Goal: Task Accomplishment & Management: Use online tool/utility

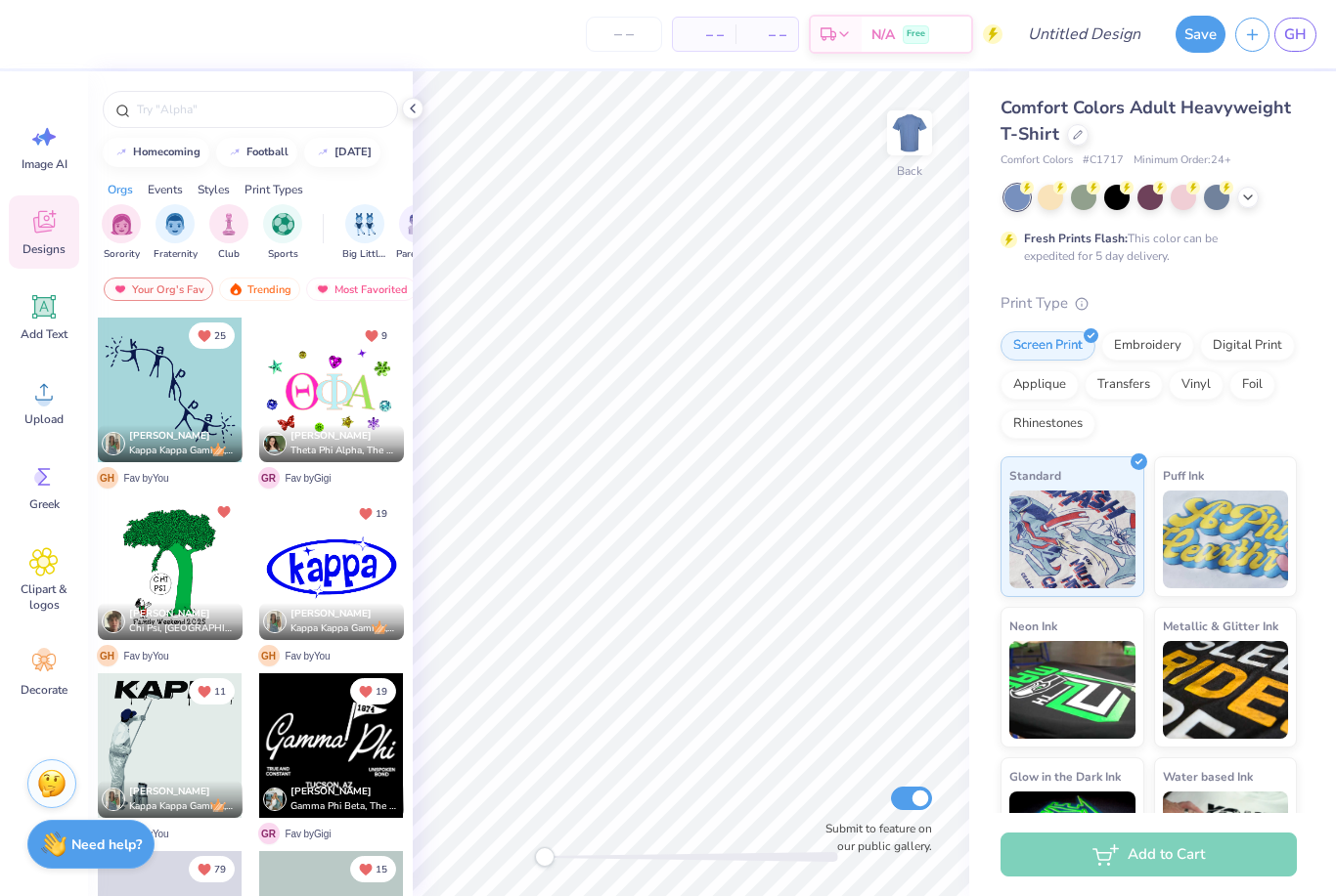
click at [1031, 207] on div at bounding box center [1150, 198] width 292 height 26
click at [1066, 203] on div at bounding box center [1150, 198] width 292 height 26
click at [1060, 201] on div at bounding box center [1050, 196] width 26 height 26
click at [1246, 196] on polyline at bounding box center [1247, 196] width 8 height 4
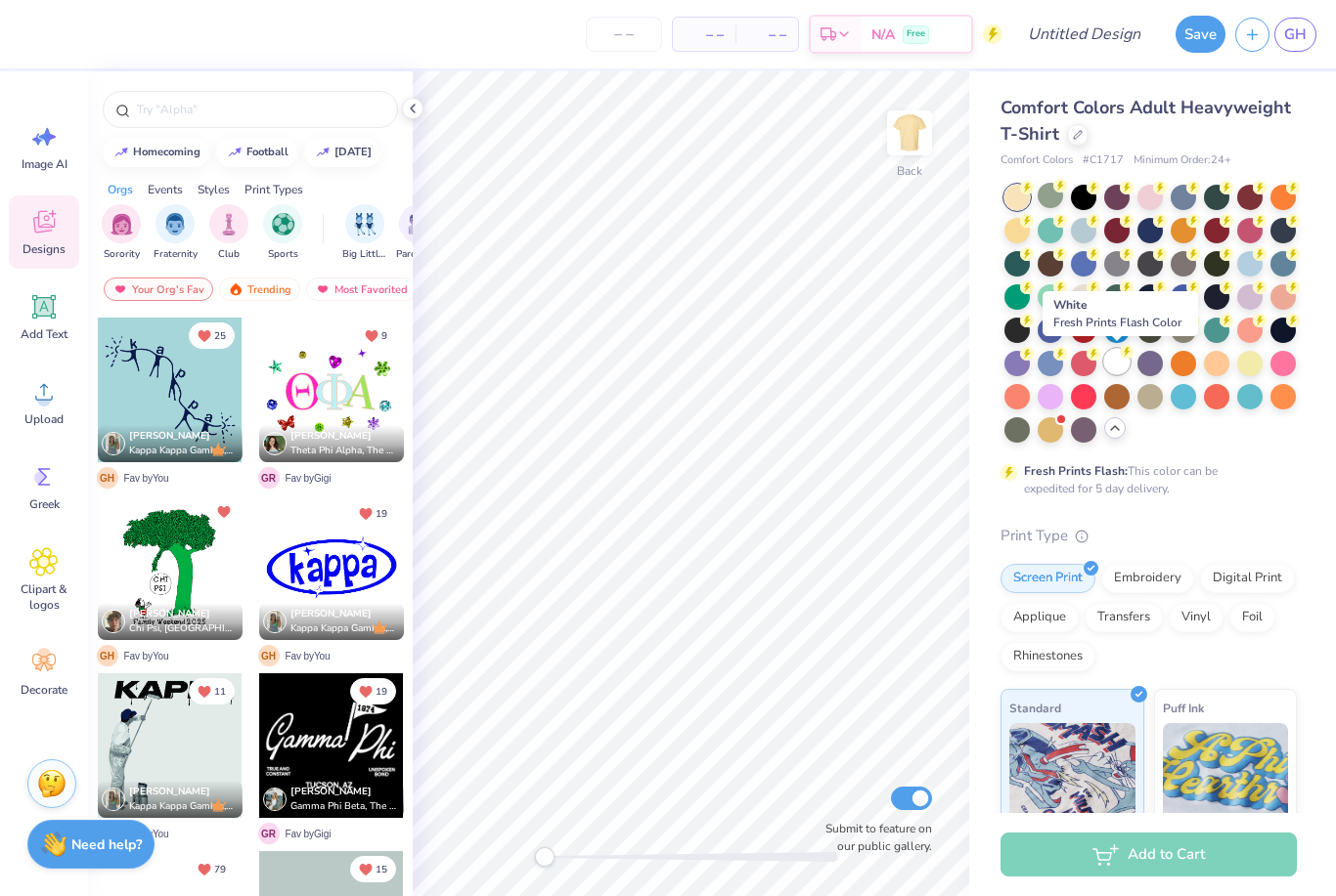
click at [1114, 370] on div at bounding box center [1117, 362] width 26 height 26
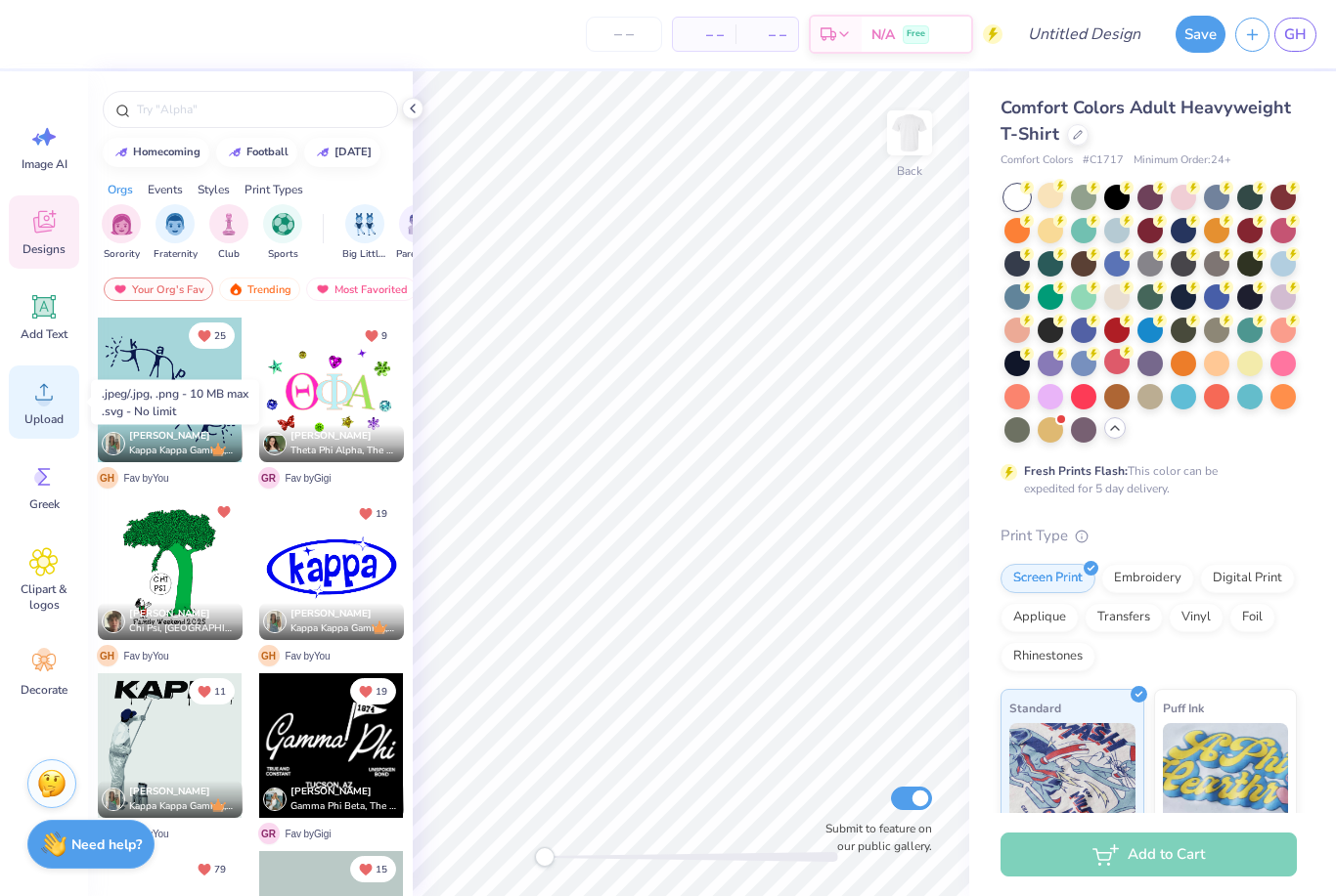
click at [44, 410] on div "Upload" at bounding box center [44, 403] width 71 height 74
click at [51, 412] on span "Upload" at bounding box center [44, 420] width 39 height 16
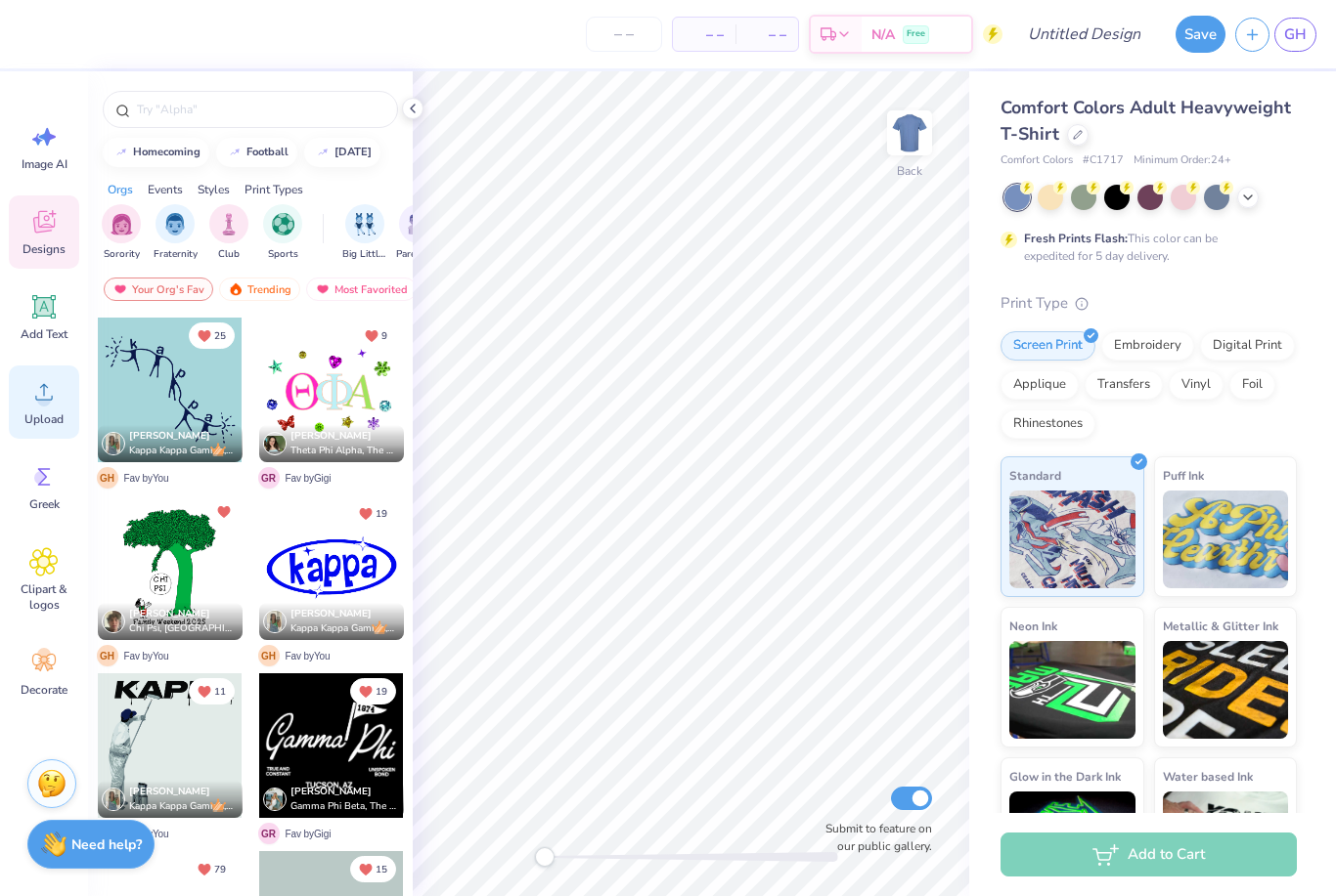
click at [54, 403] on icon at bounding box center [43, 391] width 29 height 29
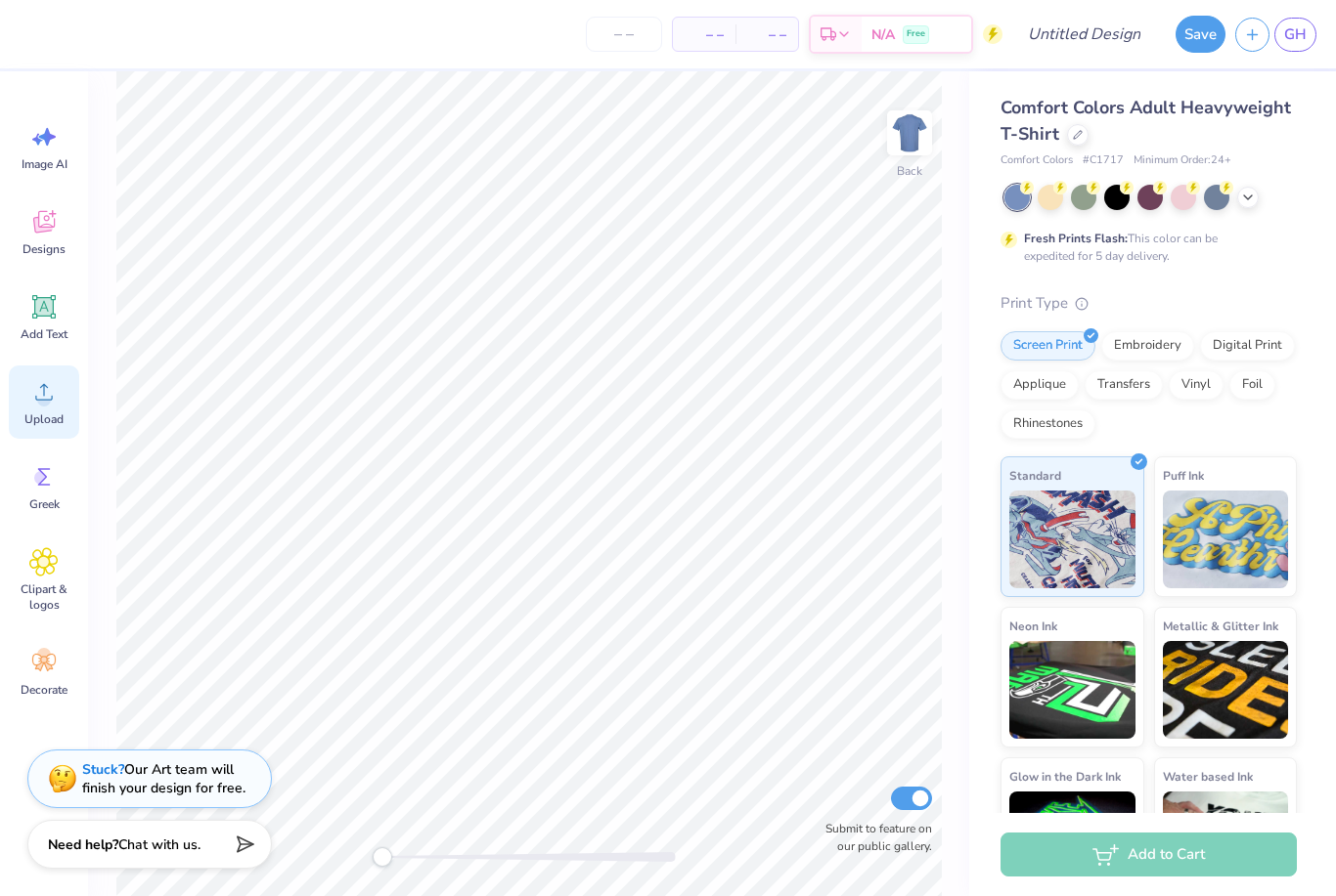
click at [46, 398] on circle at bounding box center [44, 400] width 14 height 14
click at [35, 403] on icon at bounding box center [43, 391] width 29 height 29
click at [29, 430] on div "Upload" at bounding box center [44, 403] width 71 height 74
click at [47, 417] on span "Upload" at bounding box center [44, 420] width 39 height 16
click at [37, 400] on icon at bounding box center [44, 392] width 18 height 17
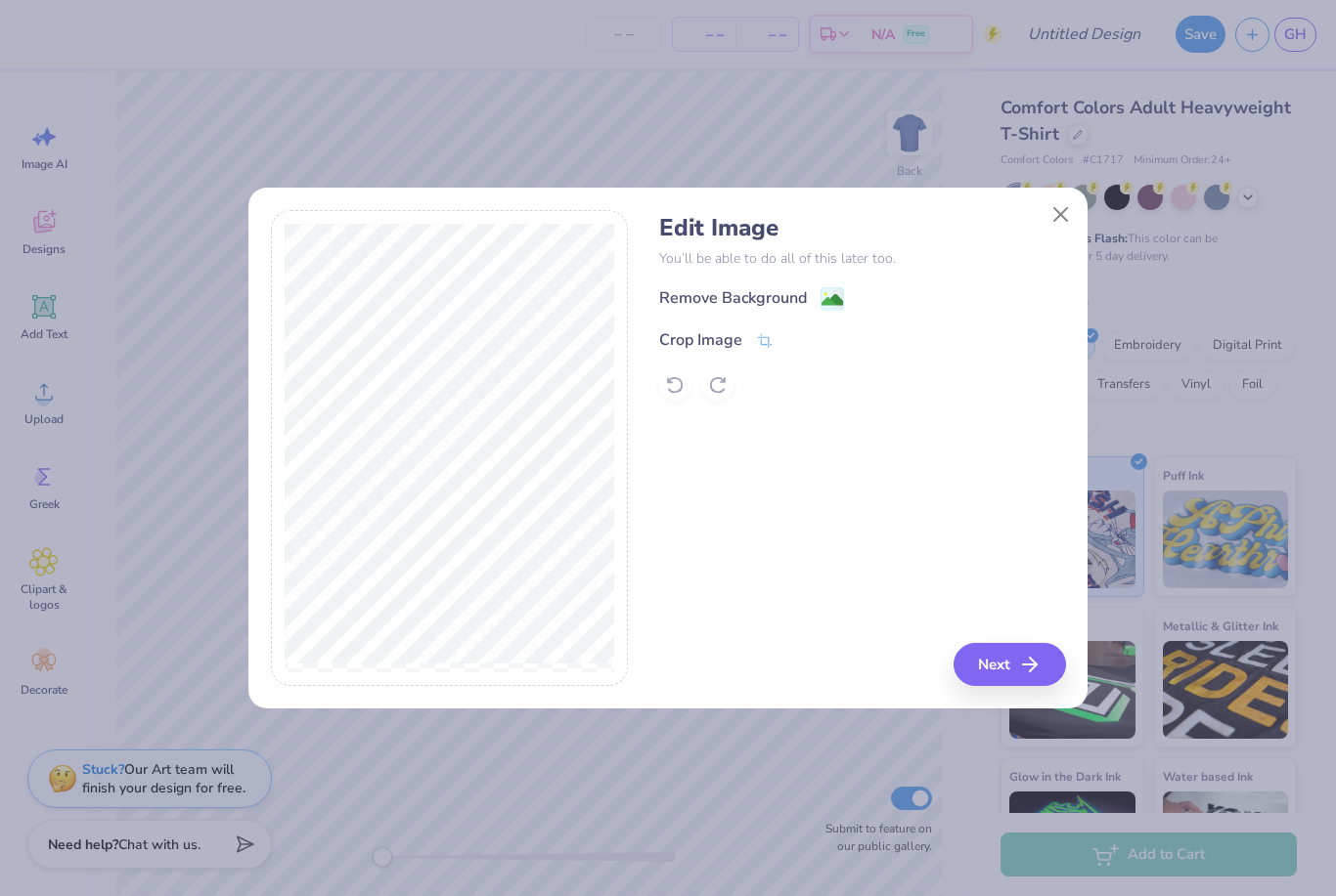
click at [789, 305] on div "Remove Background" at bounding box center [732, 298] width 147 height 24
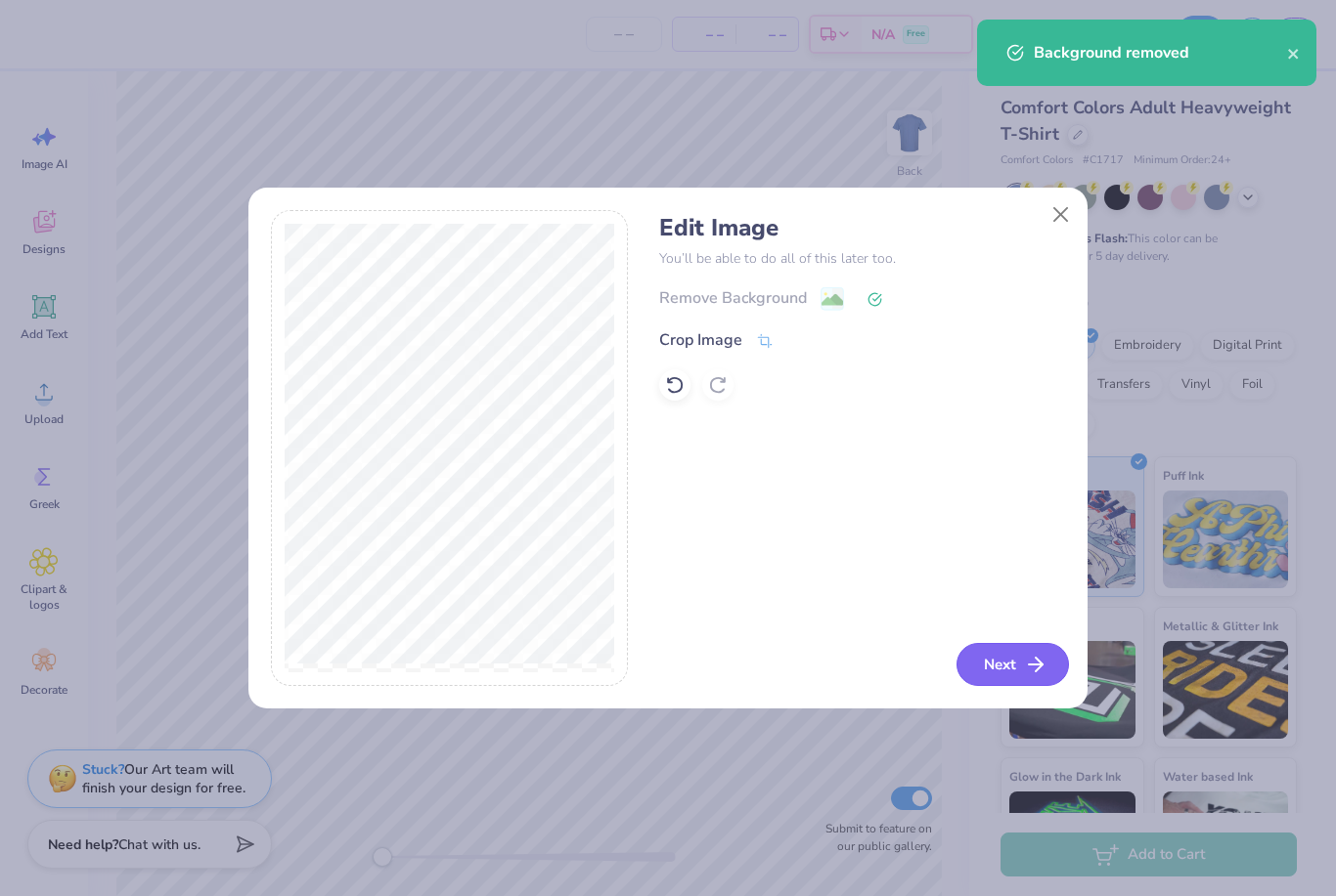
click at [1015, 684] on button "Next" at bounding box center [1012, 664] width 112 height 43
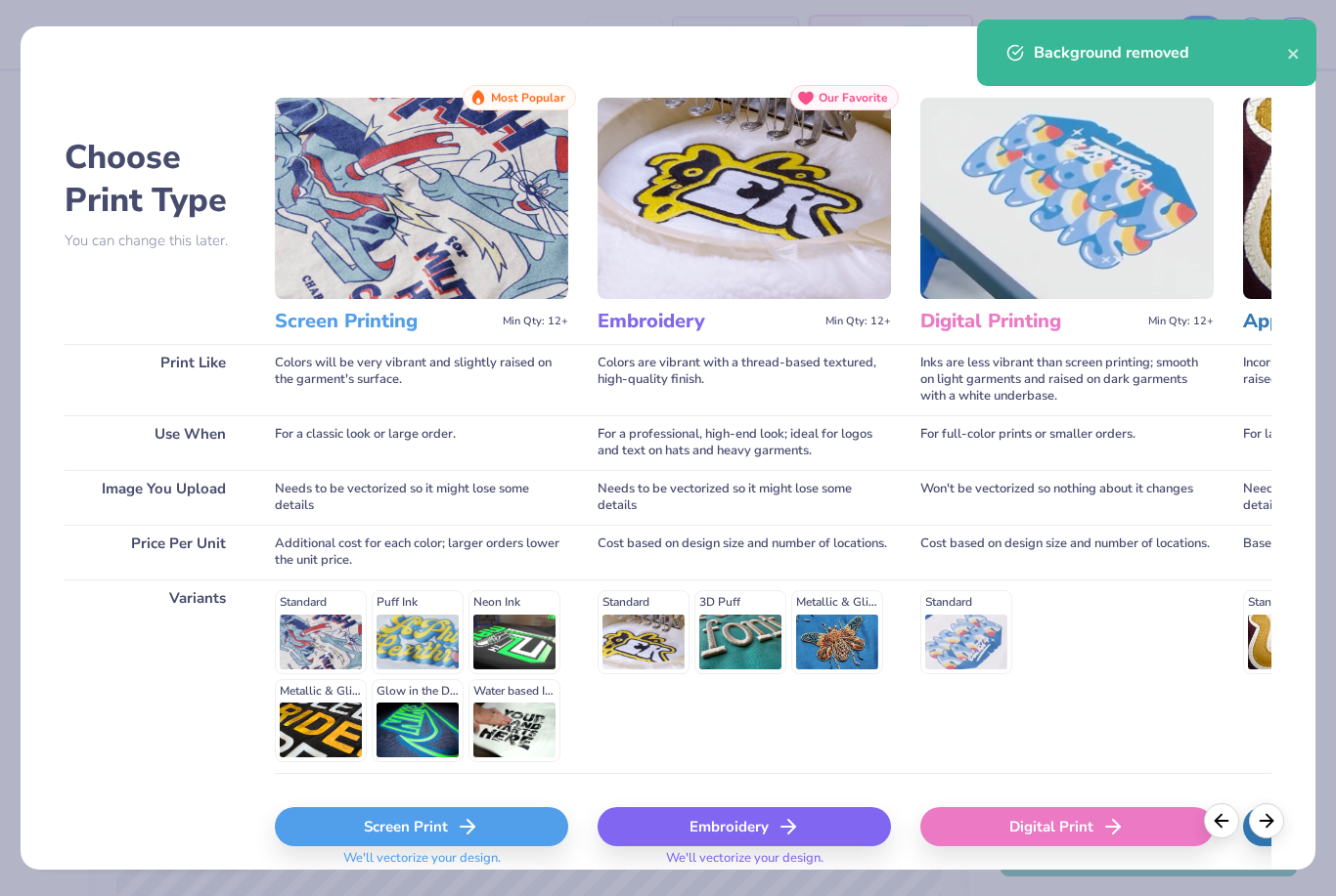
click at [459, 835] on icon at bounding box center [468, 827] width 24 height 24
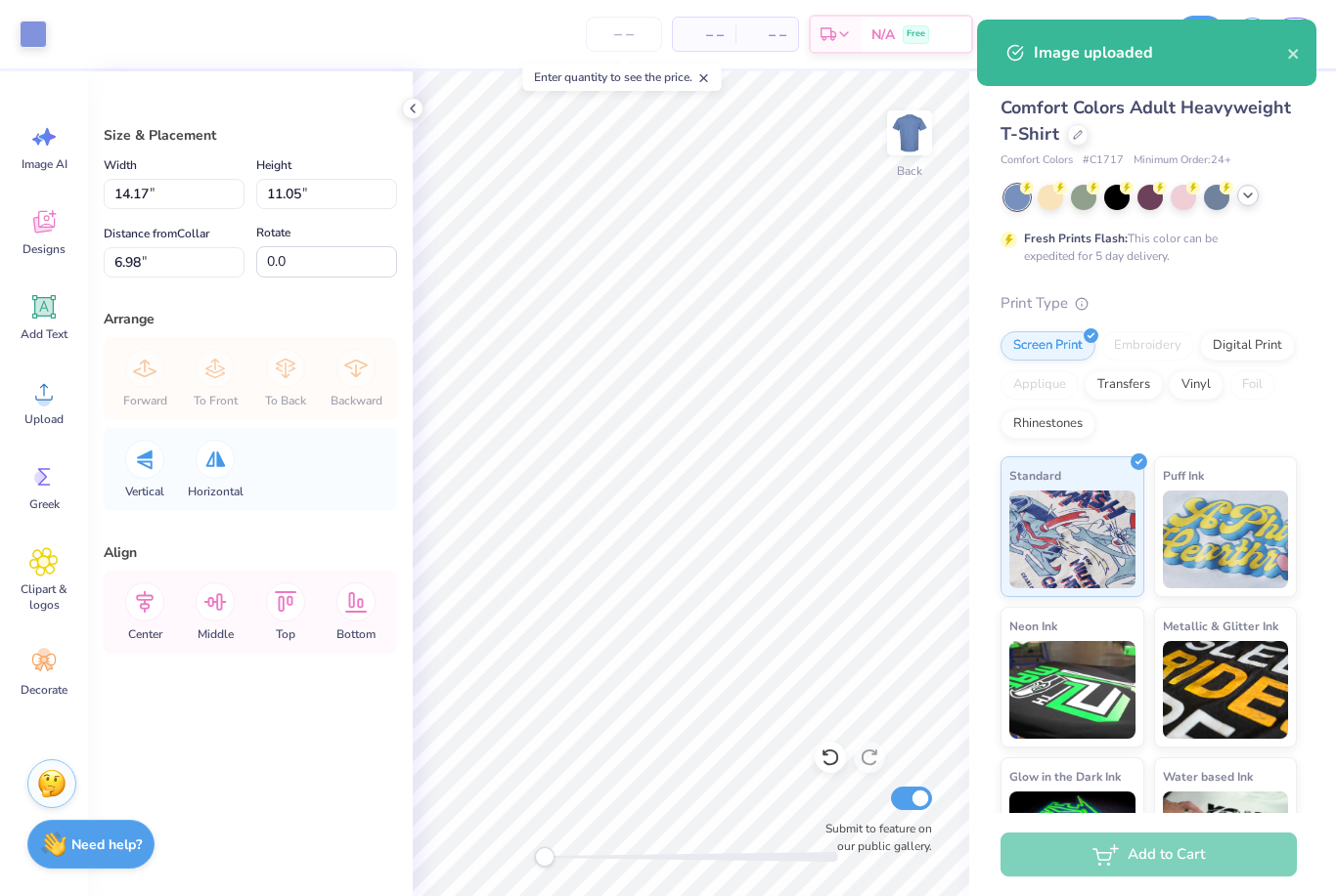
click at [1248, 198] on icon at bounding box center [1247, 196] width 16 height 16
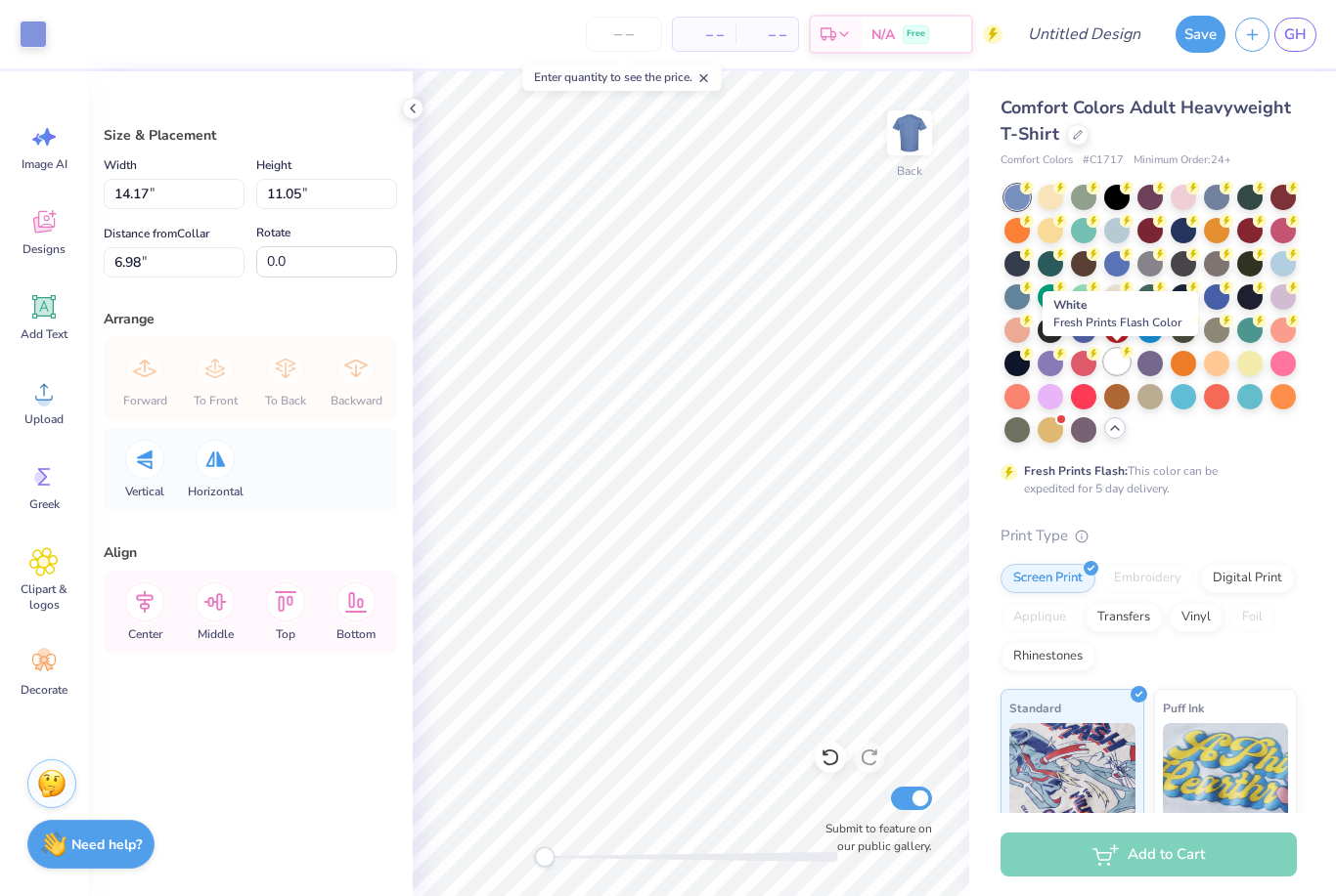
click at [1124, 362] on div at bounding box center [1117, 362] width 26 height 26
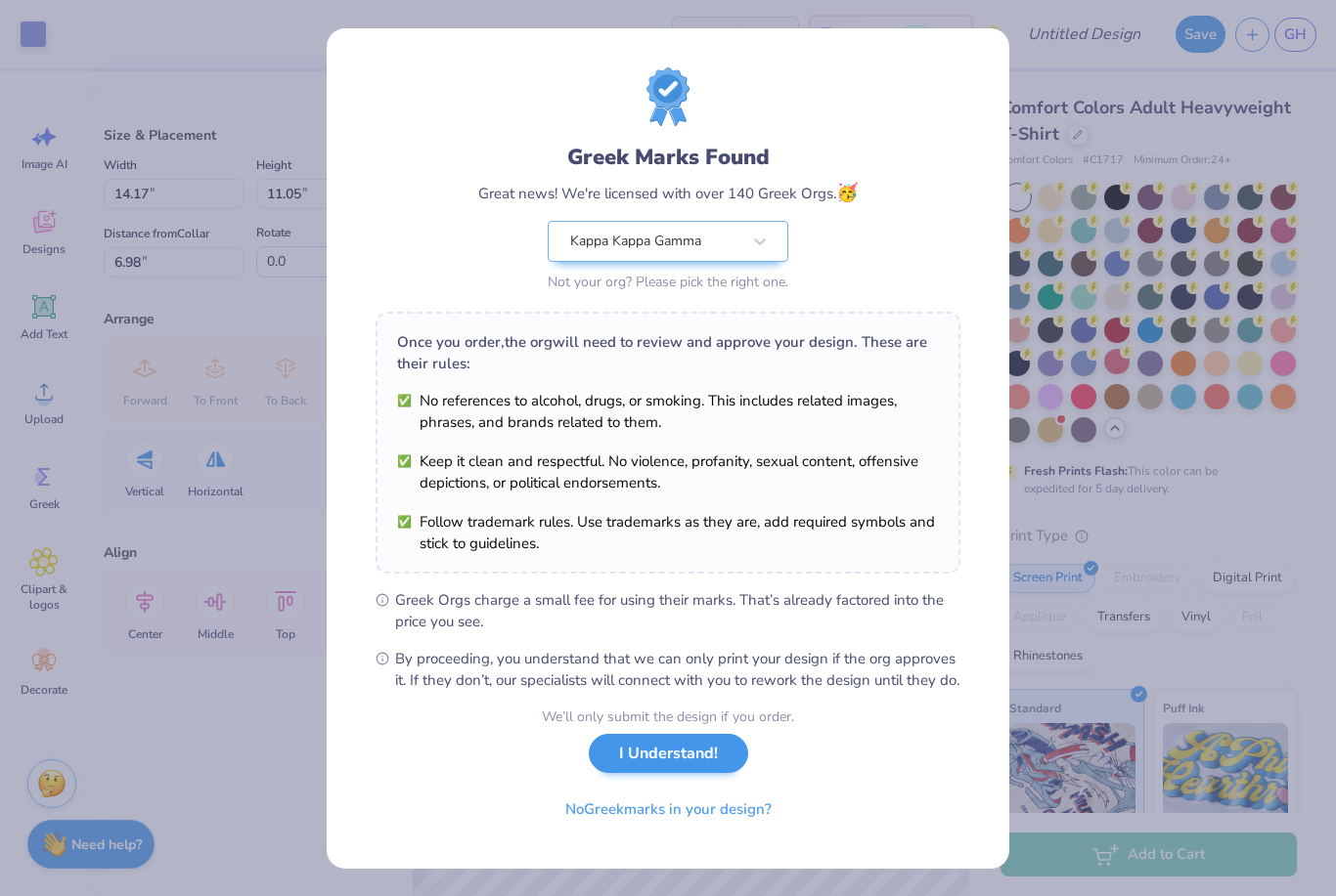
click at [706, 774] on button "I Understand!" at bounding box center [668, 754] width 159 height 40
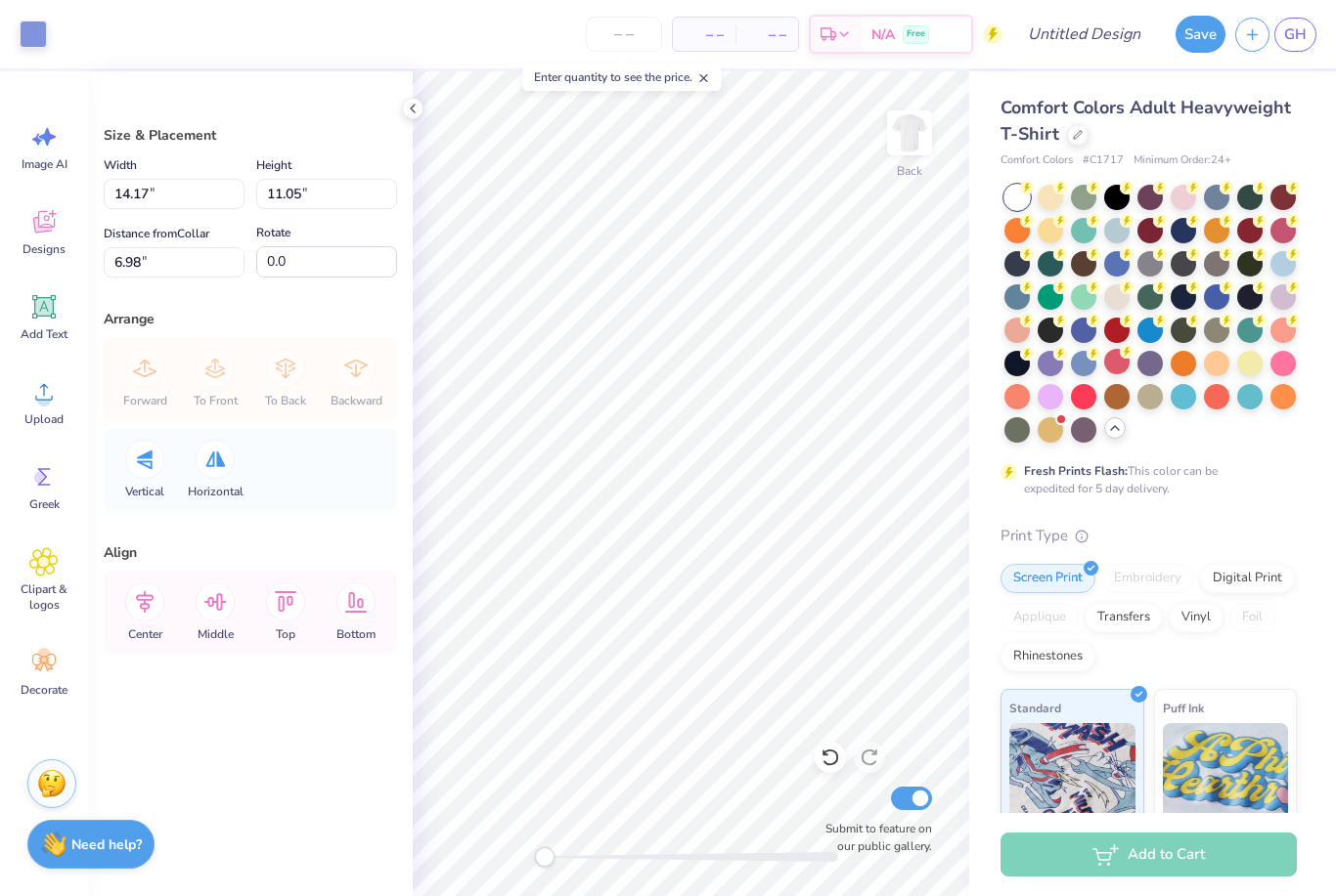
type input "8.35"
type input "6.51"
type input "5.29"
type input "4.12"
type input "3.67"
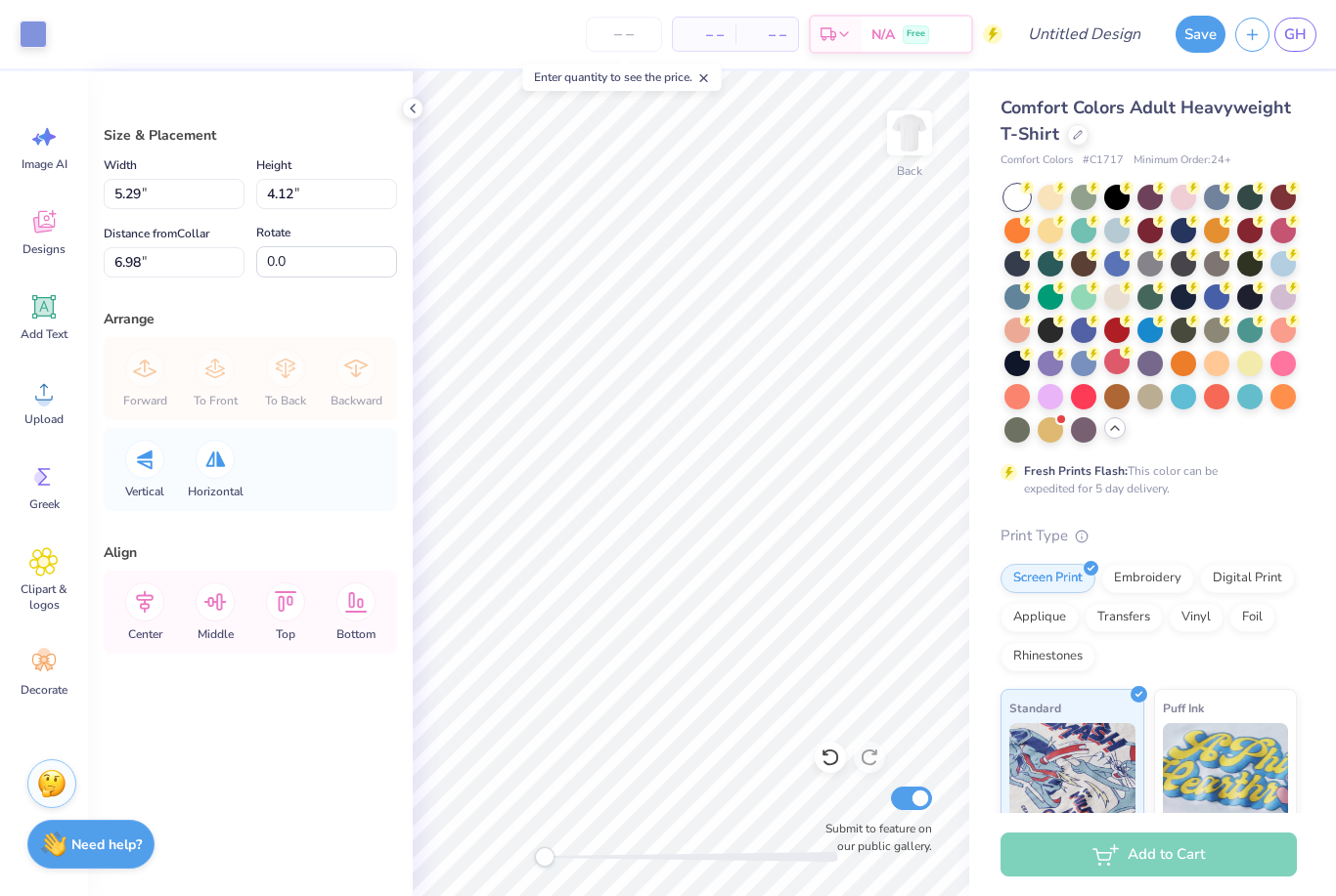
type input "2.86"
type input "4.26"
type input "3.32"
type input "3.88"
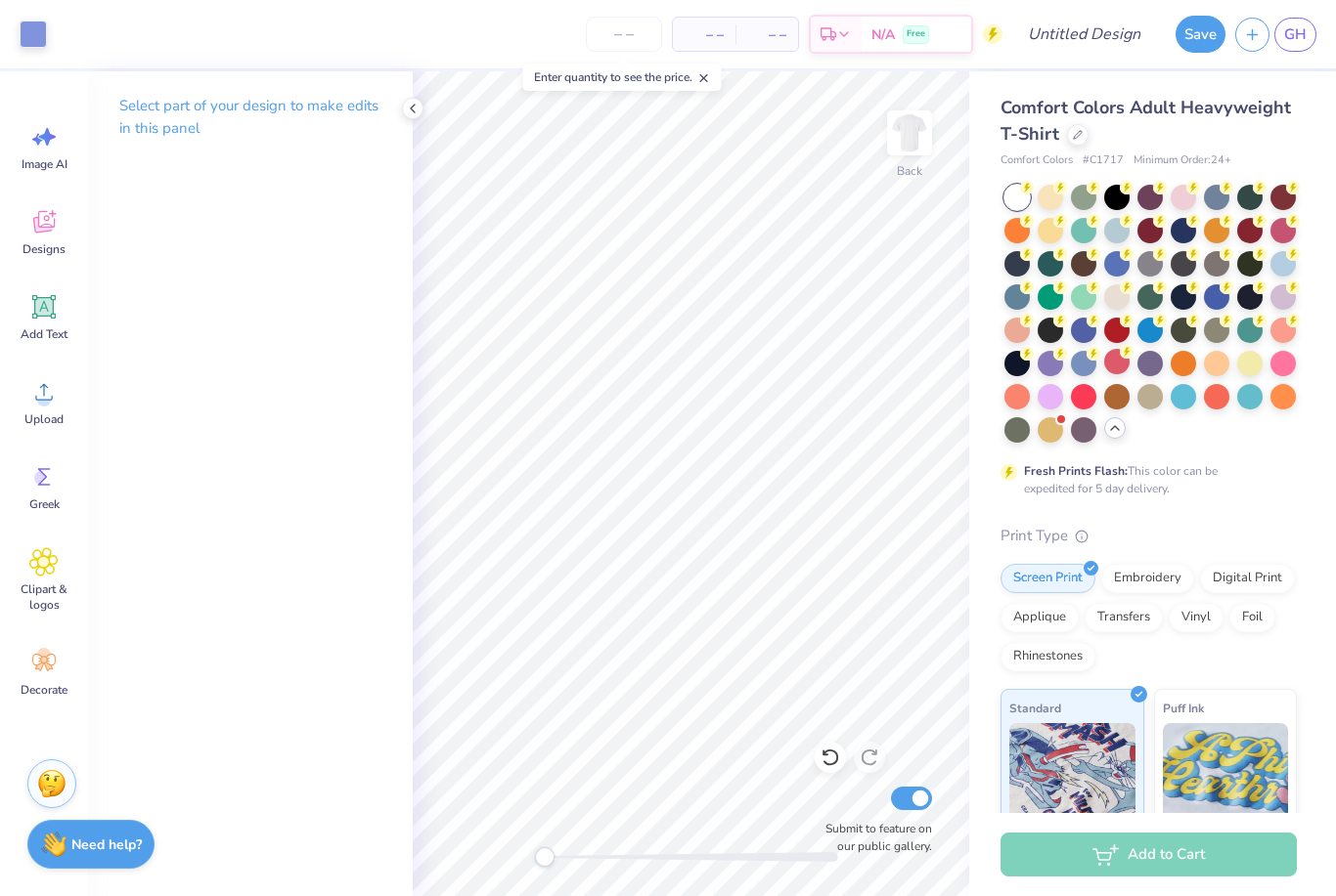
click at [1211, 491] on div "Fresh Prints Flash: This color can be expedited for 5 day delivery." at bounding box center [1144, 479] width 241 height 35
click at [1258, 478] on div "Fresh Prints Flash: This color can be expedited for 5 day delivery." at bounding box center [1144, 479] width 241 height 35
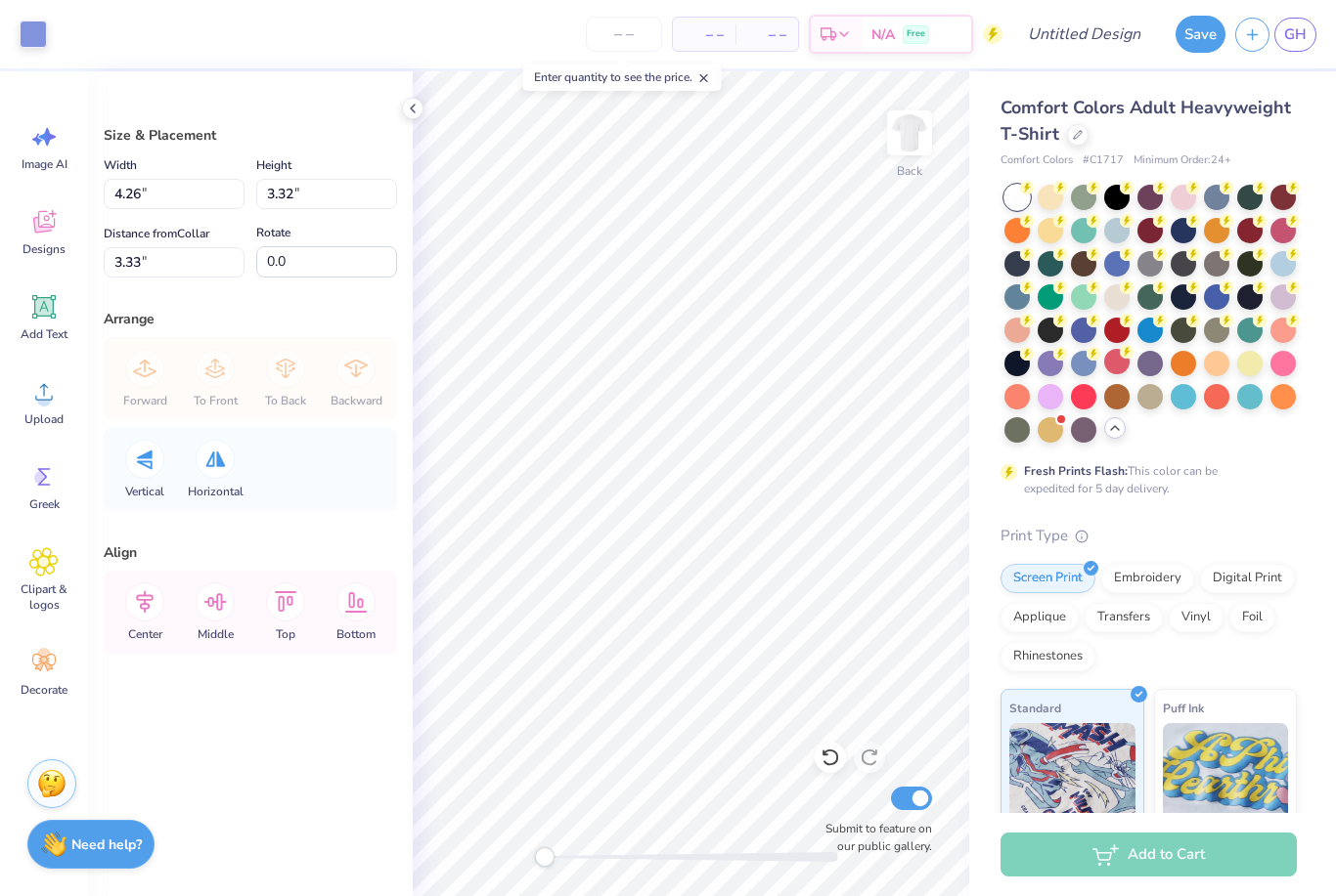
type input "3.71"
type input "2.89"
type input "3.75"
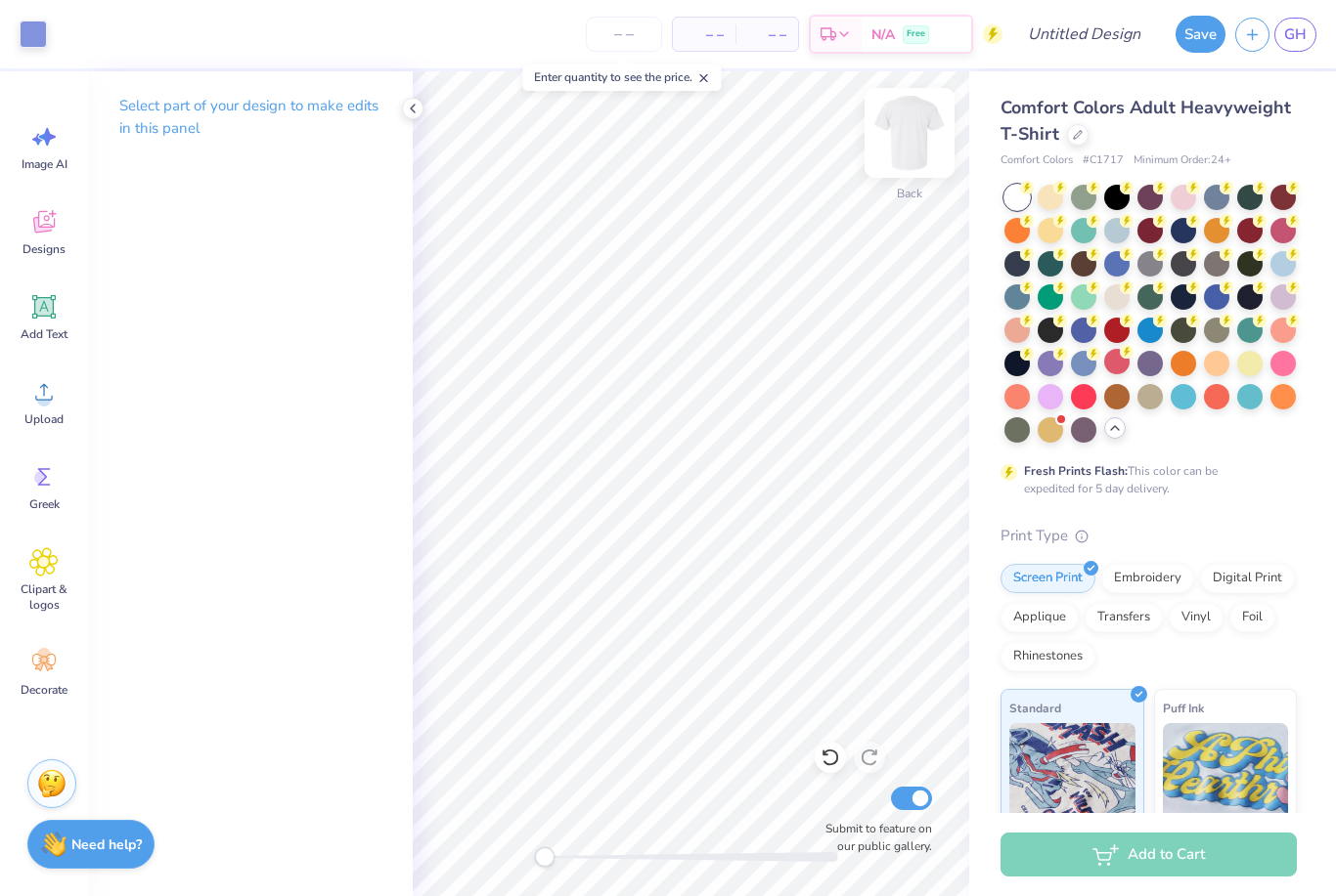
click at [911, 163] on img at bounding box center [909, 132] width 79 height 79
click at [66, 385] on div "Upload" at bounding box center [44, 403] width 71 height 74
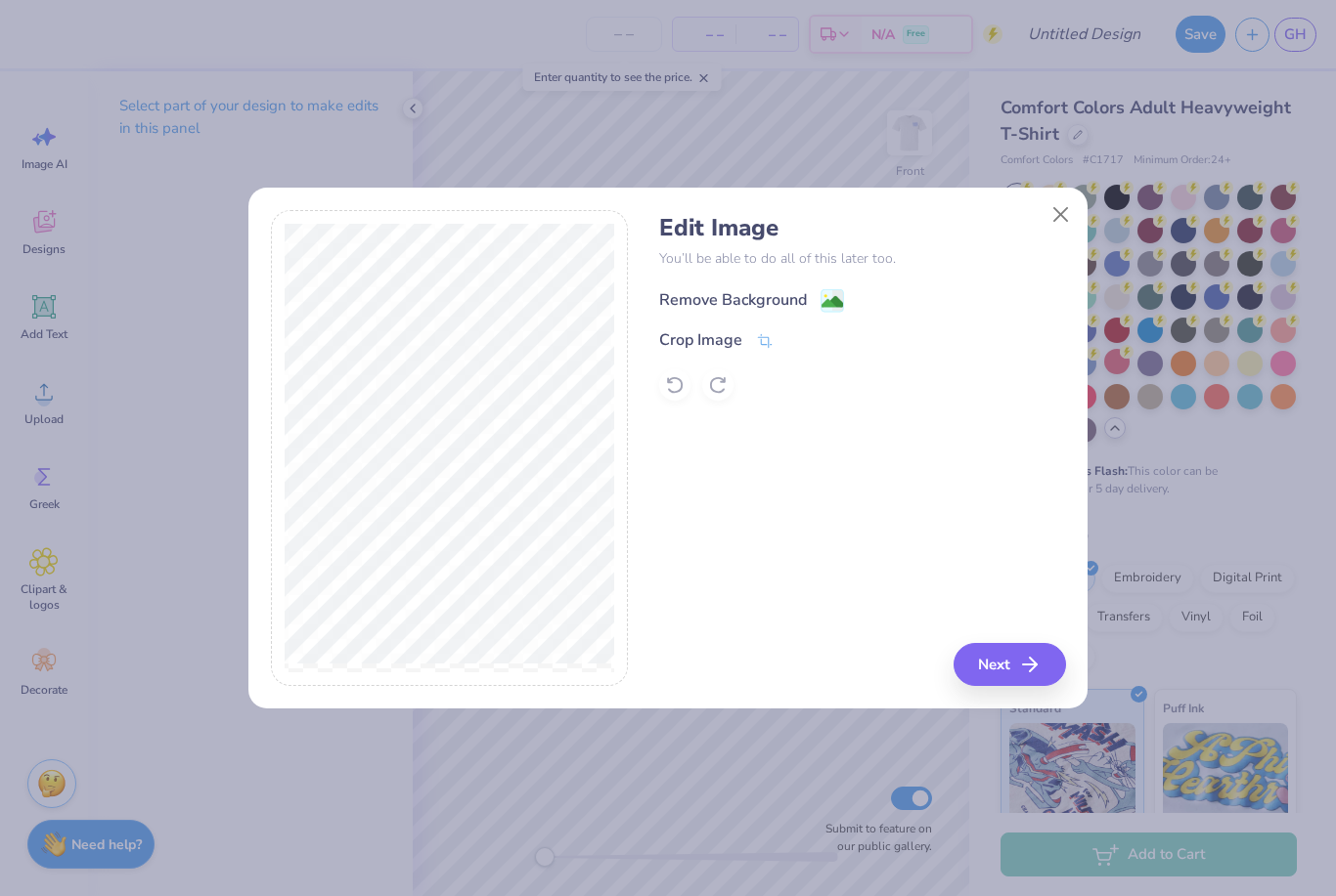
click at [775, 302] on div "Remove Background" at bounding box center [732, 300] width 147 height 24
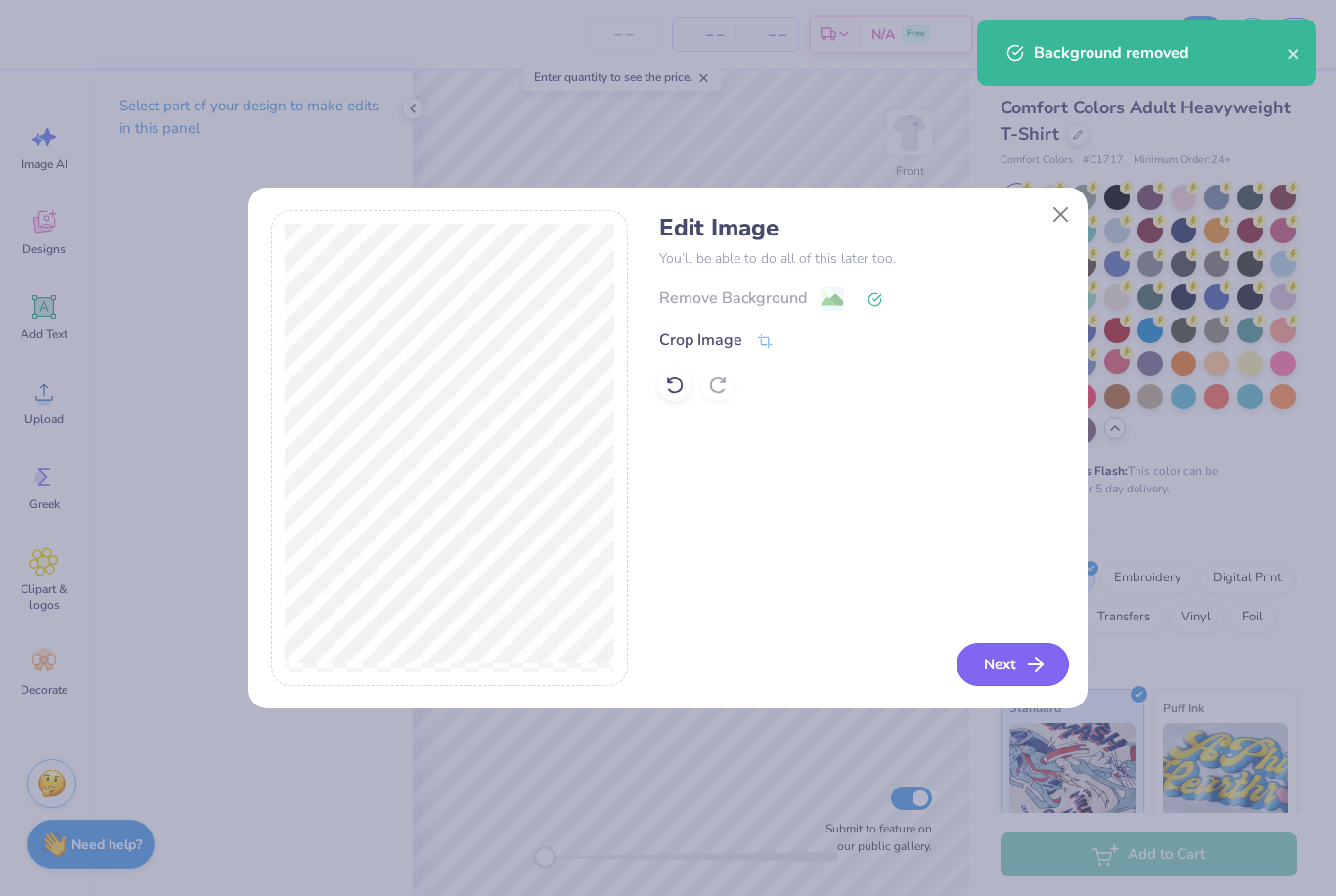
click at [1009, 675] on button "Next" at bounding box center [1012, 664] width 112 height 43
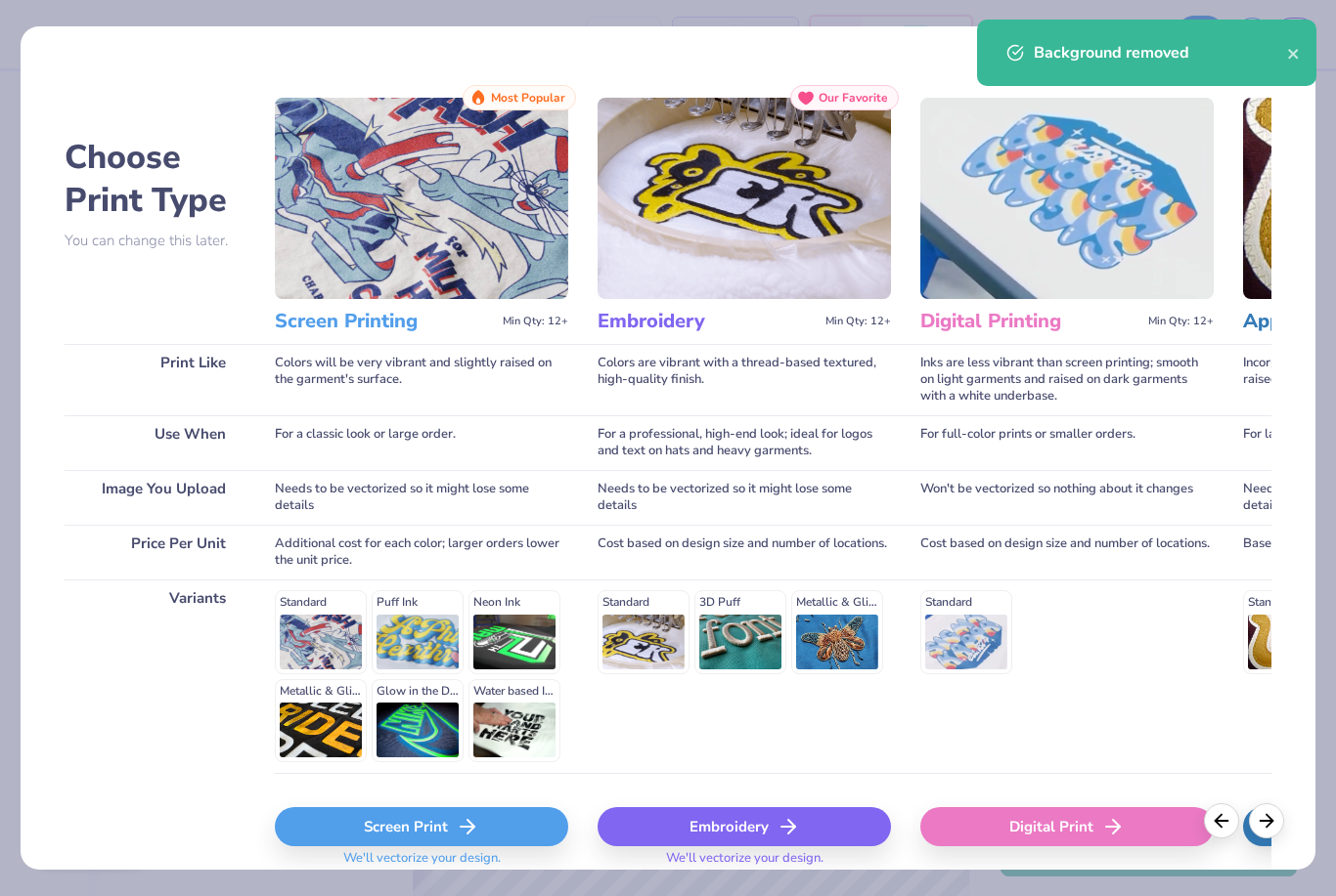
click at [476, 813] on div "Screen Print" at bounding box center [421, 826] width 293 height 39
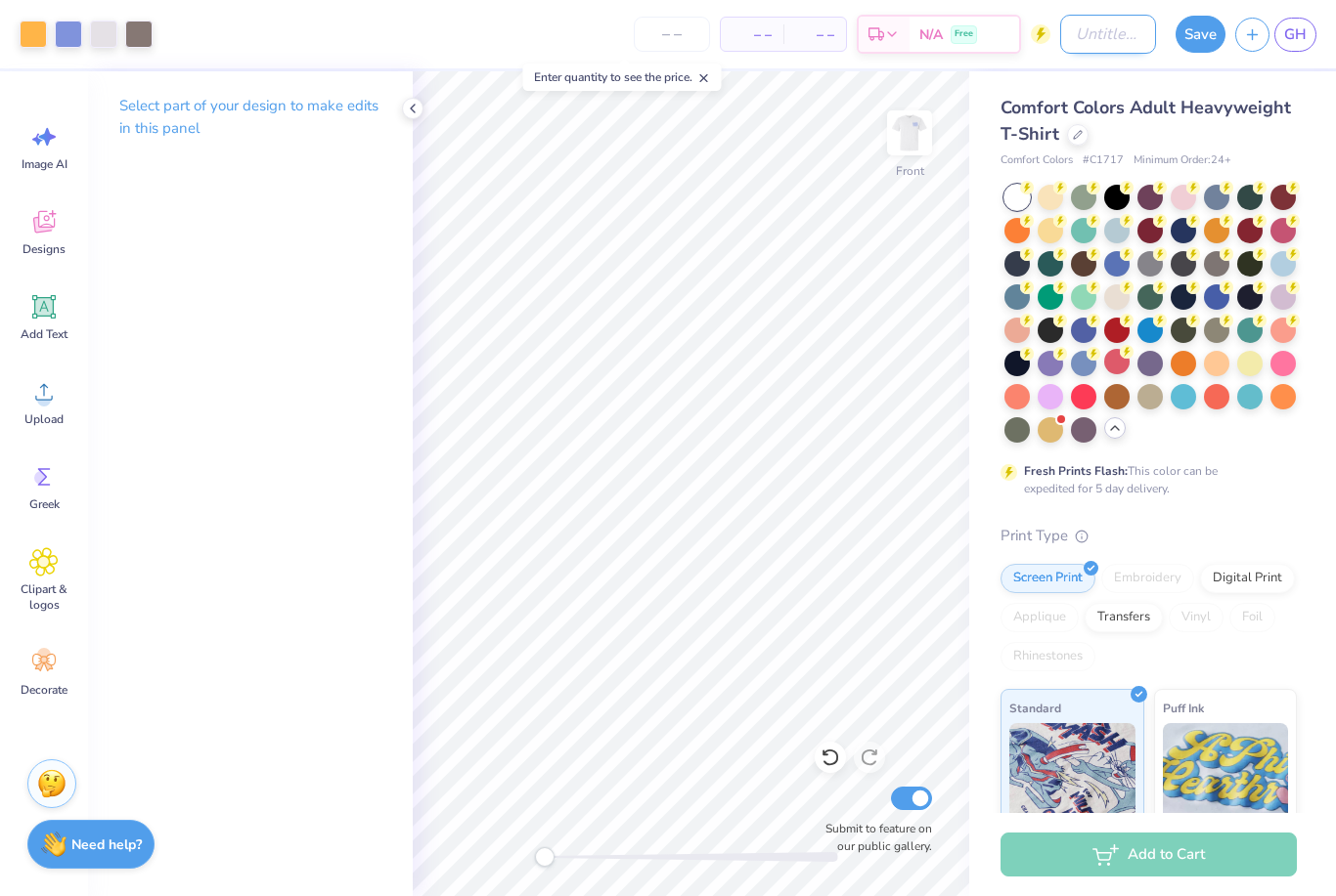
click at [1069, 46] on input "Design Title" at bounding box center [1108, 34] width 95 height 39
type input "C"
type input "Spooky Owloween Tee"
click at [1225, 366] on div at bounding box center [1217, 362] width 26 height 26
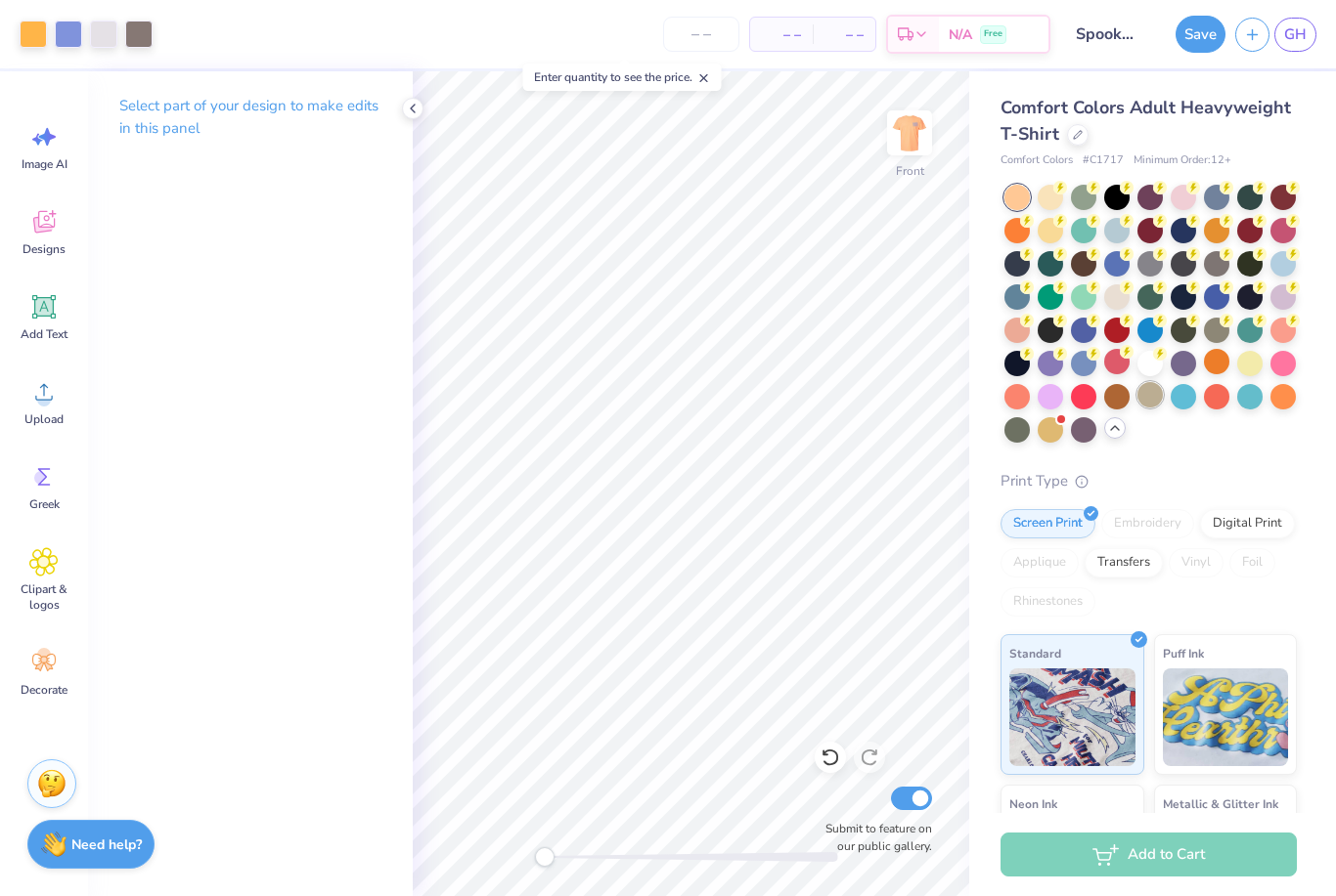
click at [1156, 403] on div at bounding box center [1150, 395] width 26 height 26
click at [908, 126] on img at bounding box center [909, 132] width 79 height 79
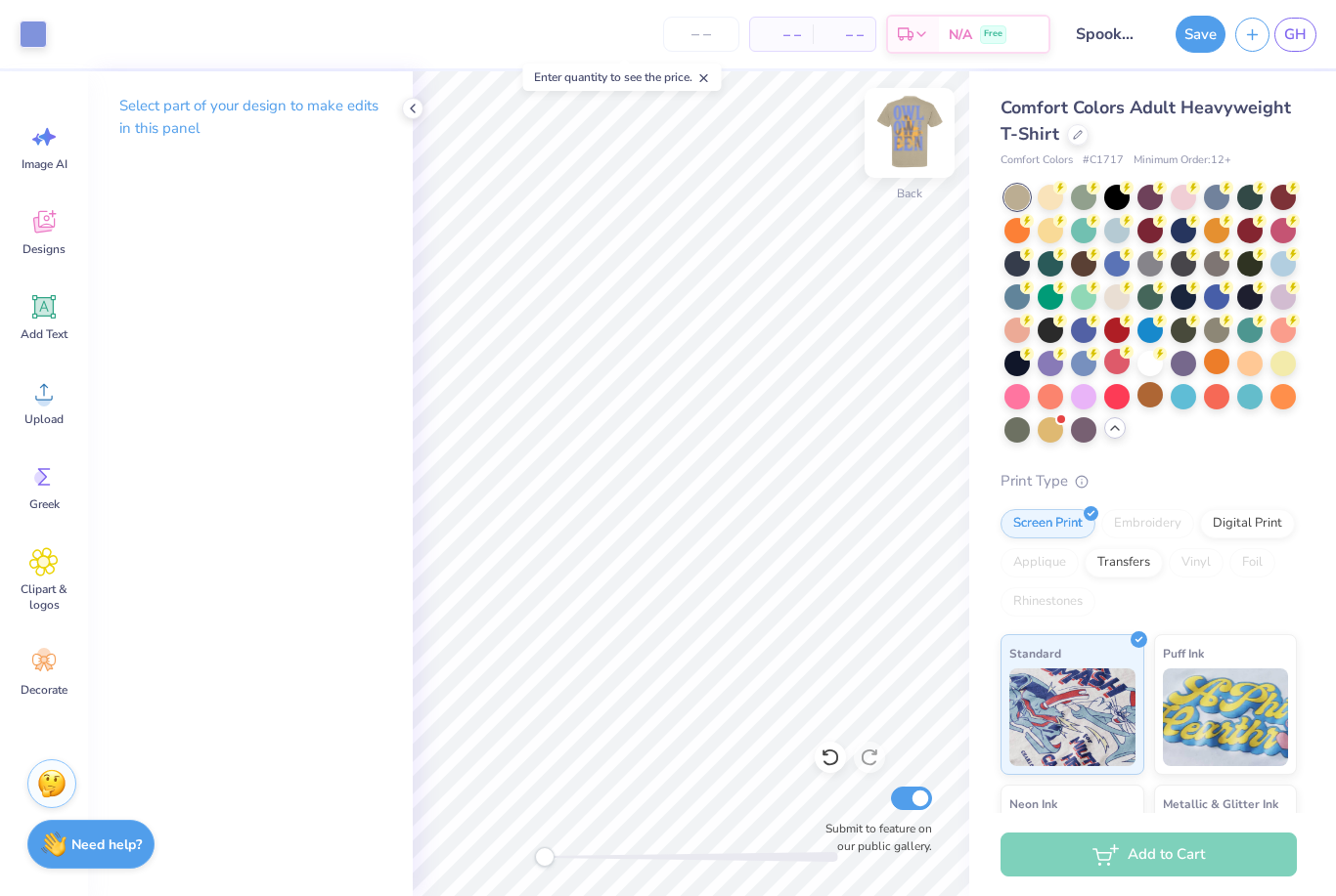
click at [912, 130] on img at bounding box center [909, 132] width 79 height 79
click at [1184, 238] on div at bounding box center [1184, 229] width 26 height 26
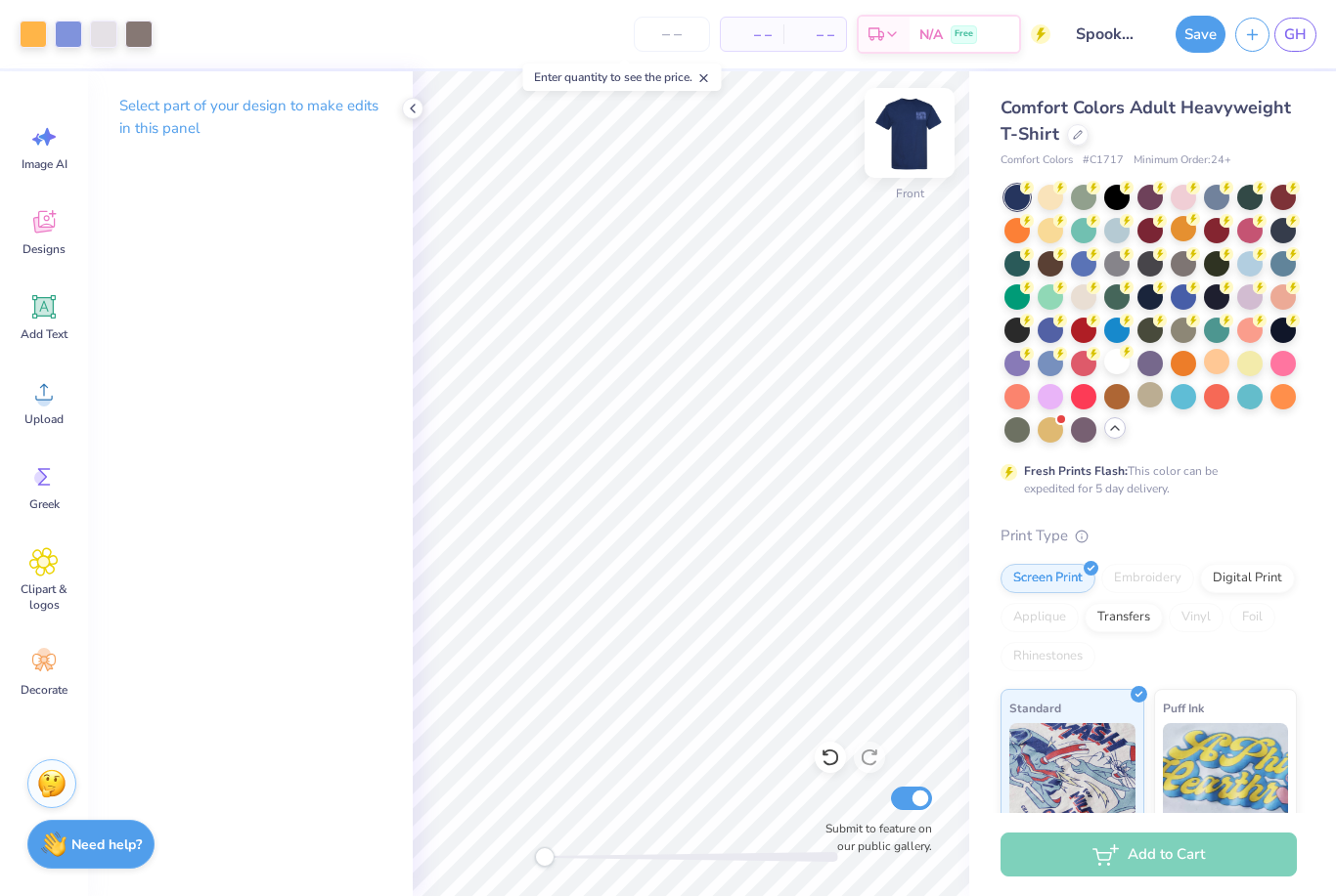
click at [917, 135] on img at bounding box center [909, 132] width 79 height 79
click at [922, 144] on img at bounding box center [909, 132] width 79 height 79
click at [1119, 377] on div at bounding box center [1150, 313] width 292 height 258
click at [1117, 363] on div at bounding box center [1117, 362] width 26 height 26
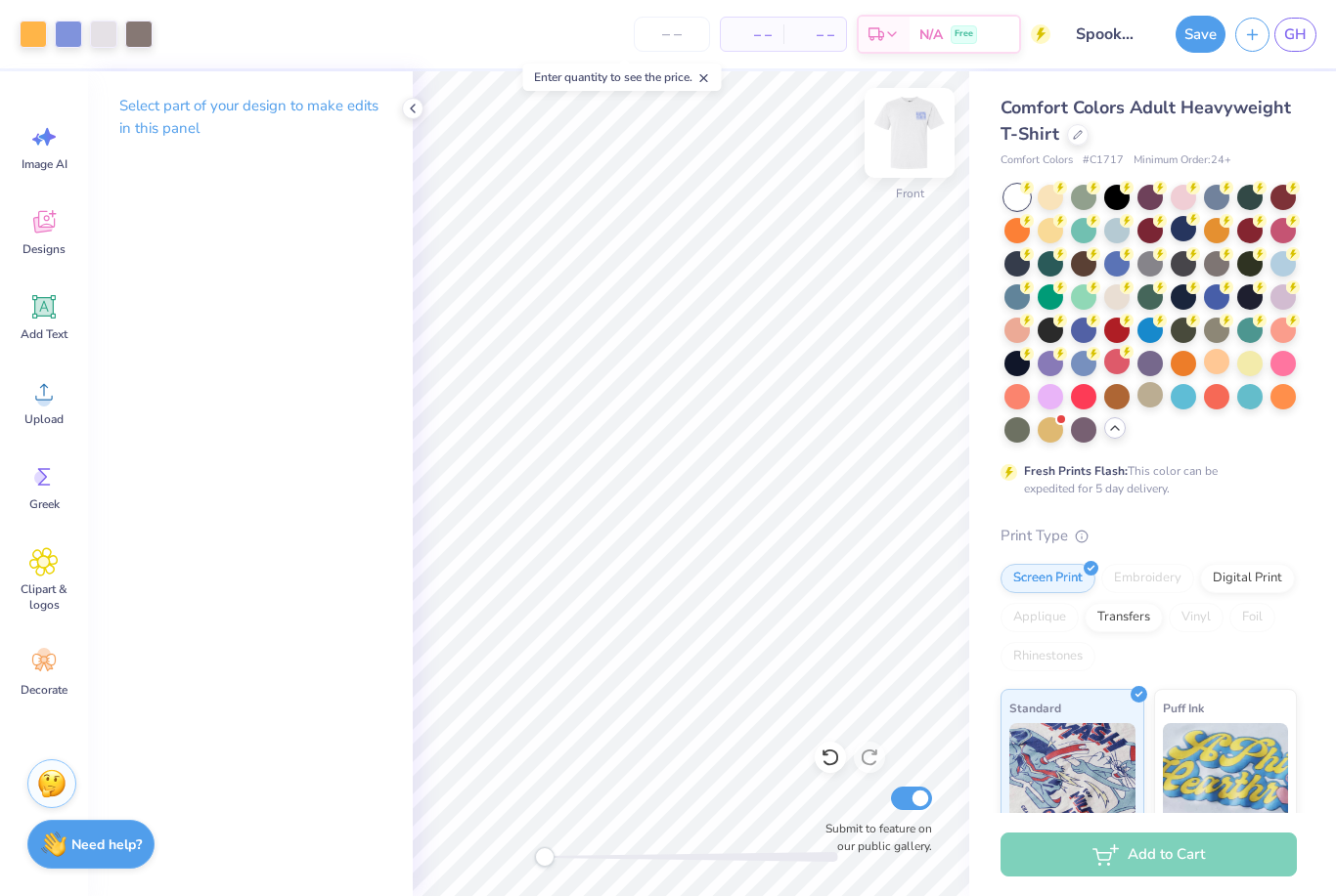
click at [927, 140] on img at bounding box center [909, 132] width 79 height 79
click at [921, 134] on img at bounding box center [909, 132] width 79 height 79
click at [1199, 37] on button "Save" at bounding box center [1200, 31] width 50 height 37
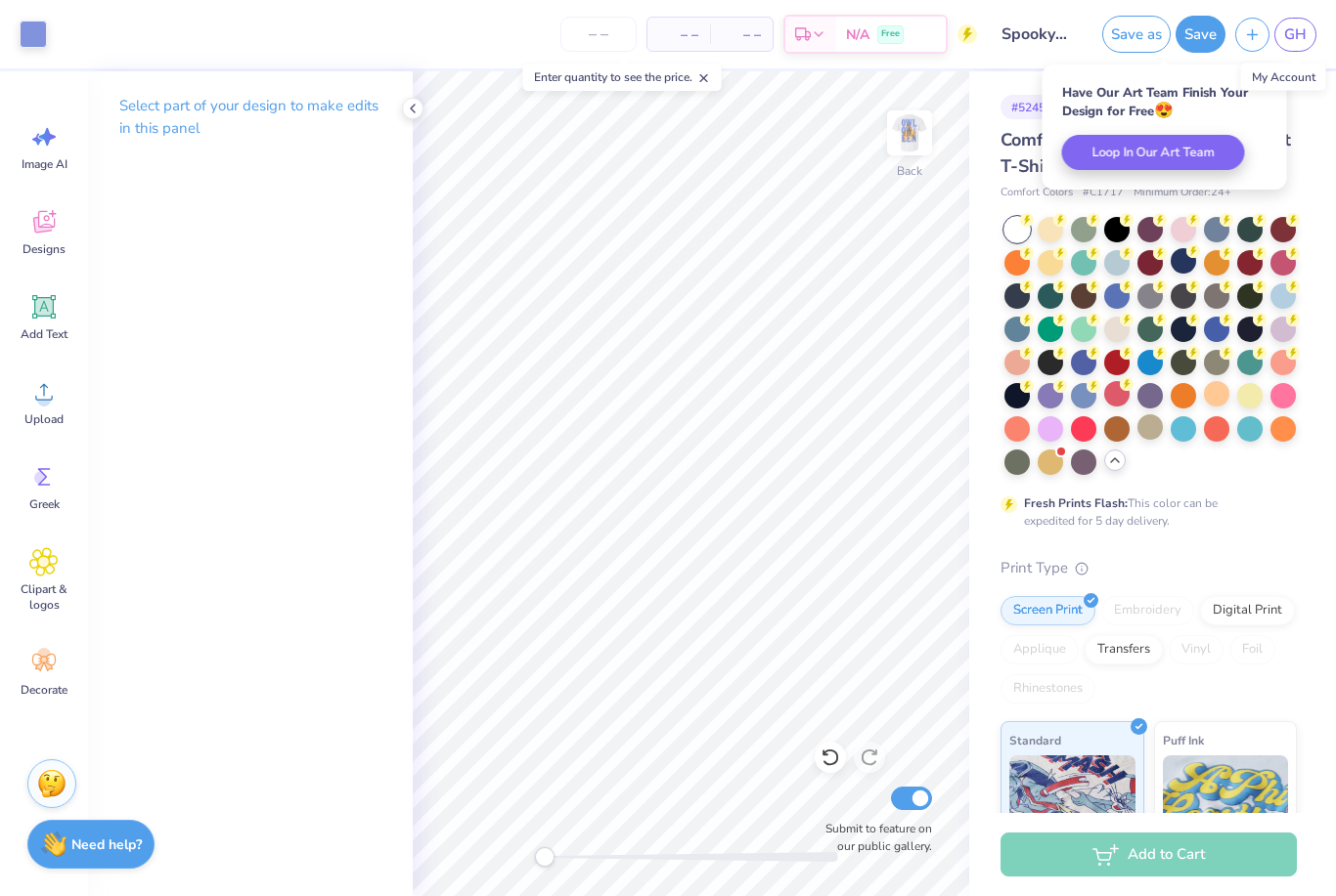
click at [1277, 23] on div "GH" at bounding box center [1295, 35] width 42 height 34
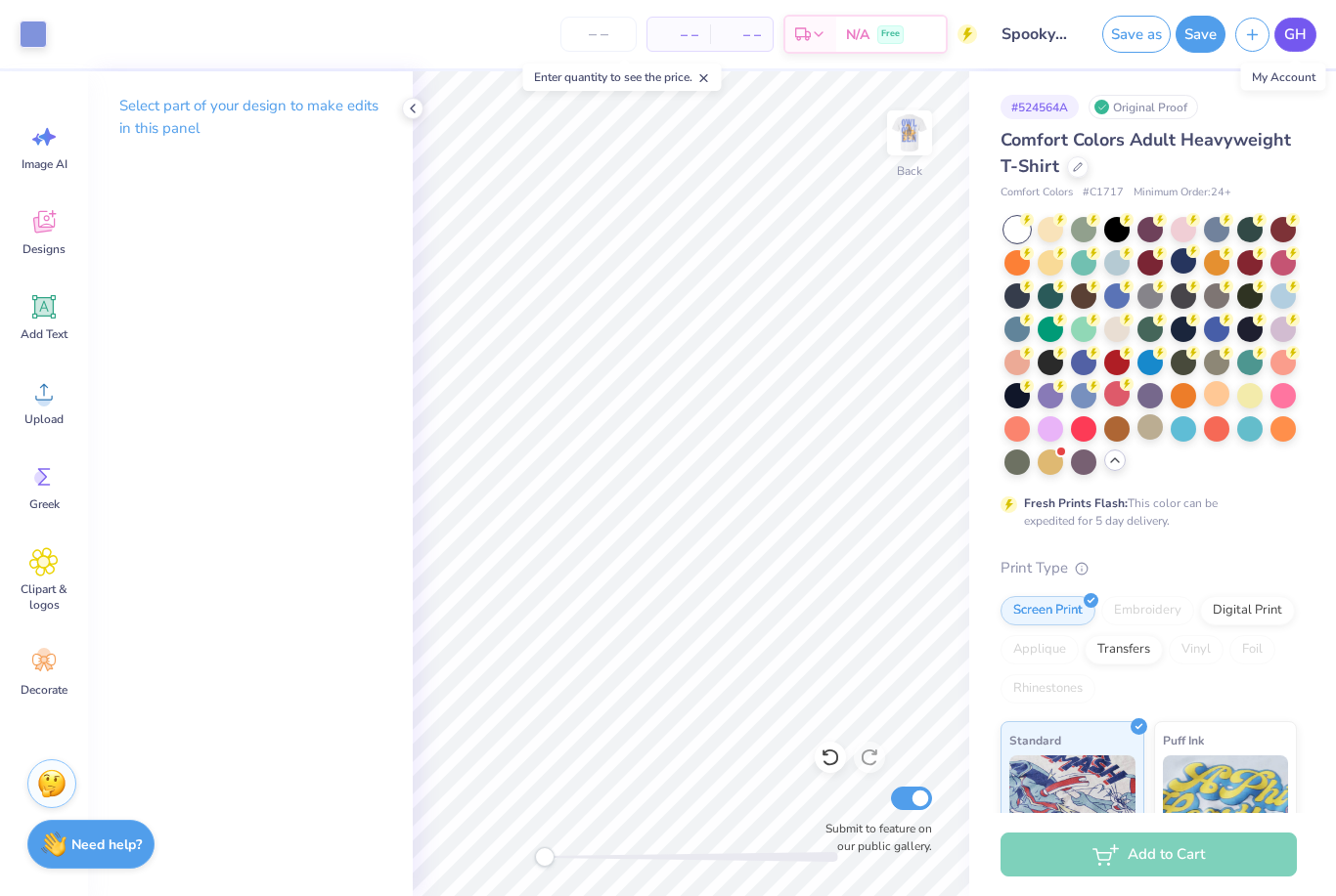
click at [1304, 41] on span "GH" at bounding box center [1295, 35] width 23 height 23
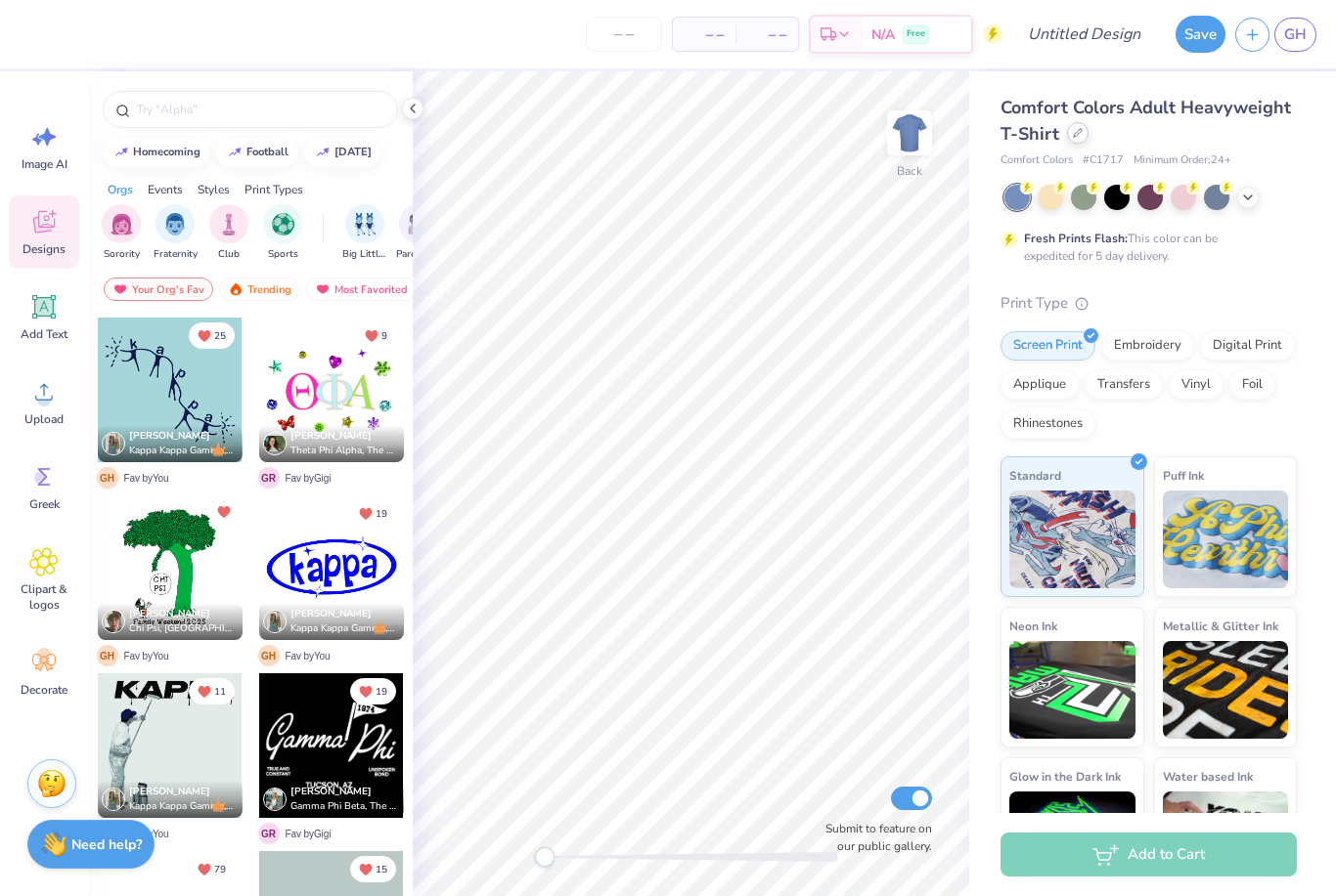
click at [1078, 142] on div at bounding box center [1077, 133] width 22 height 22
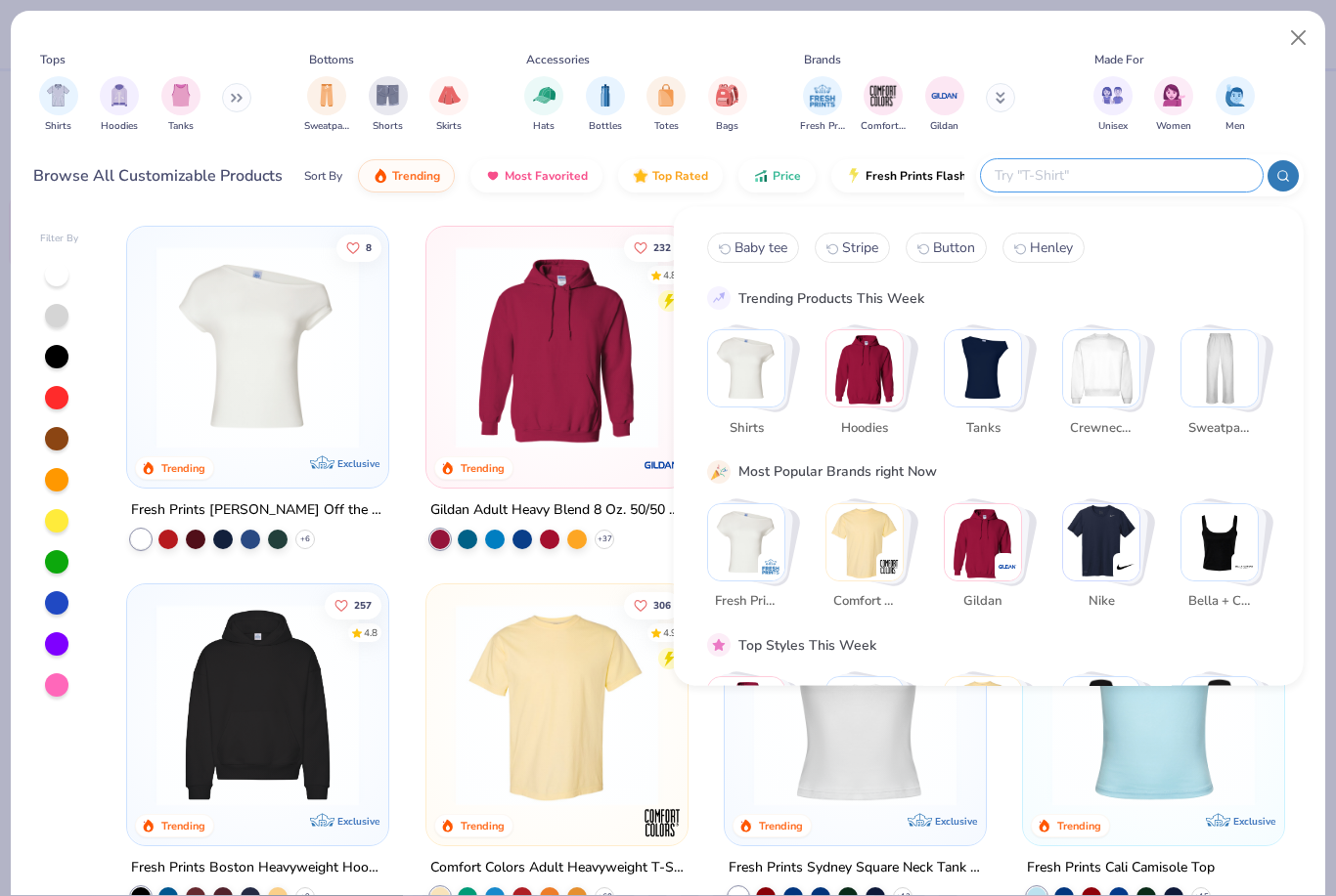
click at [1163, 167] on input "text" at bounding box center [1121, 175] width 257 height 23
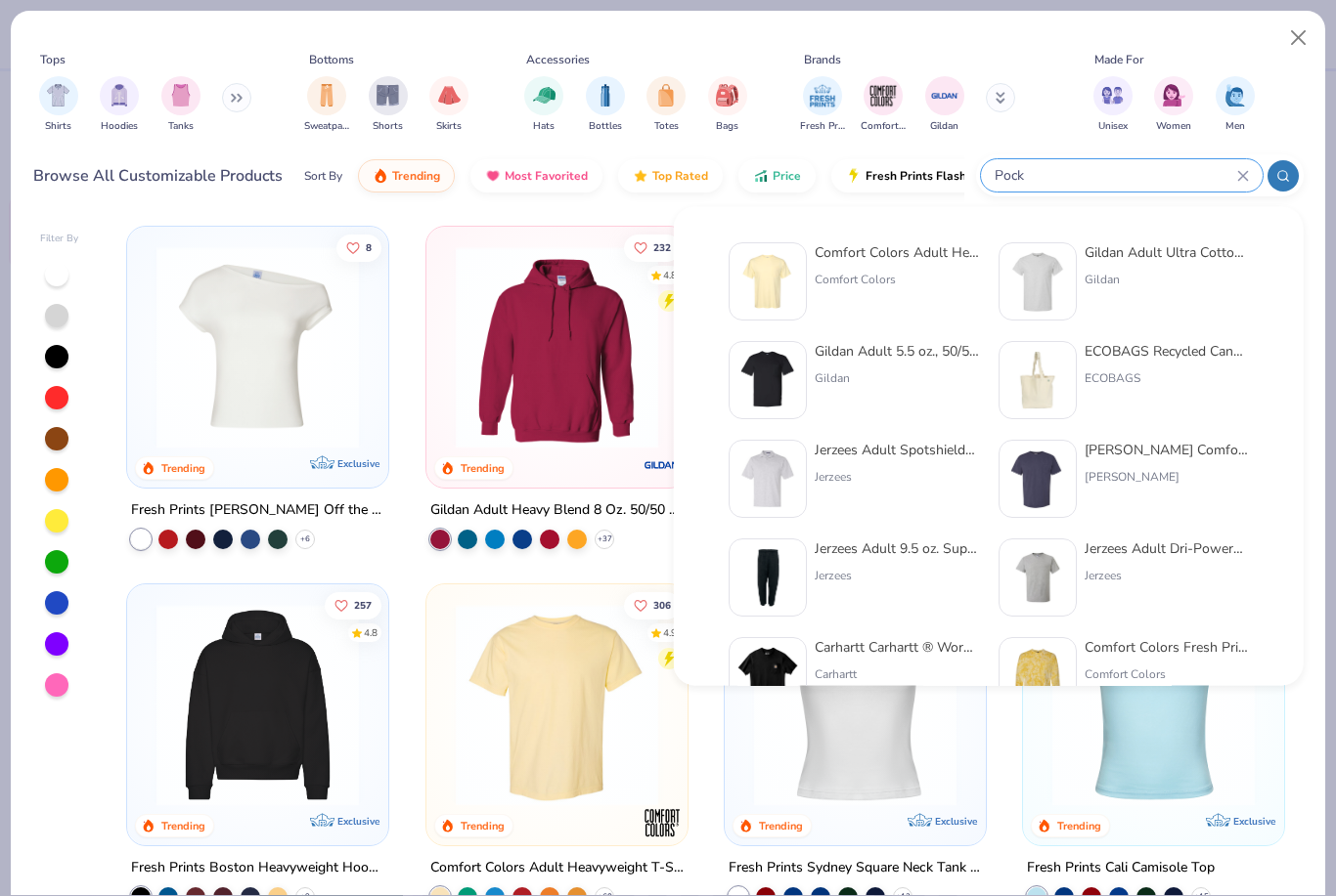
type input "Pock"
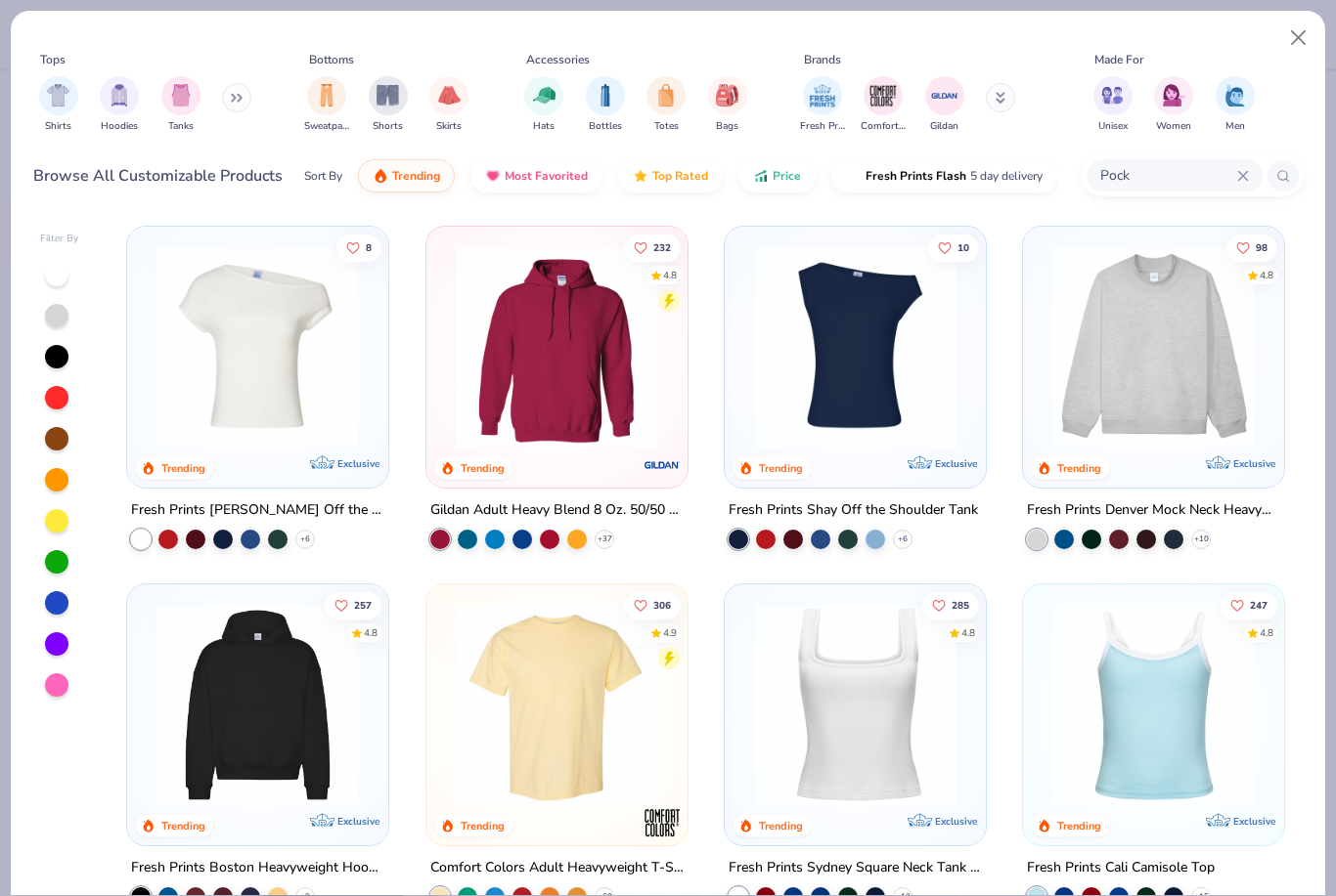
drag, startPoint x: 1163, startPoint y: 167, endPoint x: 939, endPoint y: 280, distance: 250.9
click at [0, 0] on html "– – Per Item – – Total Est. Delivery N/A Free Design Title Save GH Image AI Des…" at bounding box center [668, 448] width 1336 height 896
click at [303, 335] on img at bounding box center [257, 347] width 222 height 202
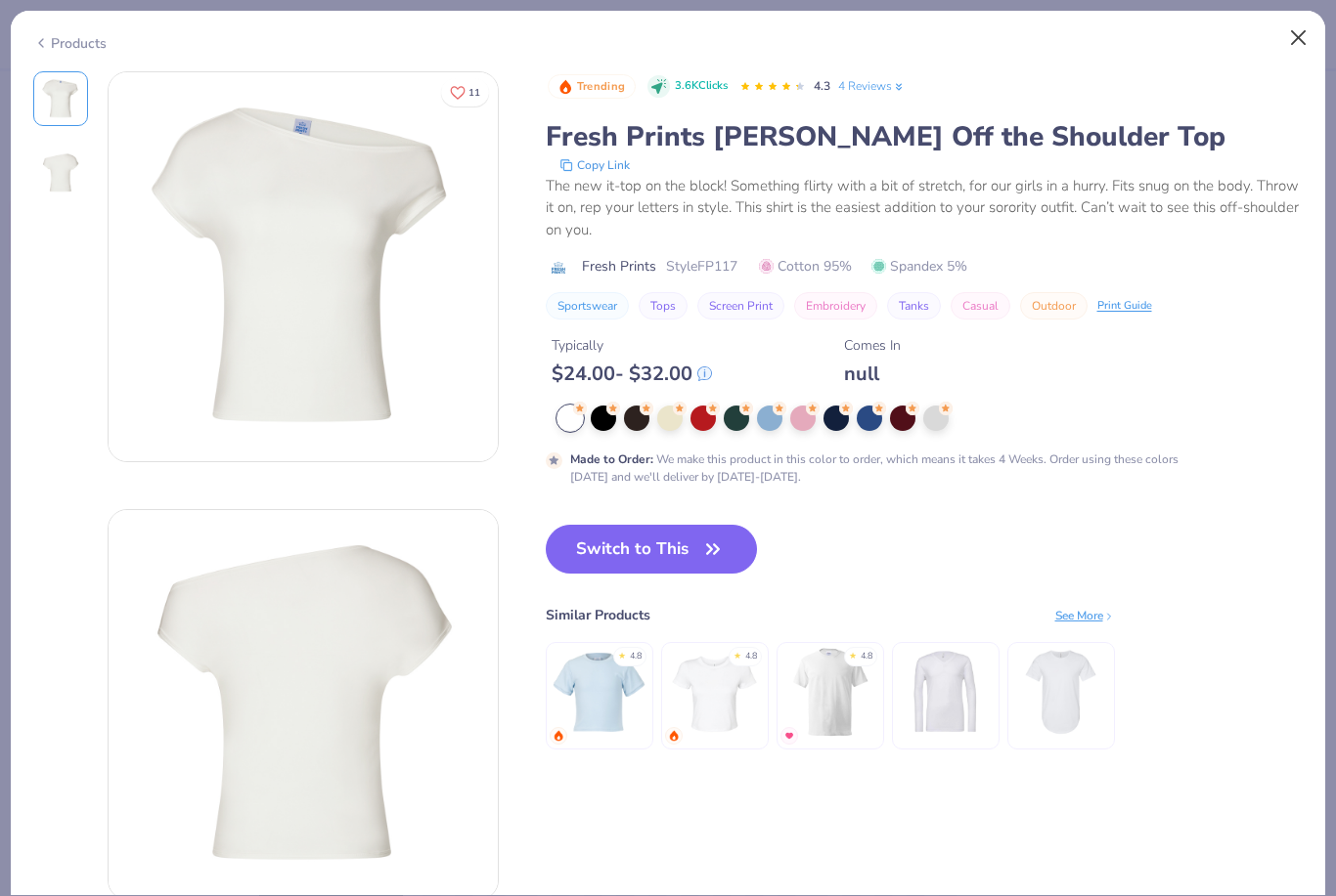
click at [1294, 42] on button "Close" at bounding box center [1298, 38] width 37 height 37
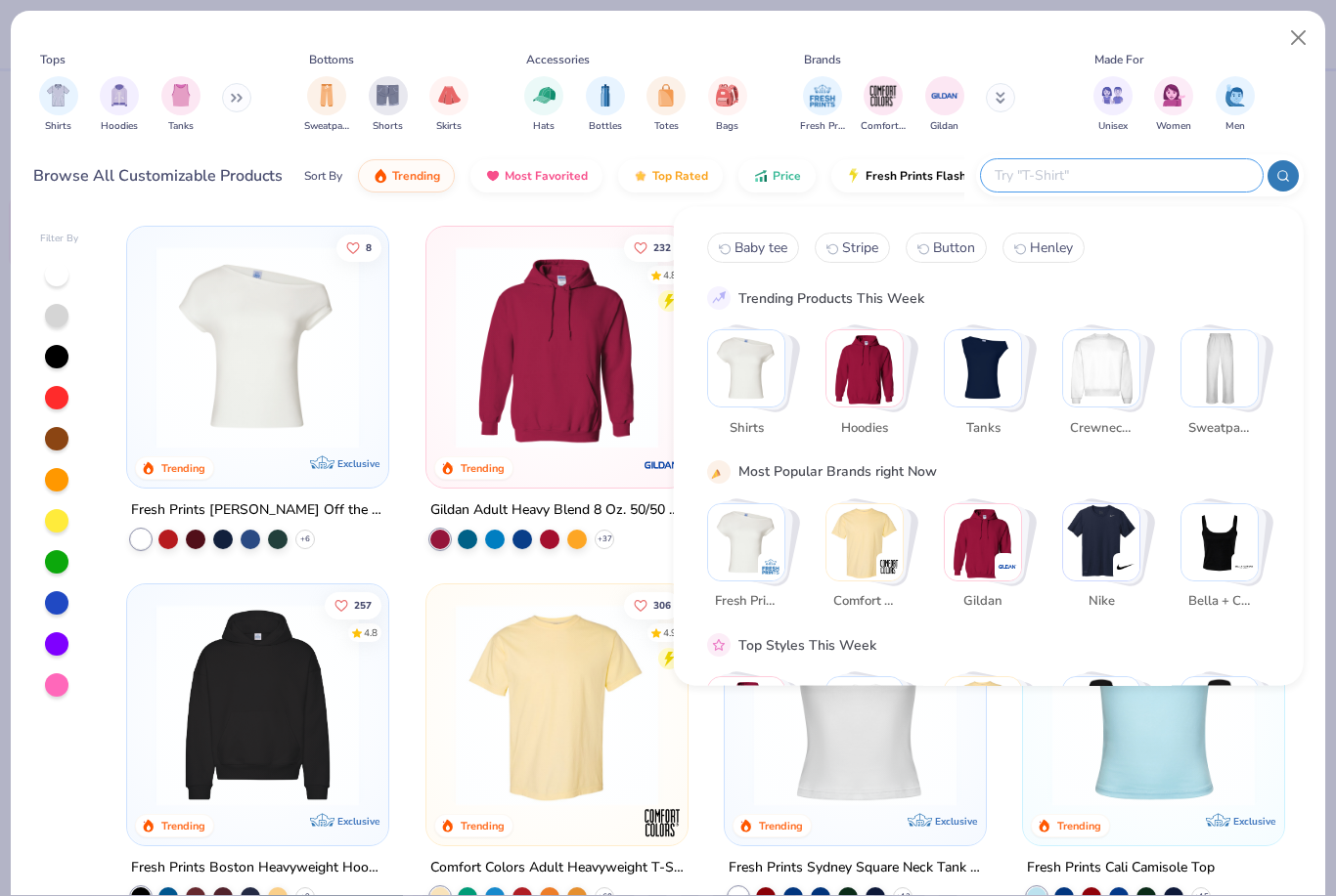
click at [1161, 182] on input "text" at bounding box center [1121, 175] width 257 height 23
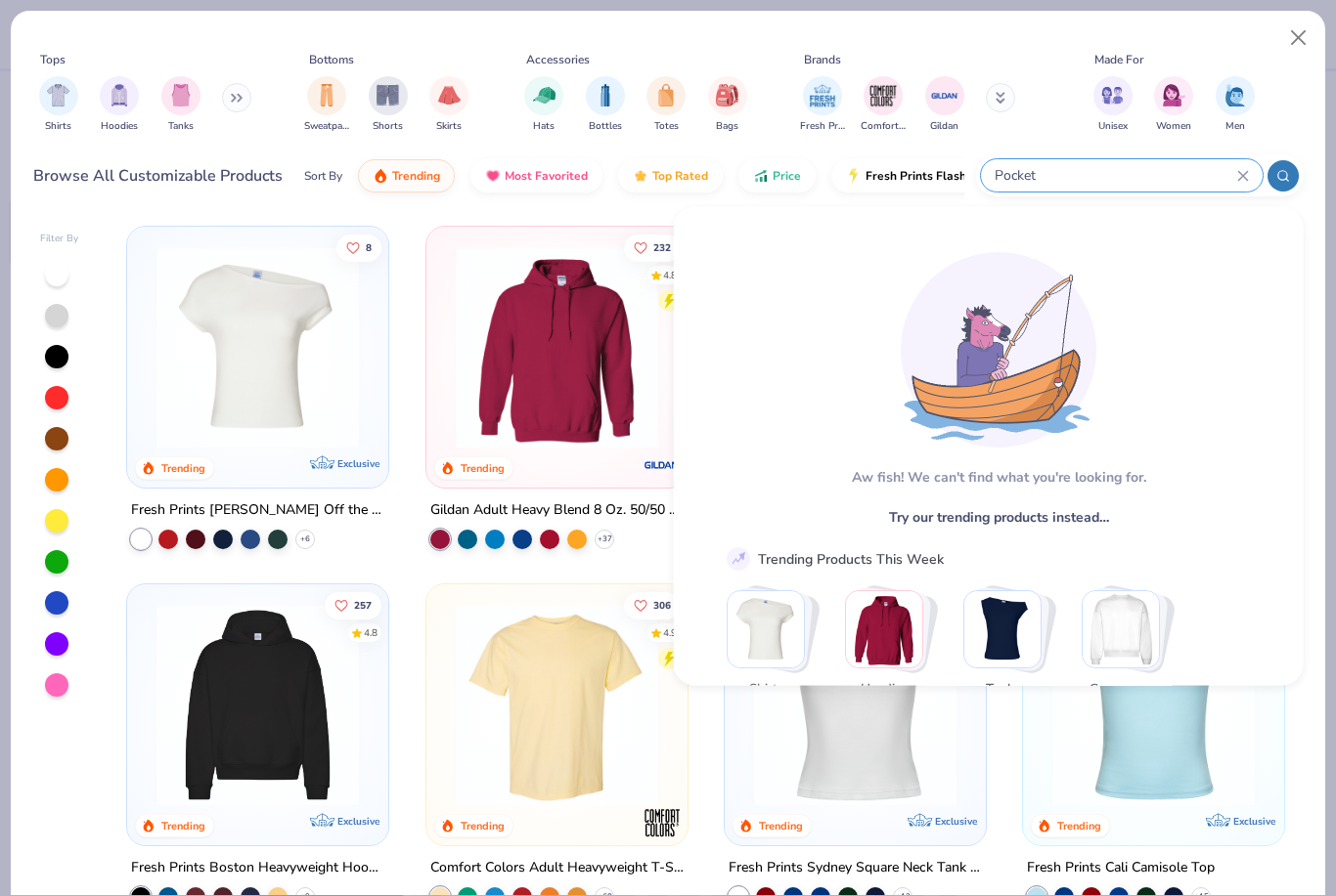
type input "Pocket"
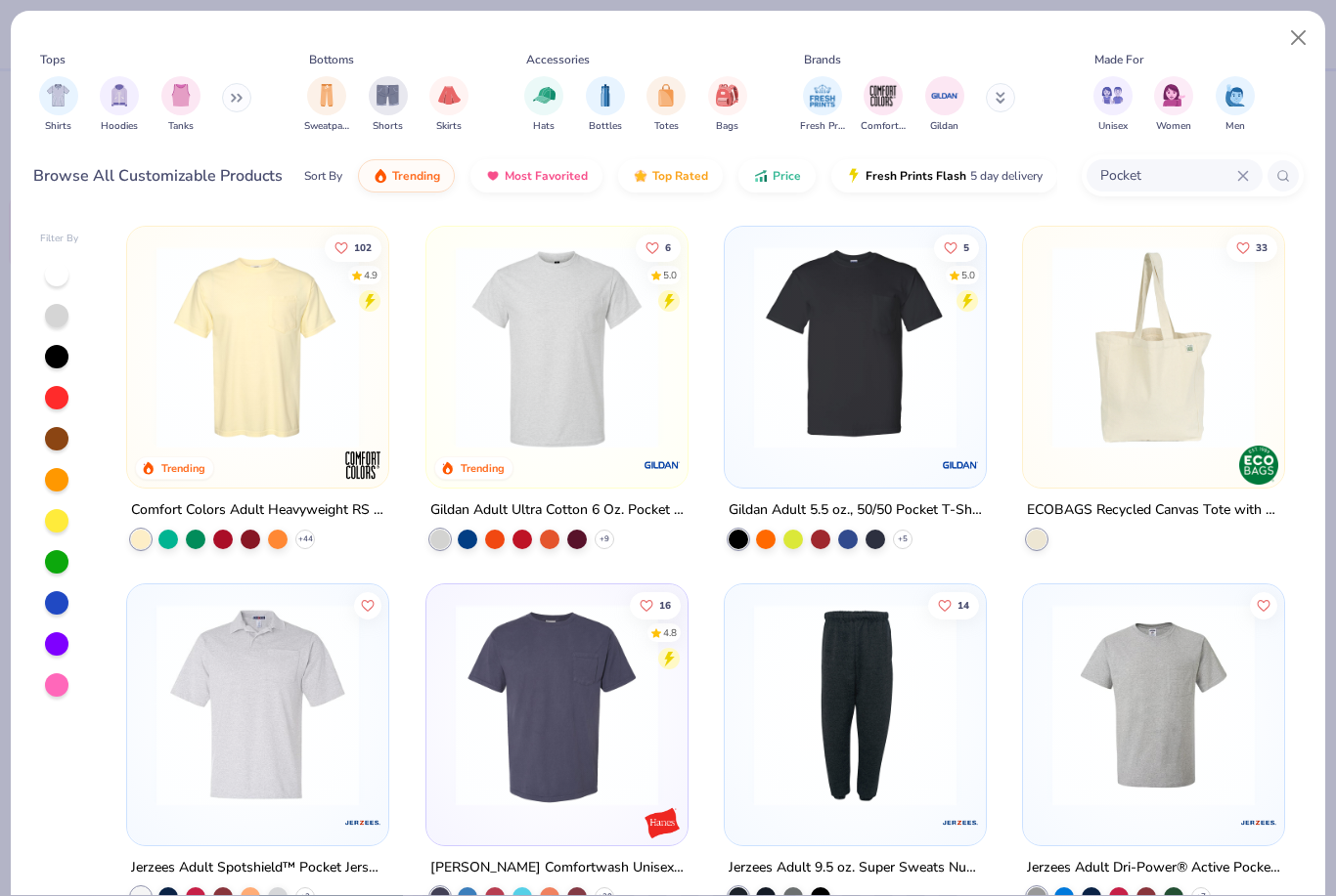
click at [270, 337] on img at bounding box center [257, 347] width 222 height 202
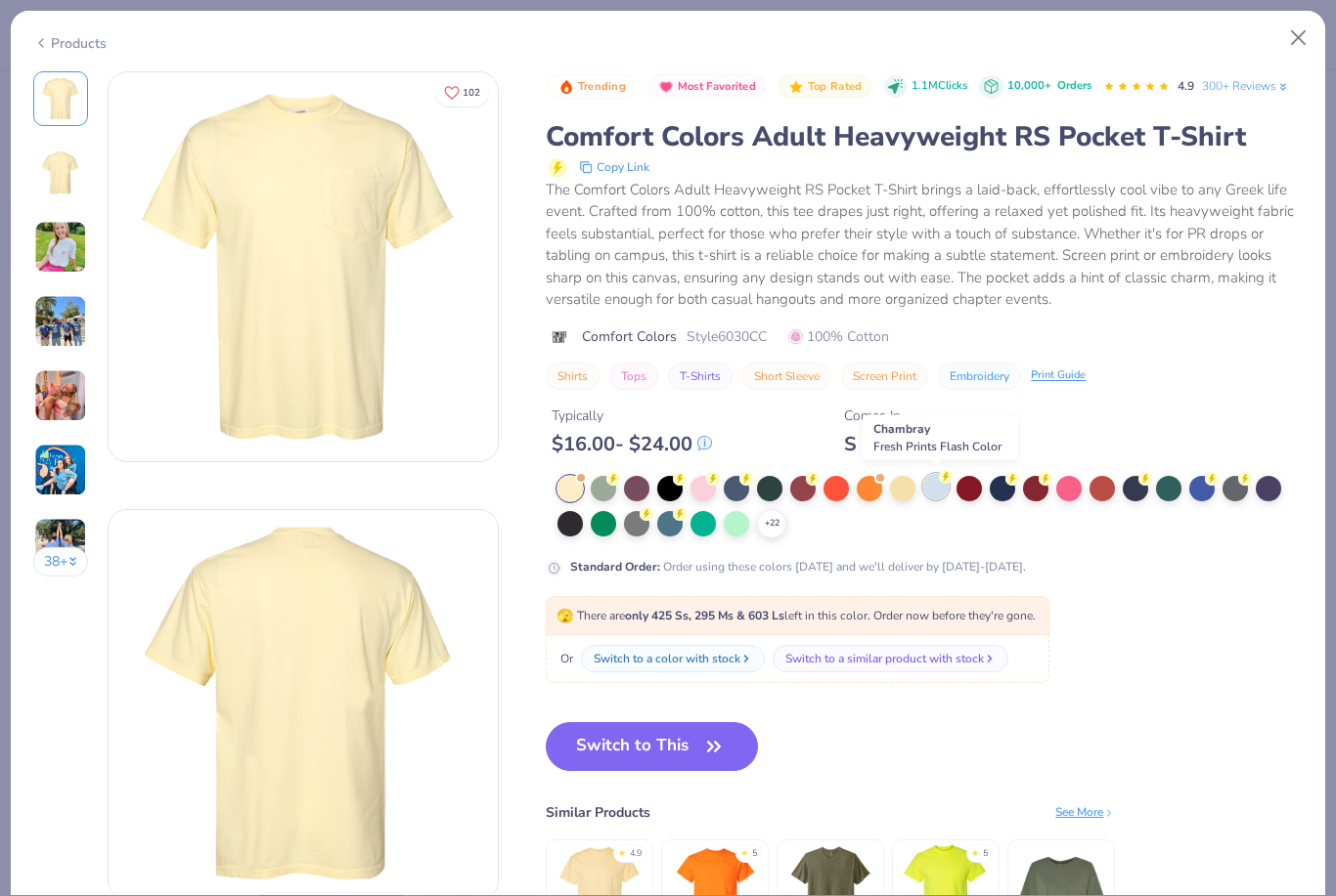
click at [937, 493] on div at bounding box center [936, 487] width 26 height 26
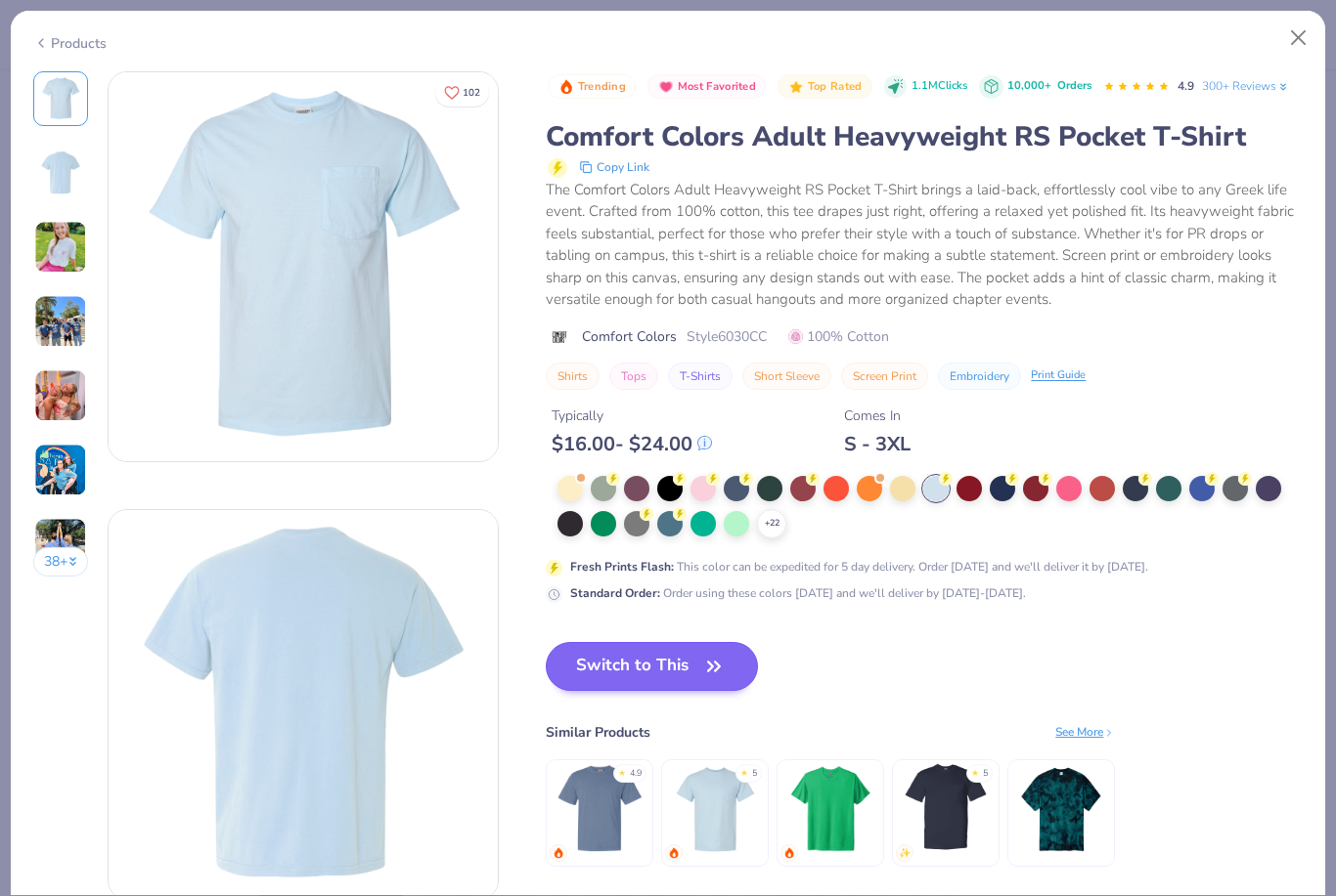
click at [702, 669] on span "button" at bounding box center [714, 667] width 28 height 28
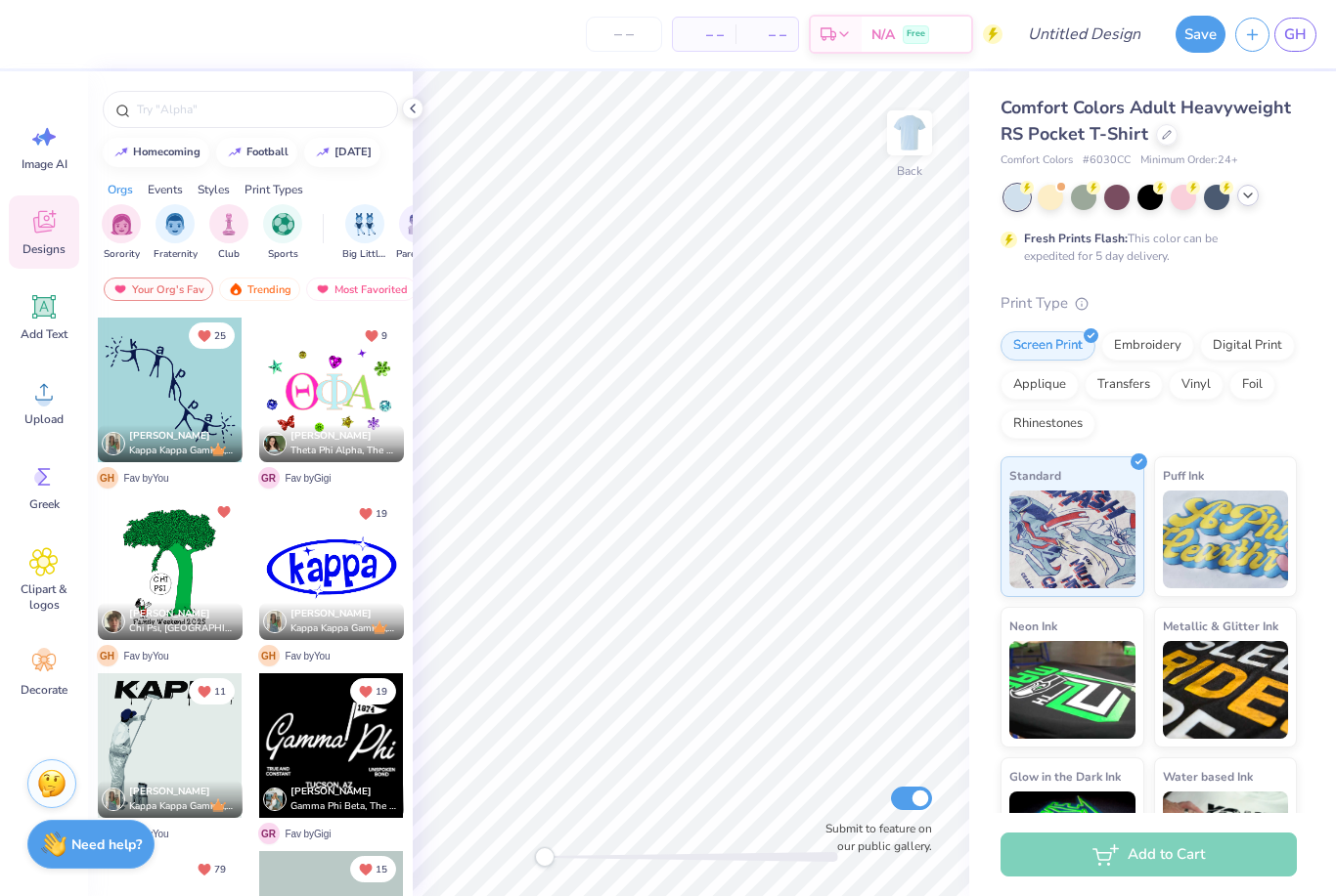
click at [1249, 199] on icon at bounding box center [1247, 196] width 16 height 16
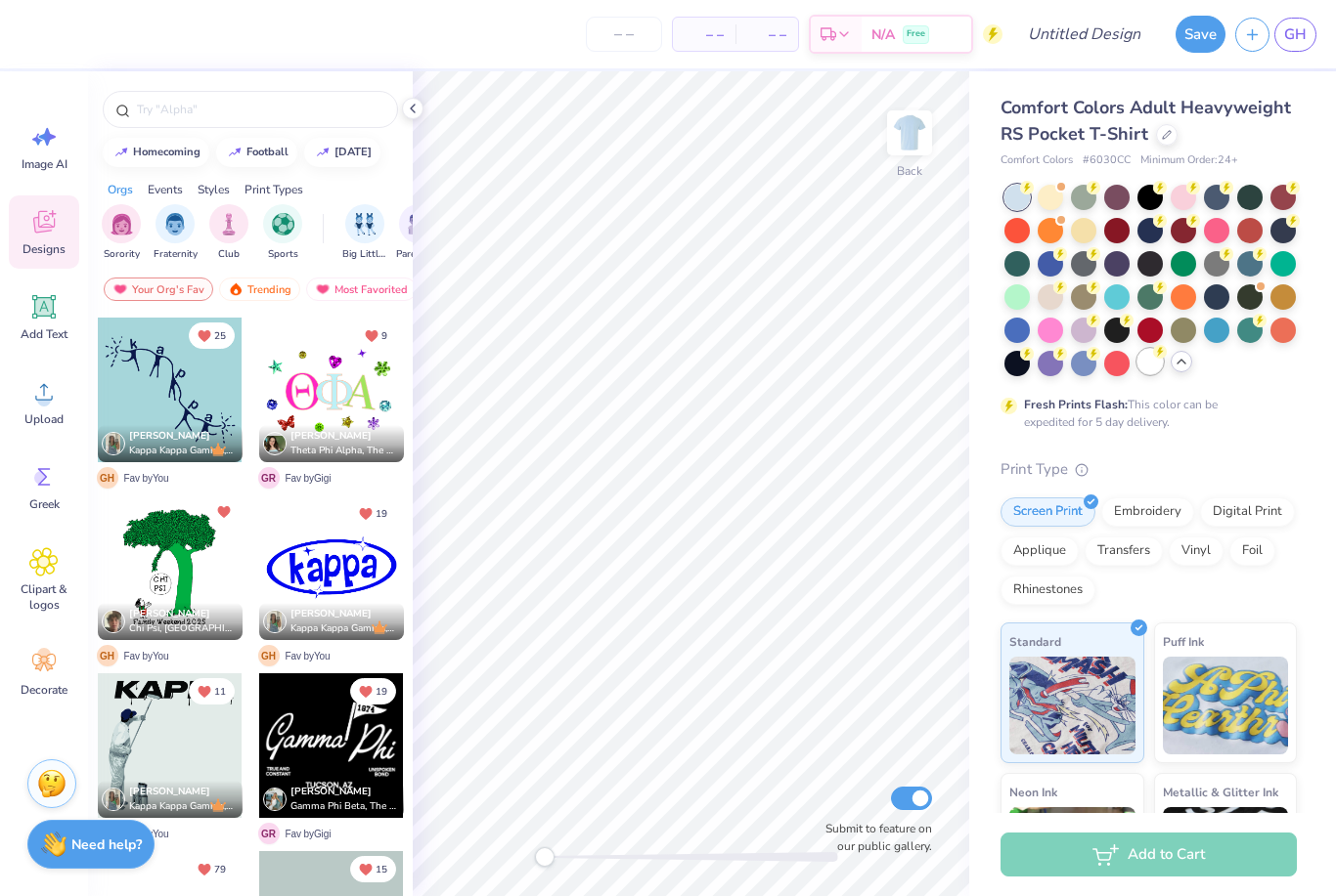
click at [1154, 357] on icon at bounding box center [1160, 352] width 14 height 14
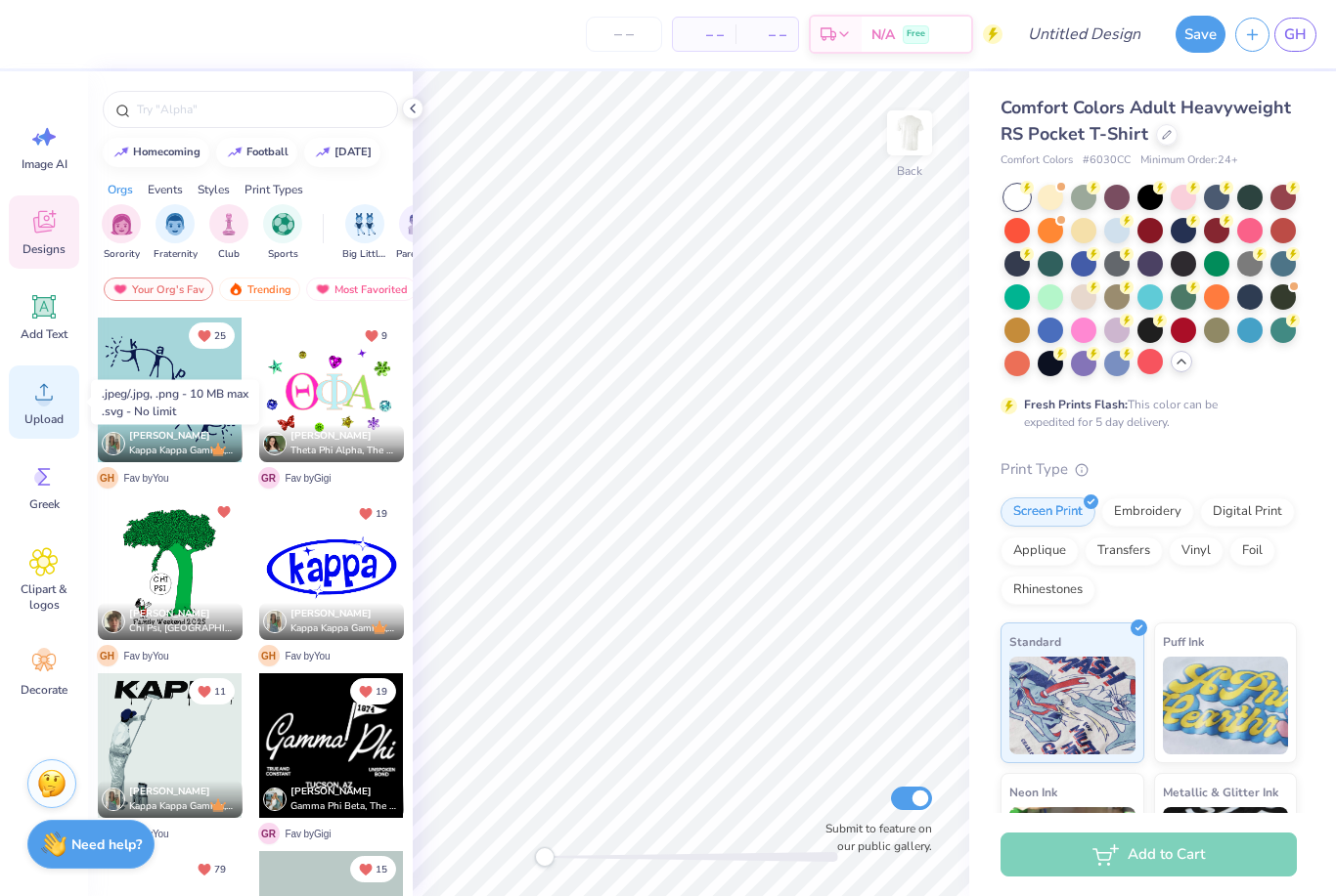
click at [51, 404] on icon at bounding box center [43, 391] width 29 height 29
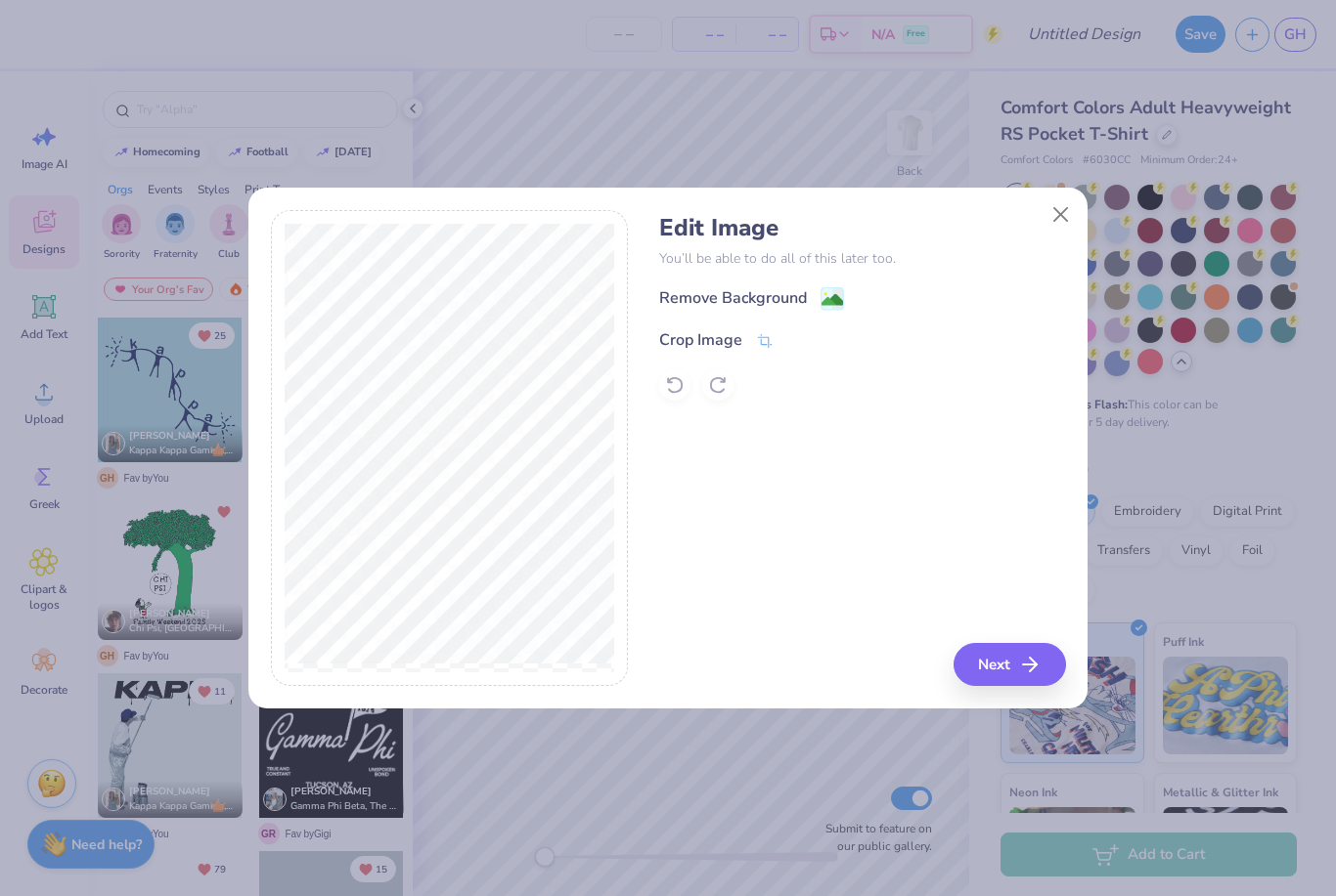
click at [814, 304] on div "Remove Background" at bounding box center [751, 298] width 185 height 25
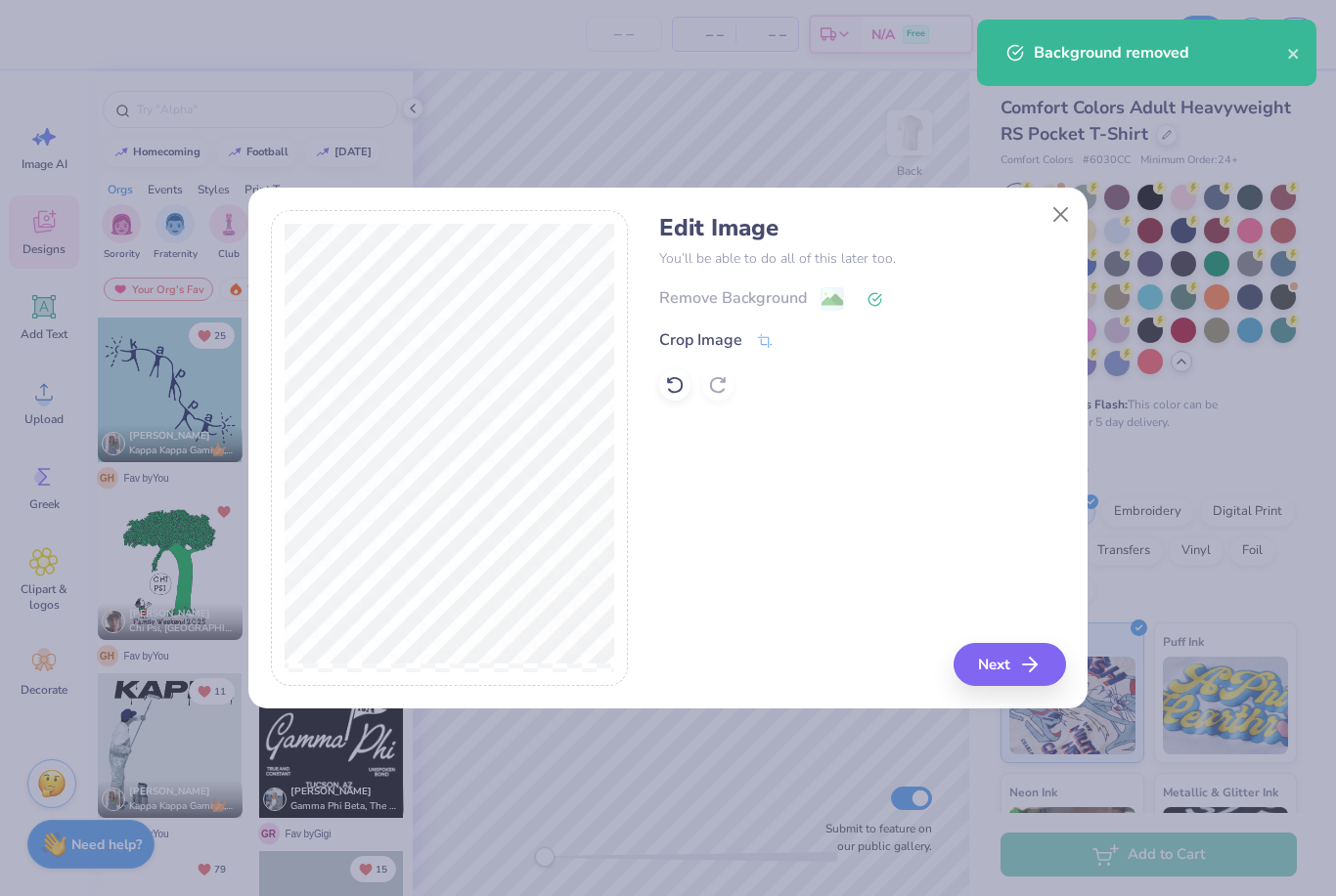
click at [992, 636] on div "Edit Image You’ll be able to do all of this later too. Remove Background Crop I…" at bounding box center [861, 448] width 406 height 477
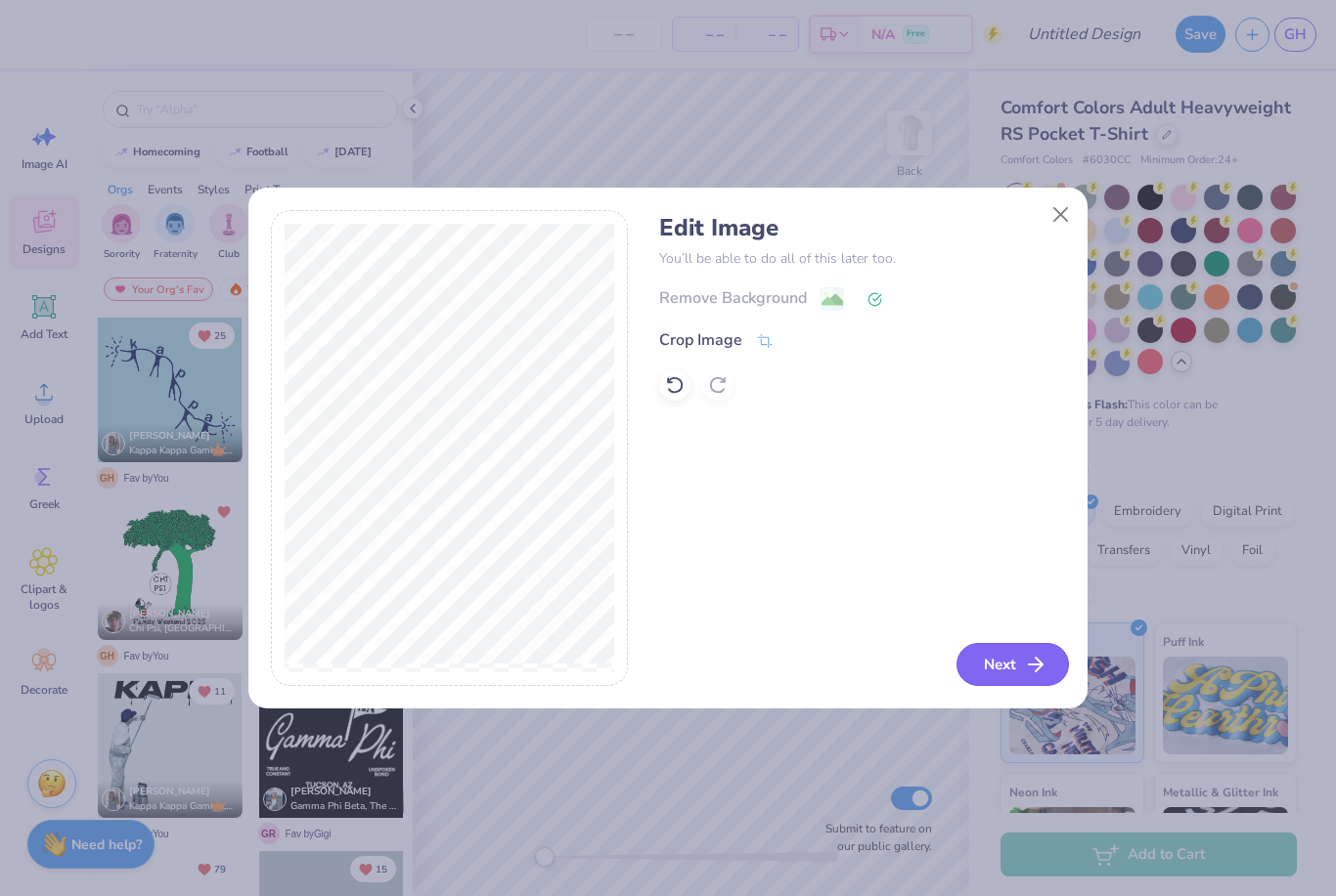
click at [1004, 661] on button "Next" at bounding box center [1012, 664] width 112 height 43
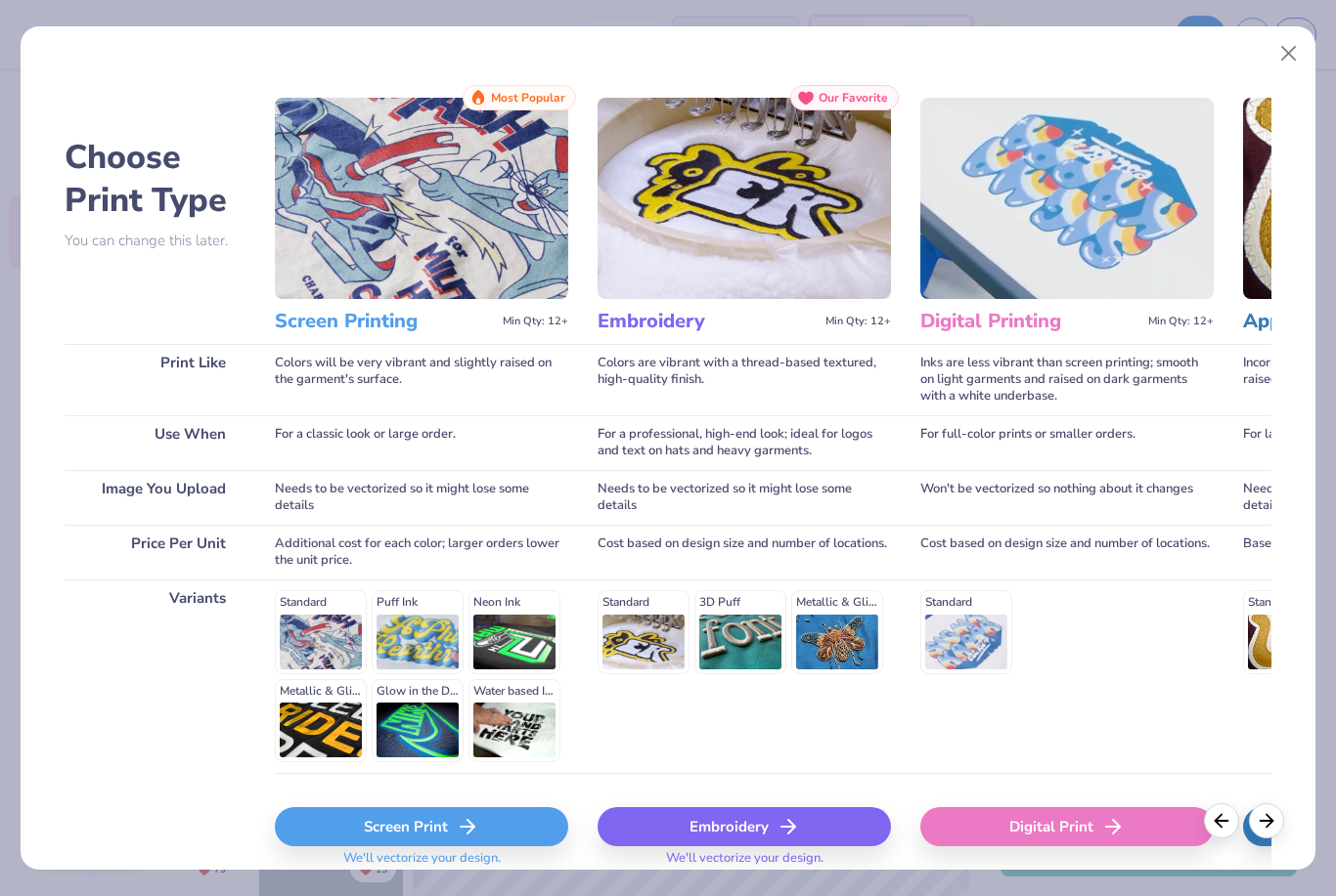
click at [505, 811] on div "Screen Print" at bounding box center [421, 826] width 293 height 39
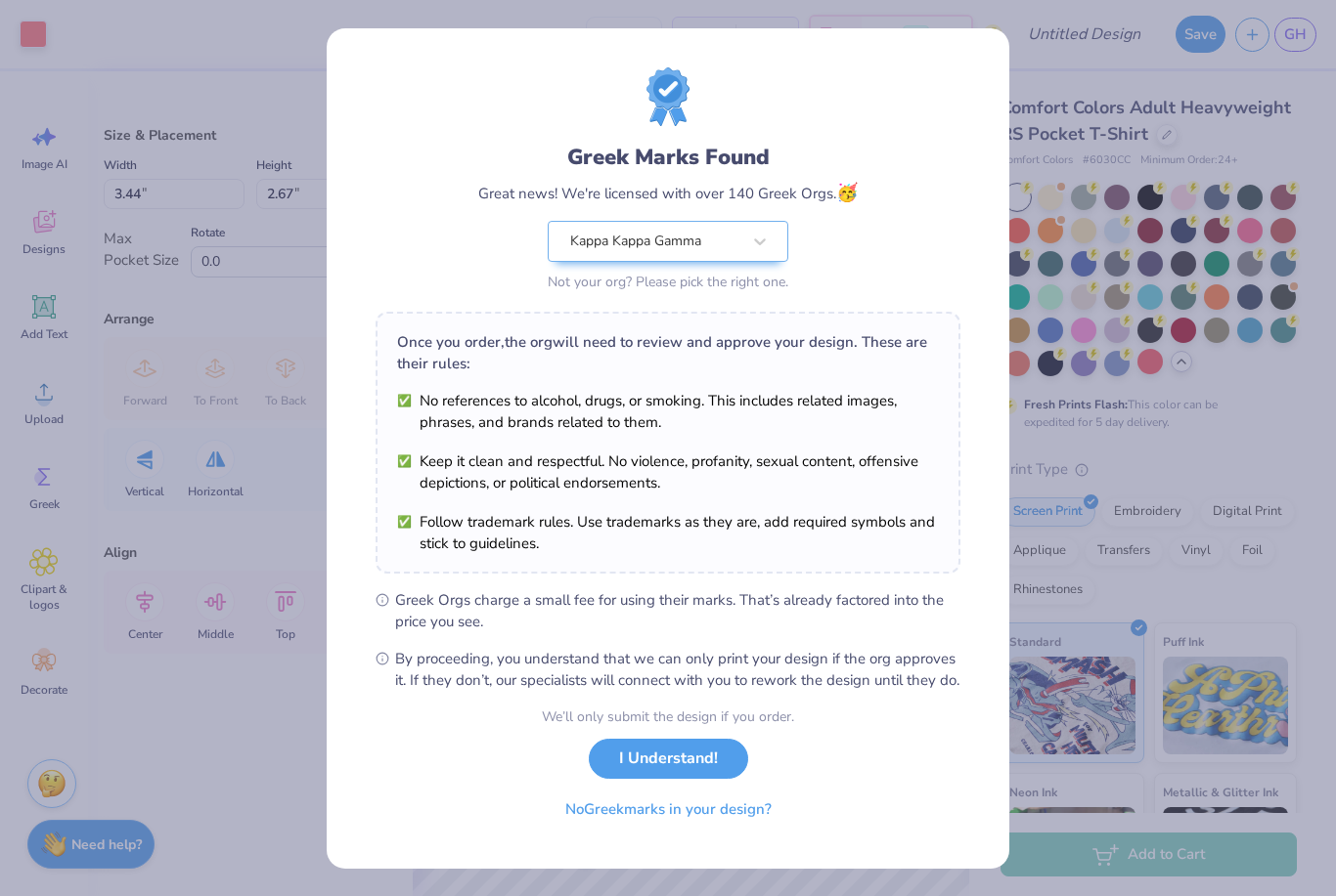
click at [694, 691] on span "By proceeding, you understand that we can only print your design if the org app…" at bounding box center [677, 669] width 565 height 43
click at [705, 765] on button "I Understand!" at bounding box center [668, 754] width 159 height 40
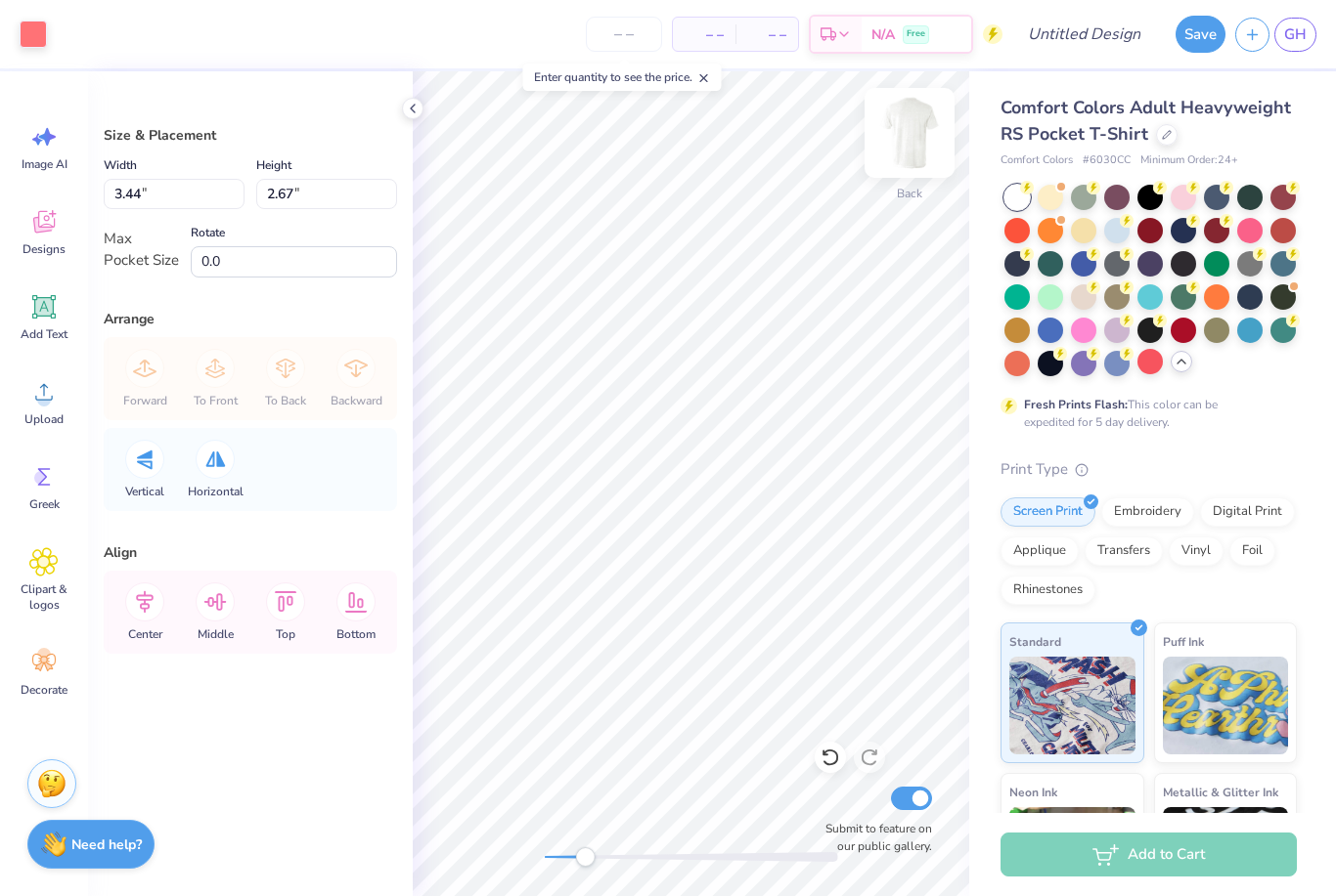
click at [915, 133] on img at bounding box center [909, 132] width 79 height 79
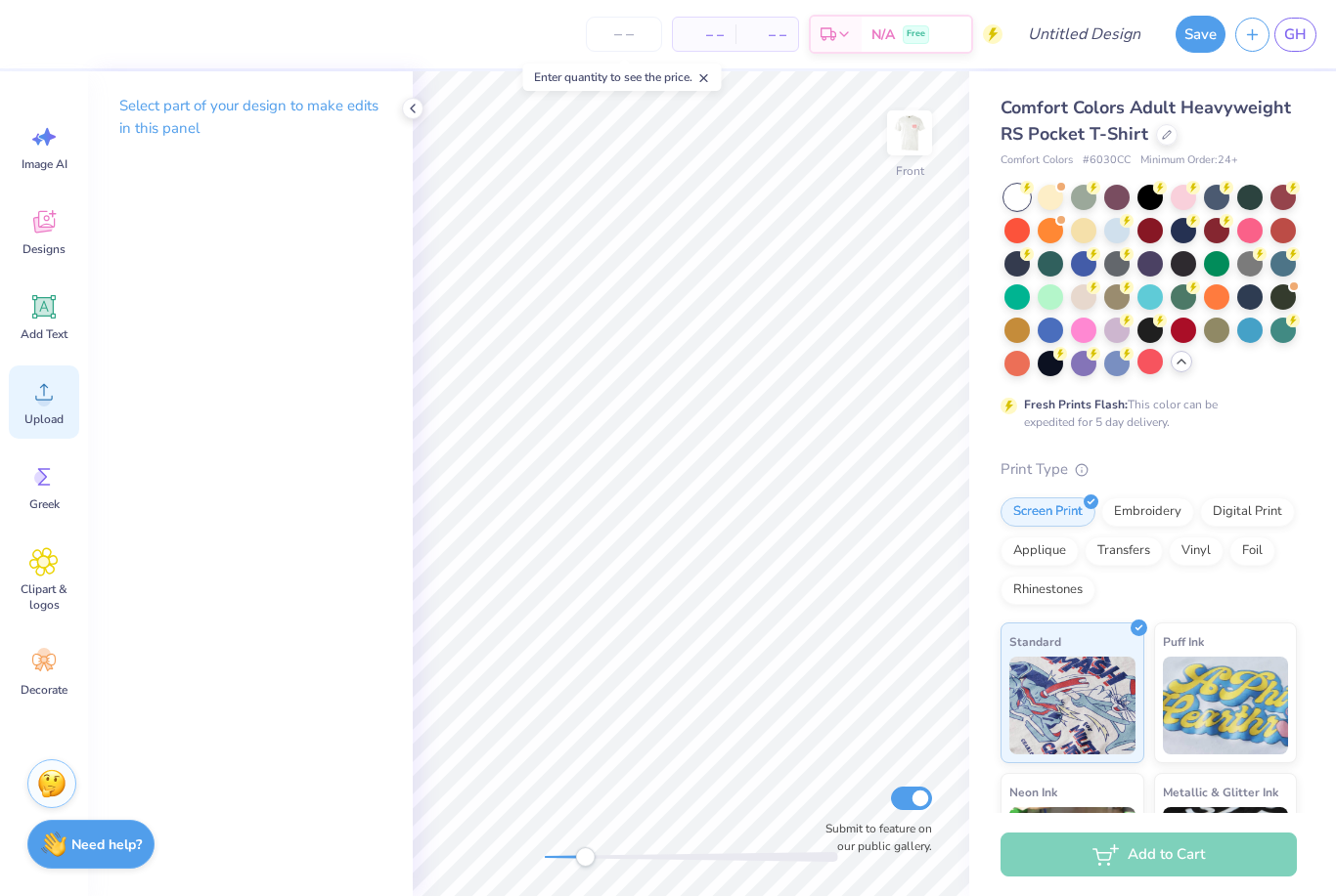
click at [55, 407] on div "Upload" at bounding box center [44, 403] width 71 height 74
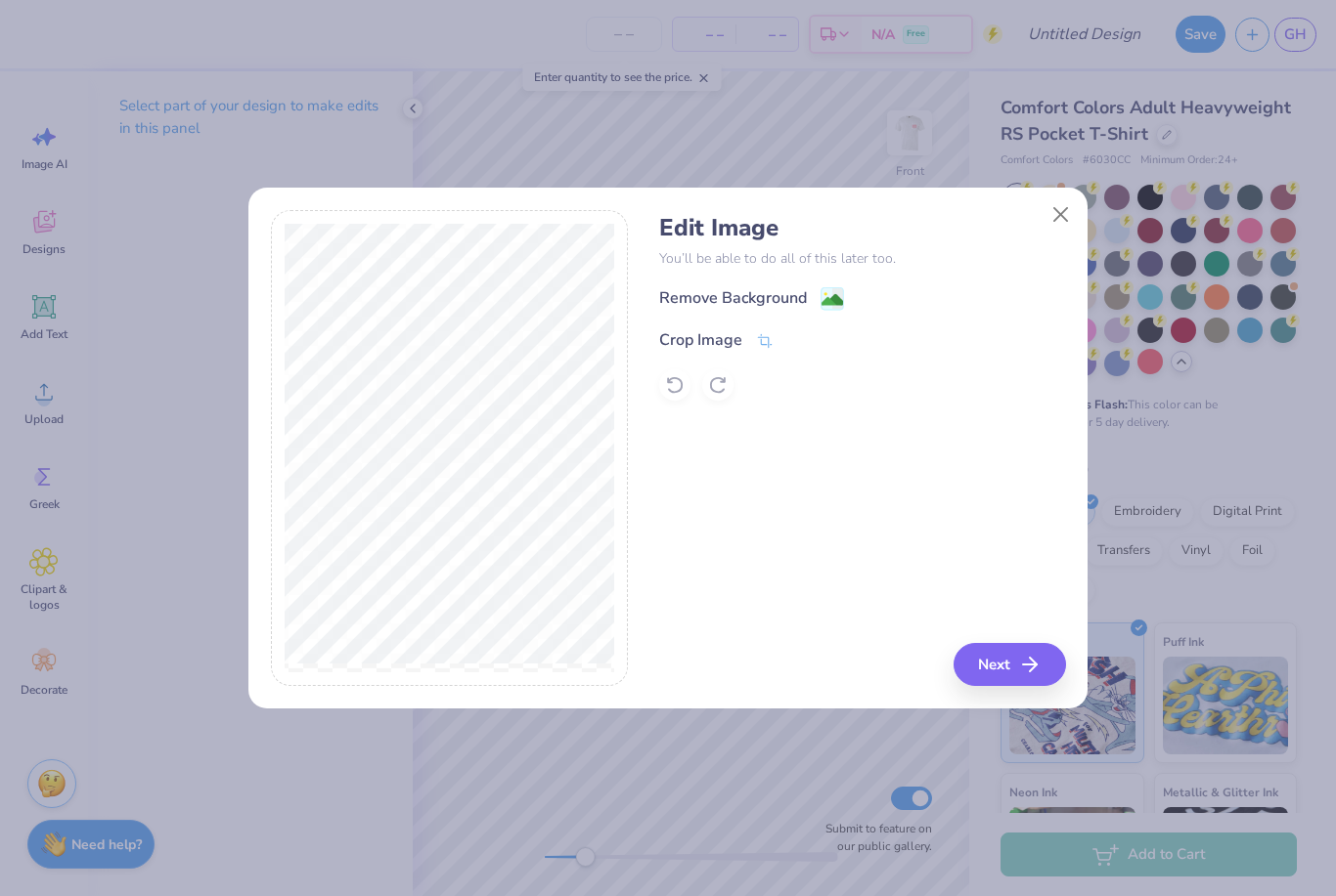
click at [727, 293] on div "Remove Background" at bounding box center [732, 298] width 147 height 24
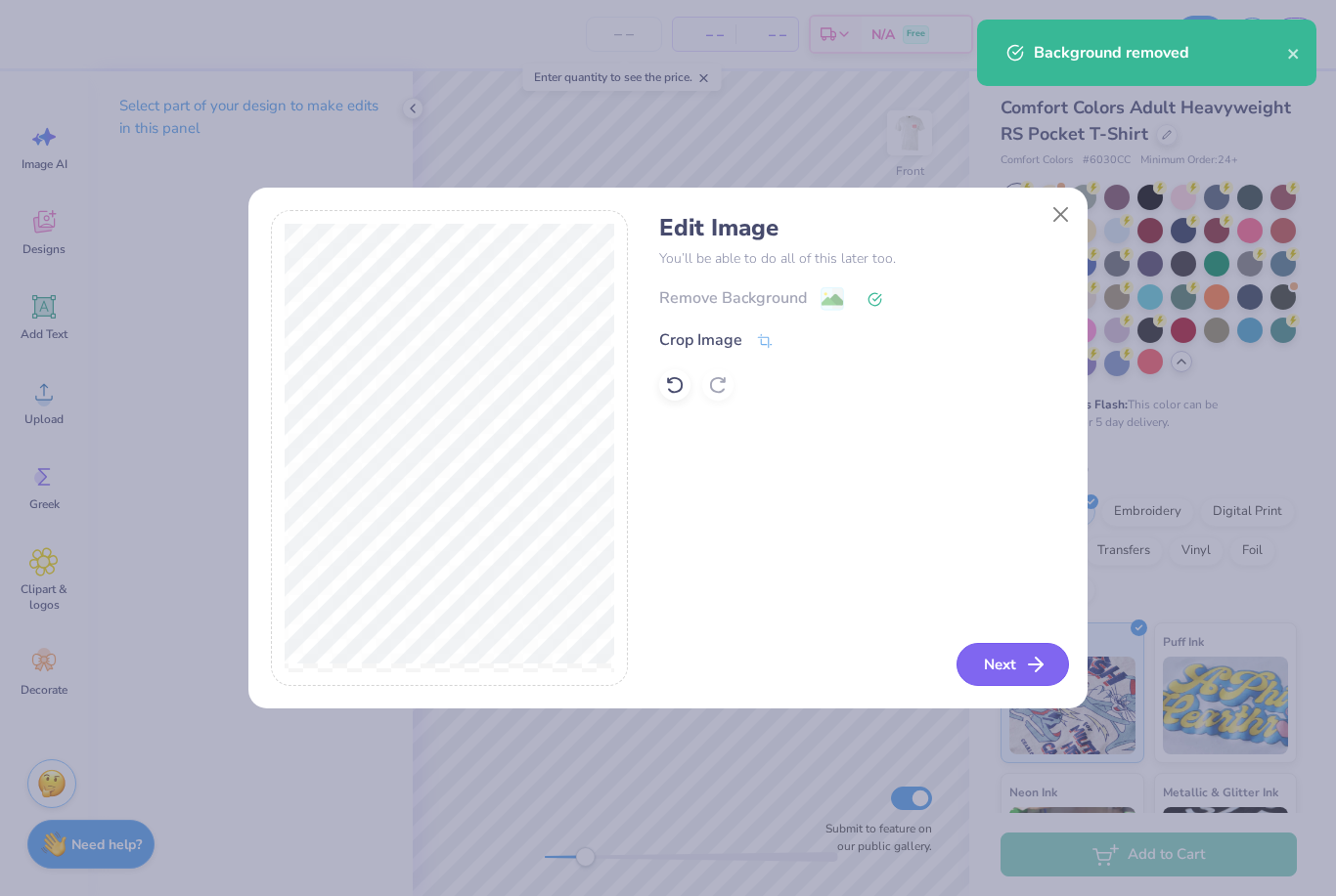
click at [988, 669] on button "Next" at bounding box center [1012, 664] width 112 height 43
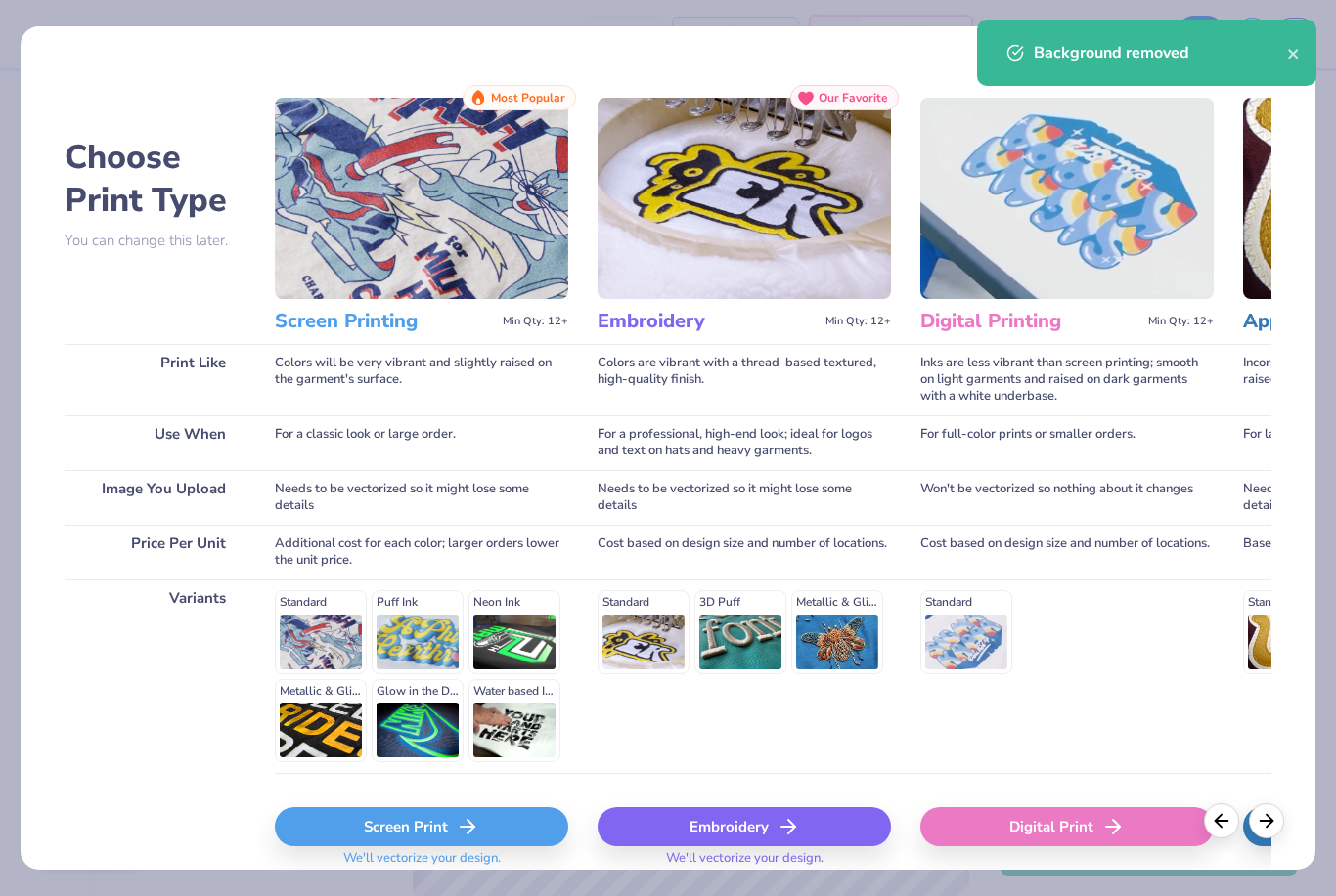
click at [405, 829] on div "Screen Print" at bounding box center [421, 826] width 293 height 39
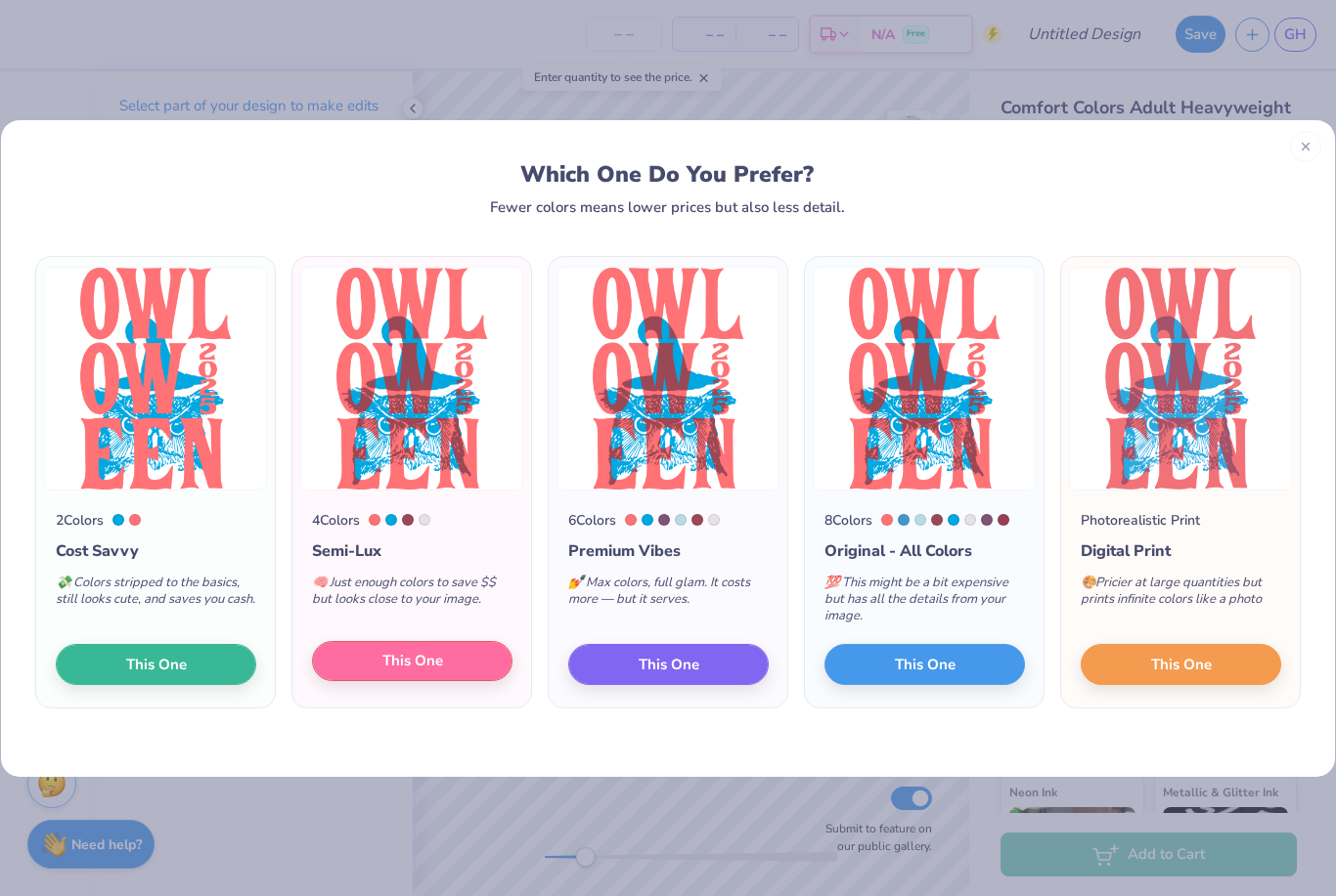
click at [471, 664] on button "This One" at bounding box center [413, 661] width 201 height 41
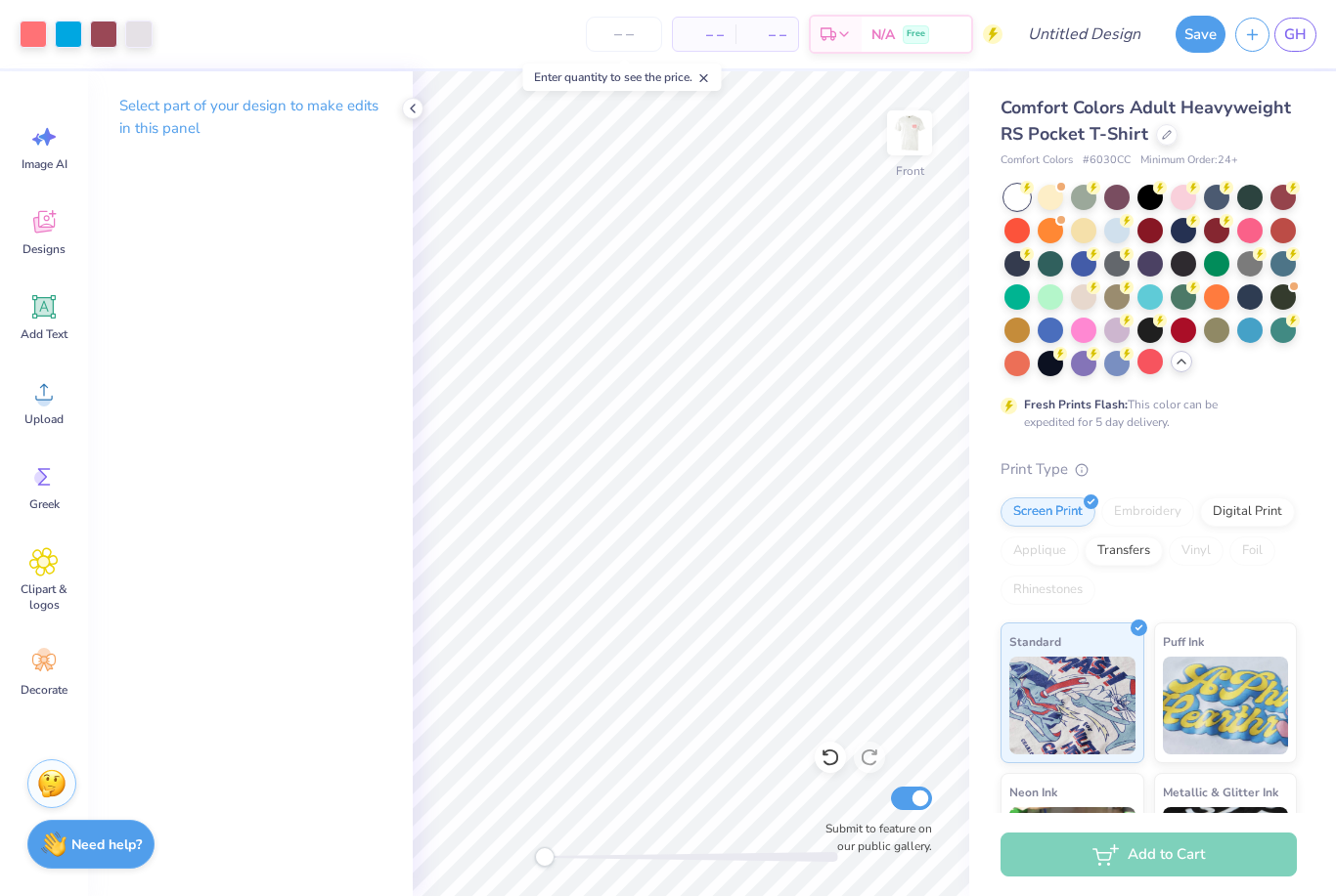
click at [1289, 130] on div "Comfort Colors Adult Heavyweight RS Pocket T-Shirt" at bounding box center [1149, 120] width 296 height 53
click at [1095, 41] on input "Design Title" at bounding box center [1108, 34] width 95 height 39
type input "Classic Owloween Tee"
click at [1091, 273] on div at bounding box center [1150, 280] width 292 height 192
click at [1090, 269] on div at bounding box center [1083, 263] width 26 height 26
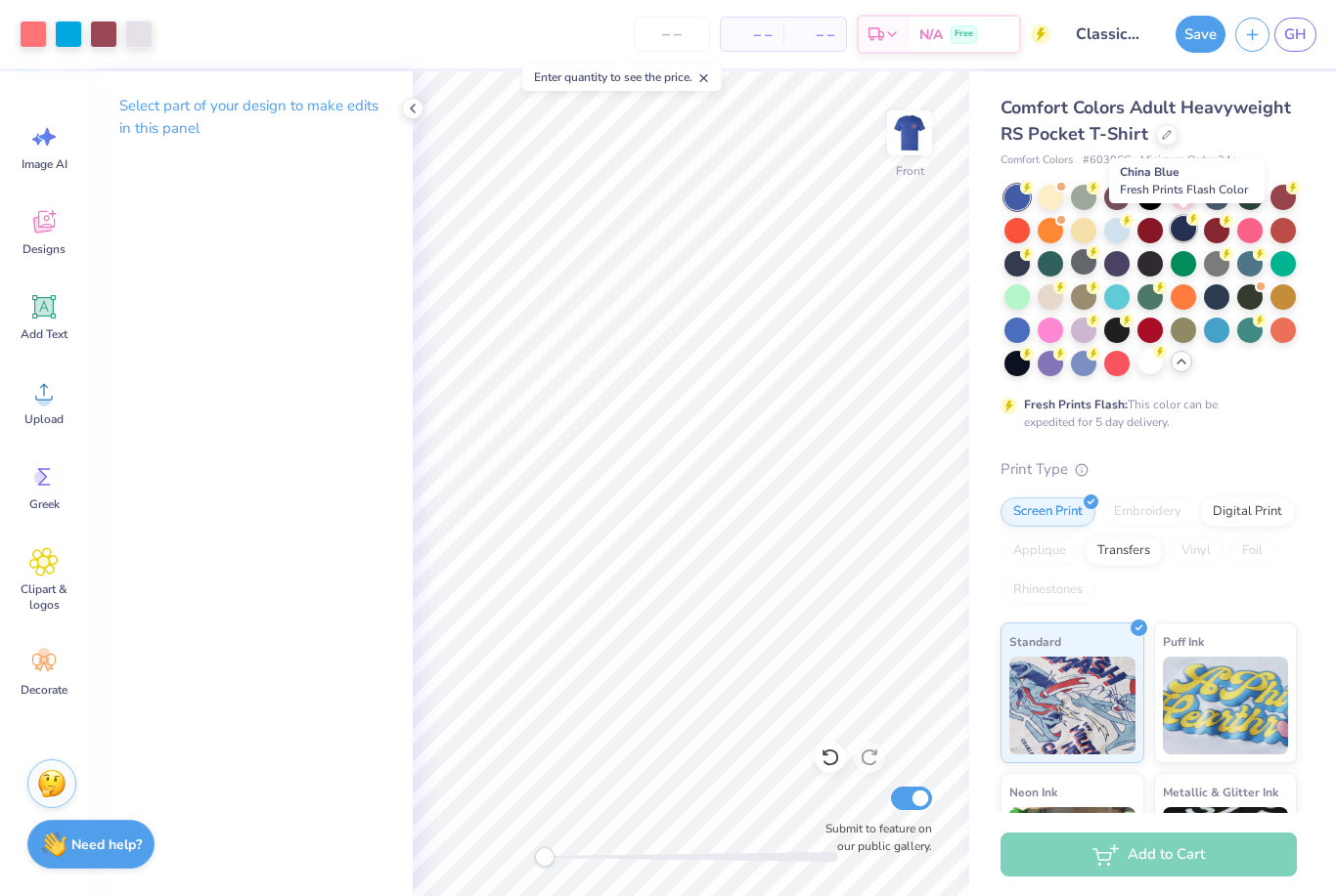
click at [1179, 231] on div at bounding box center [1184, 229] width 26 height 26
click at [1050, 293] on div at bounding box center [1050, 295] width 26 height 26
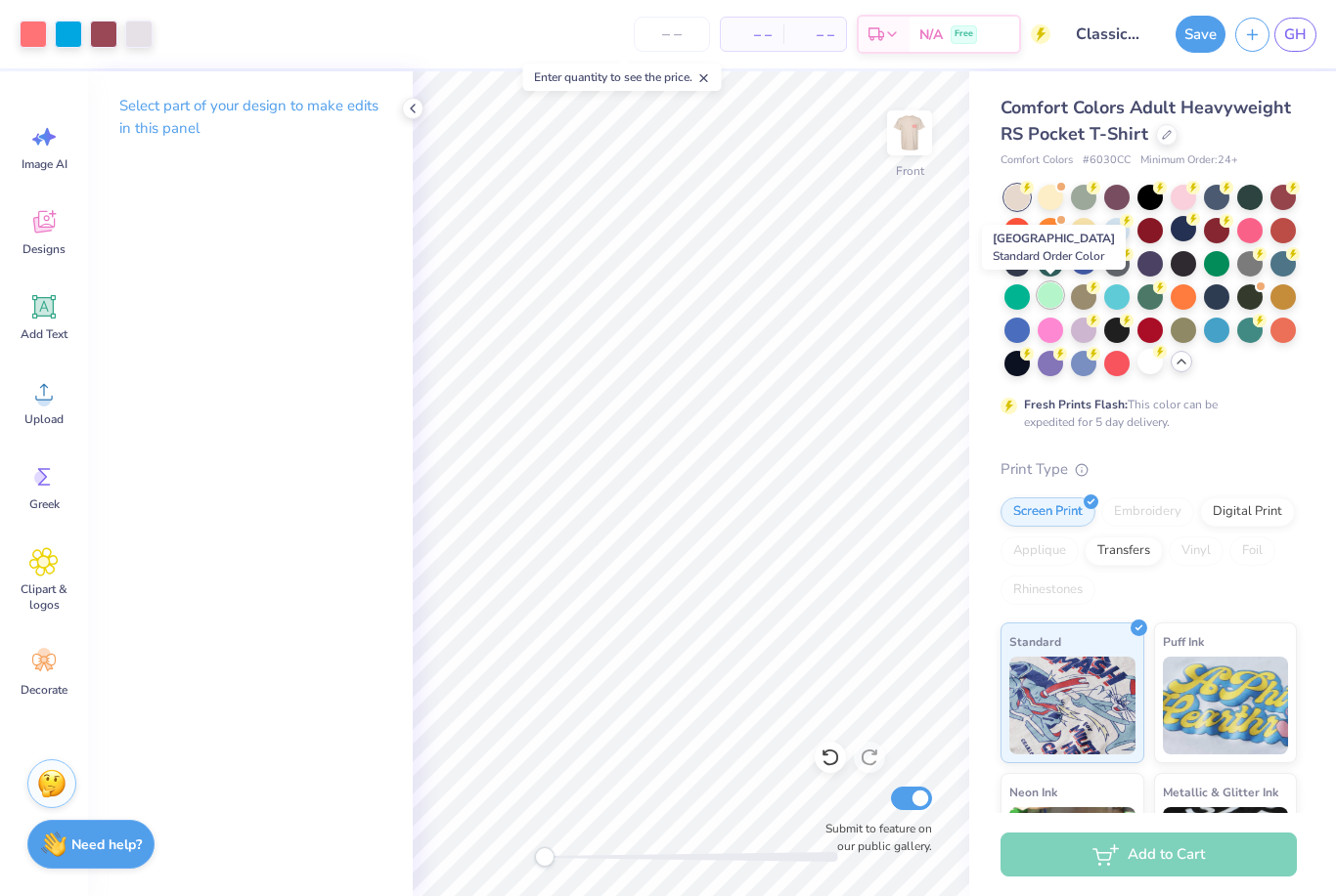
click at [1050, 303] on div at bounding box center [1050, 295] width 26 height 26
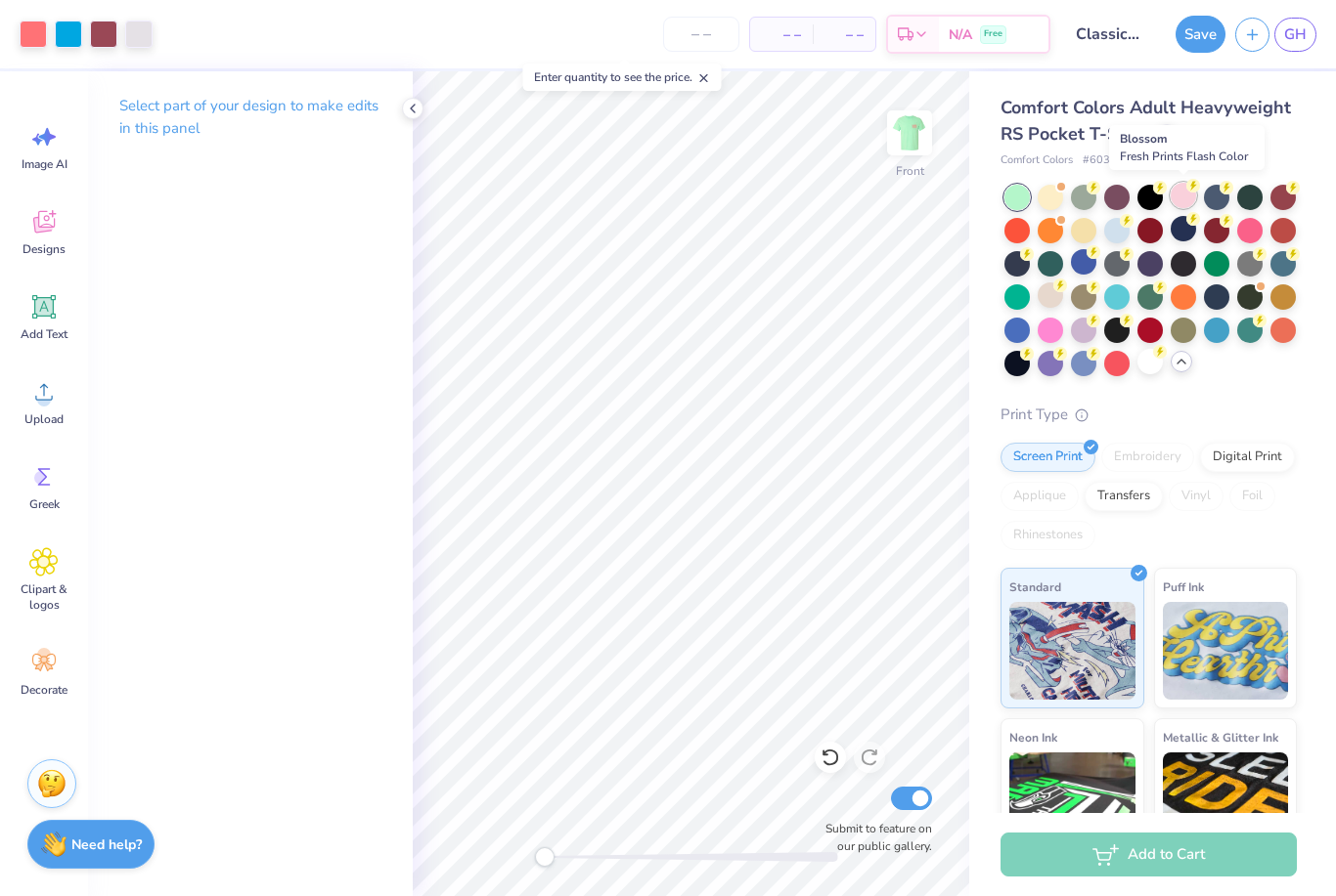
click at [1188, 201] on div at bounding box center [1184, 196] width 26 height 26
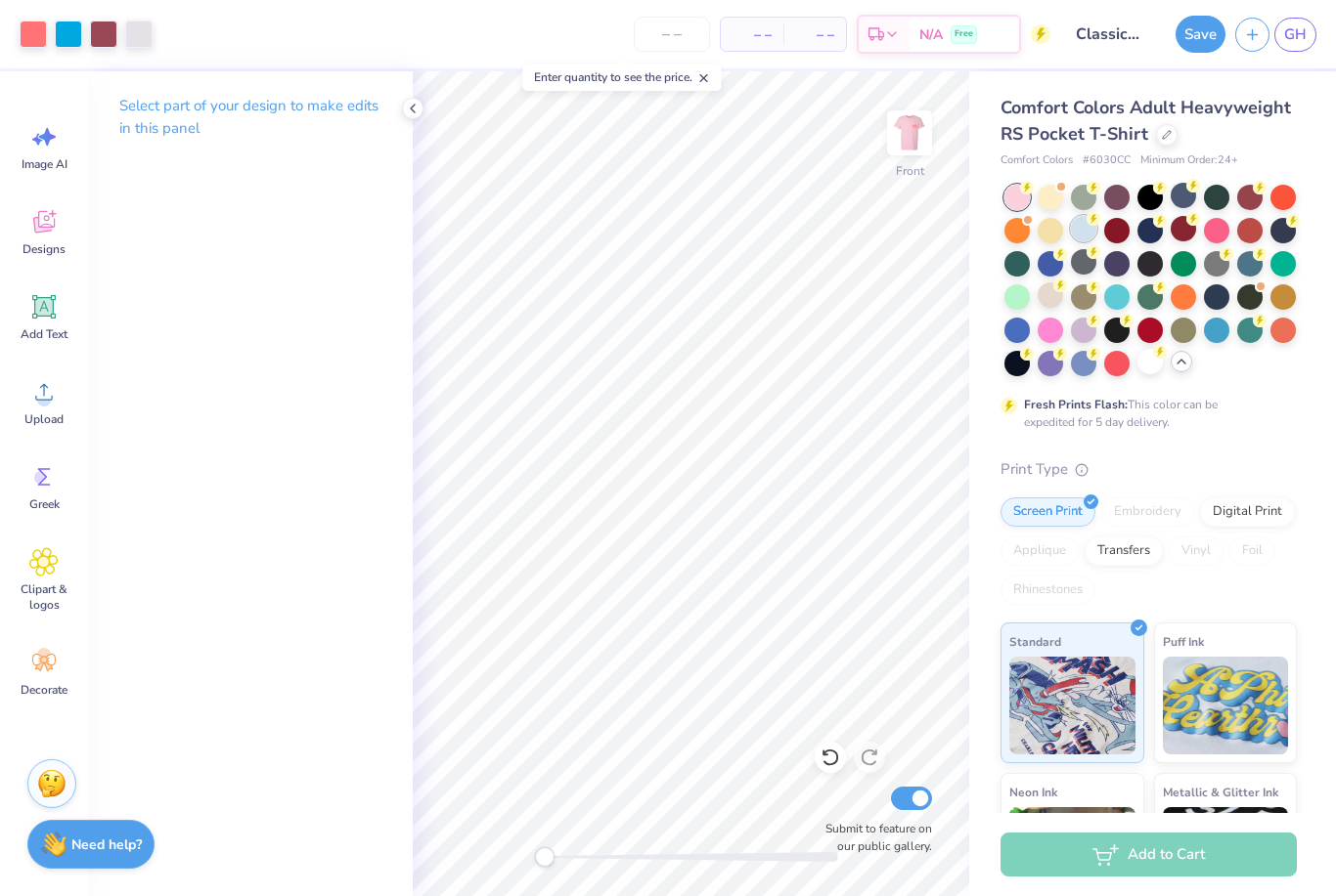
click at [1075, 230] on div at bounding box center [1083, 229] width 26 height 26
click at [908, 147] on img at bounding box center [909, 132] width 79 height 79
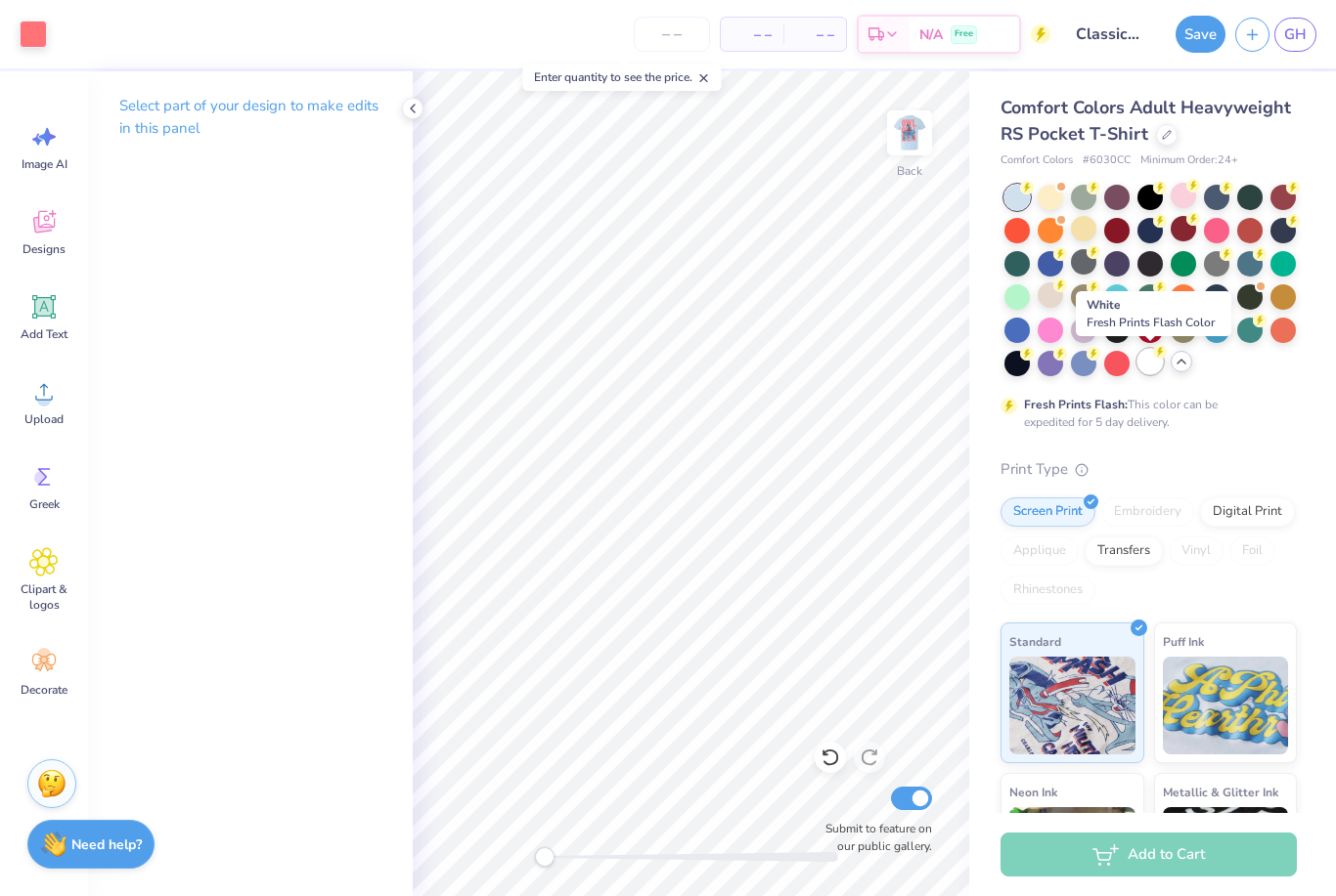
click at [1151, 372] on div at bounding box center [1150, 362] width 26 height 26
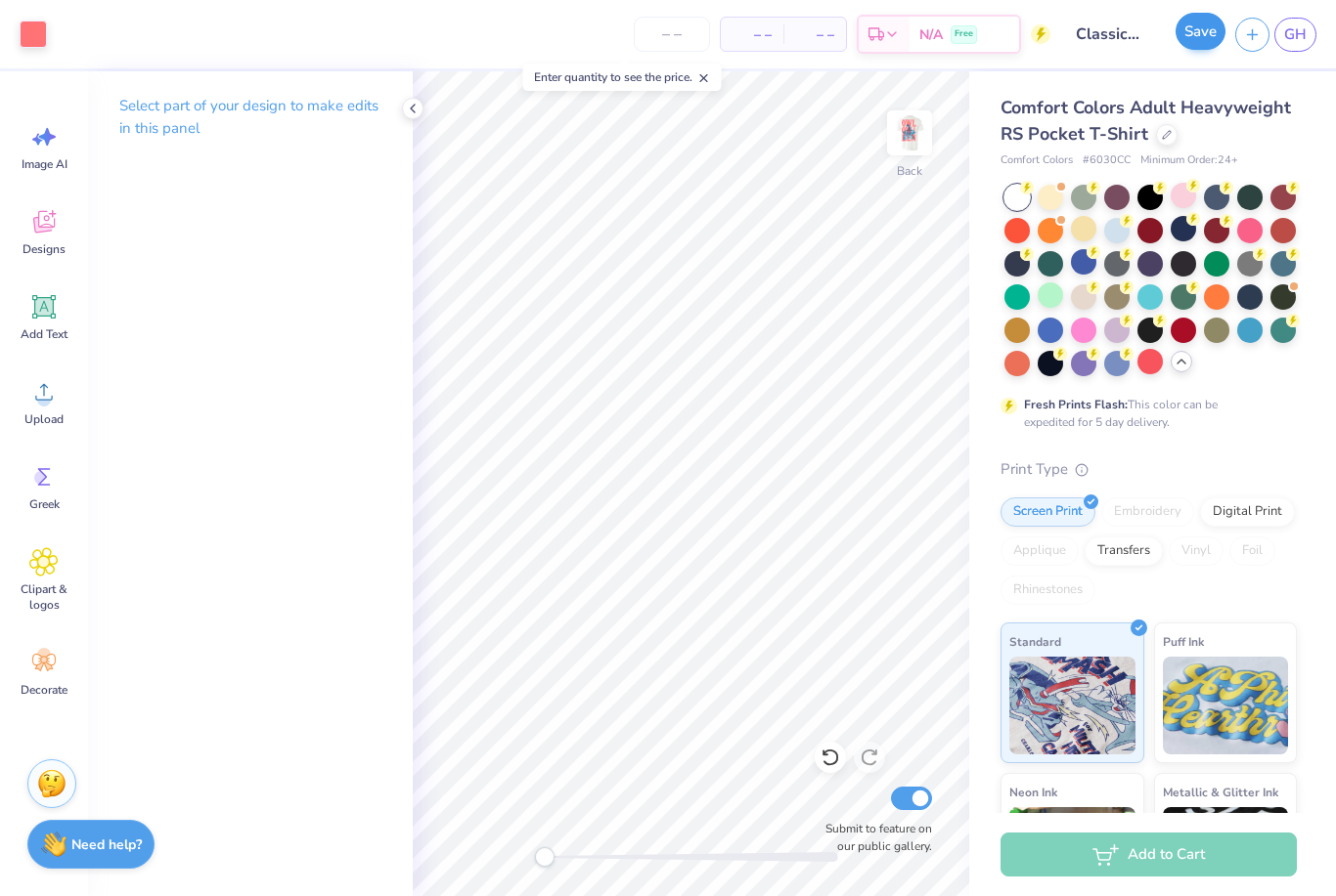
click at [1187, 45] on button "Save" at bounding box center [1200, 31] width 50 height 37
click at [1192, 42] on div "Save" at bounding box center [1200, 34] width 50 height 37
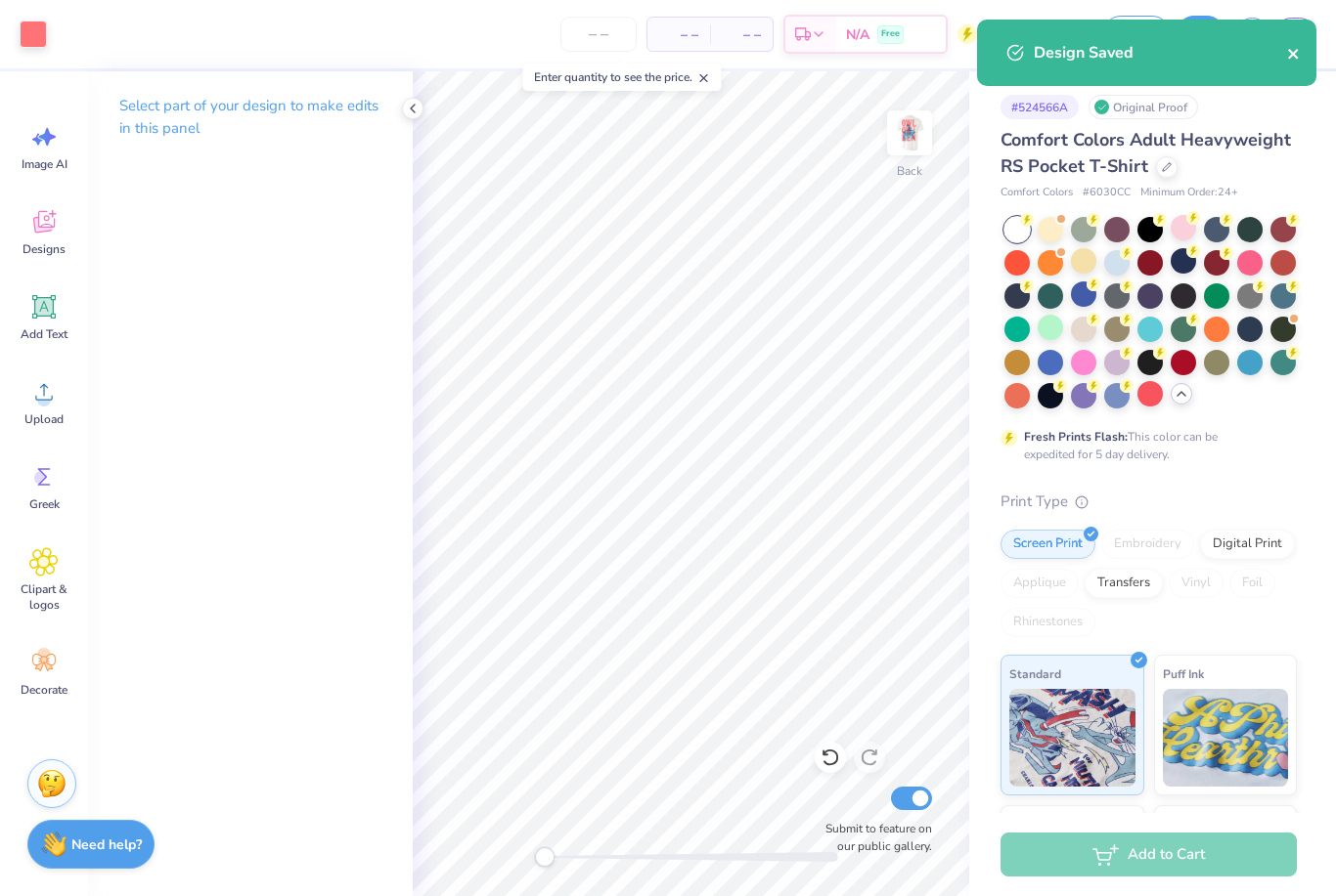
click at [1297, 59] on icon "close" at bounding box center [1294, 54] width 14 height 16
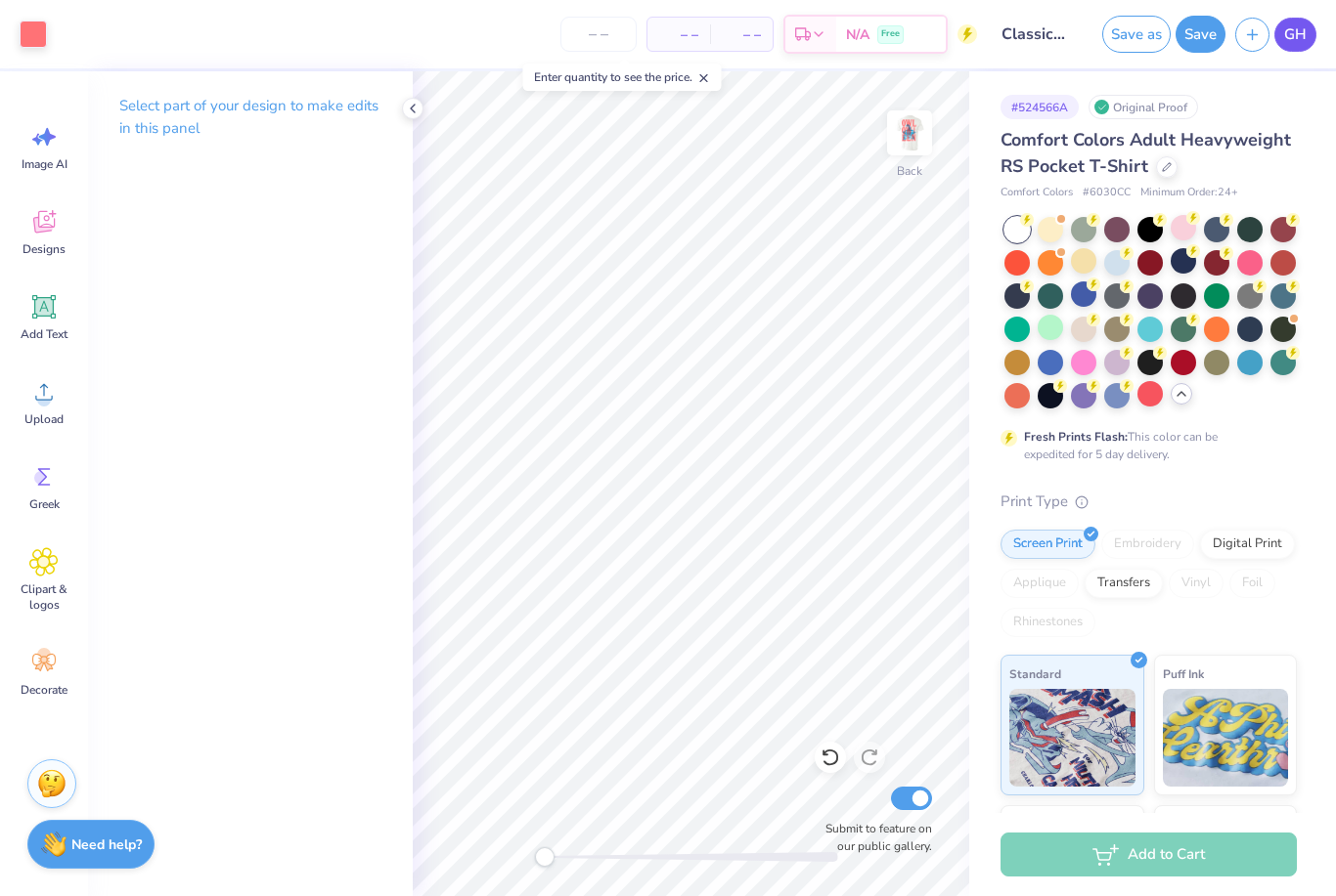
click at [1300, 41] on span "GH" at bounding box center [1295, 35] width 23 height 23
